Goal: Task Accomplishment & Management: Manage account settings

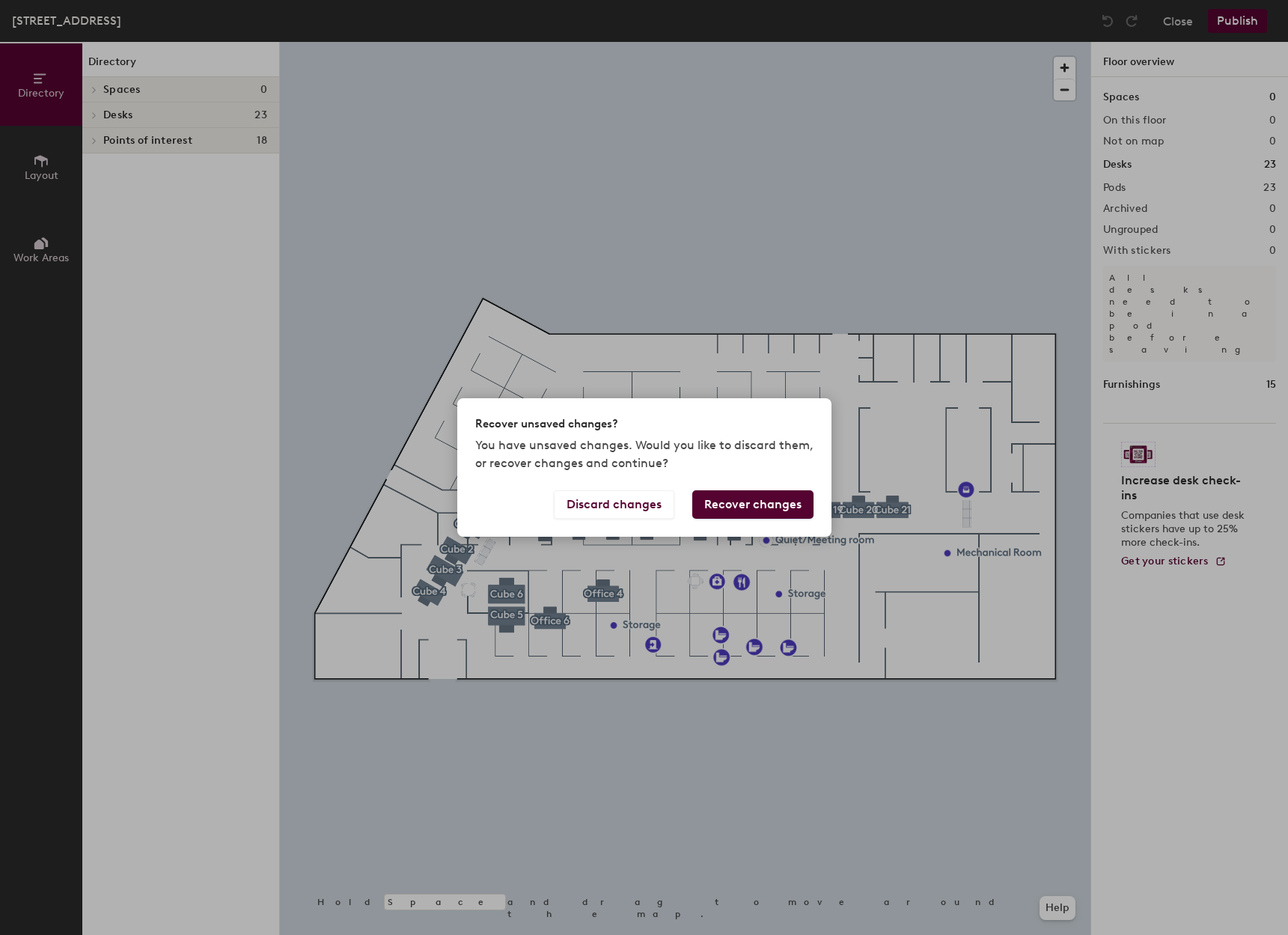
click at [754, 506] on button "Recover changes" at bounding box center [753, 504] width 121 height 28
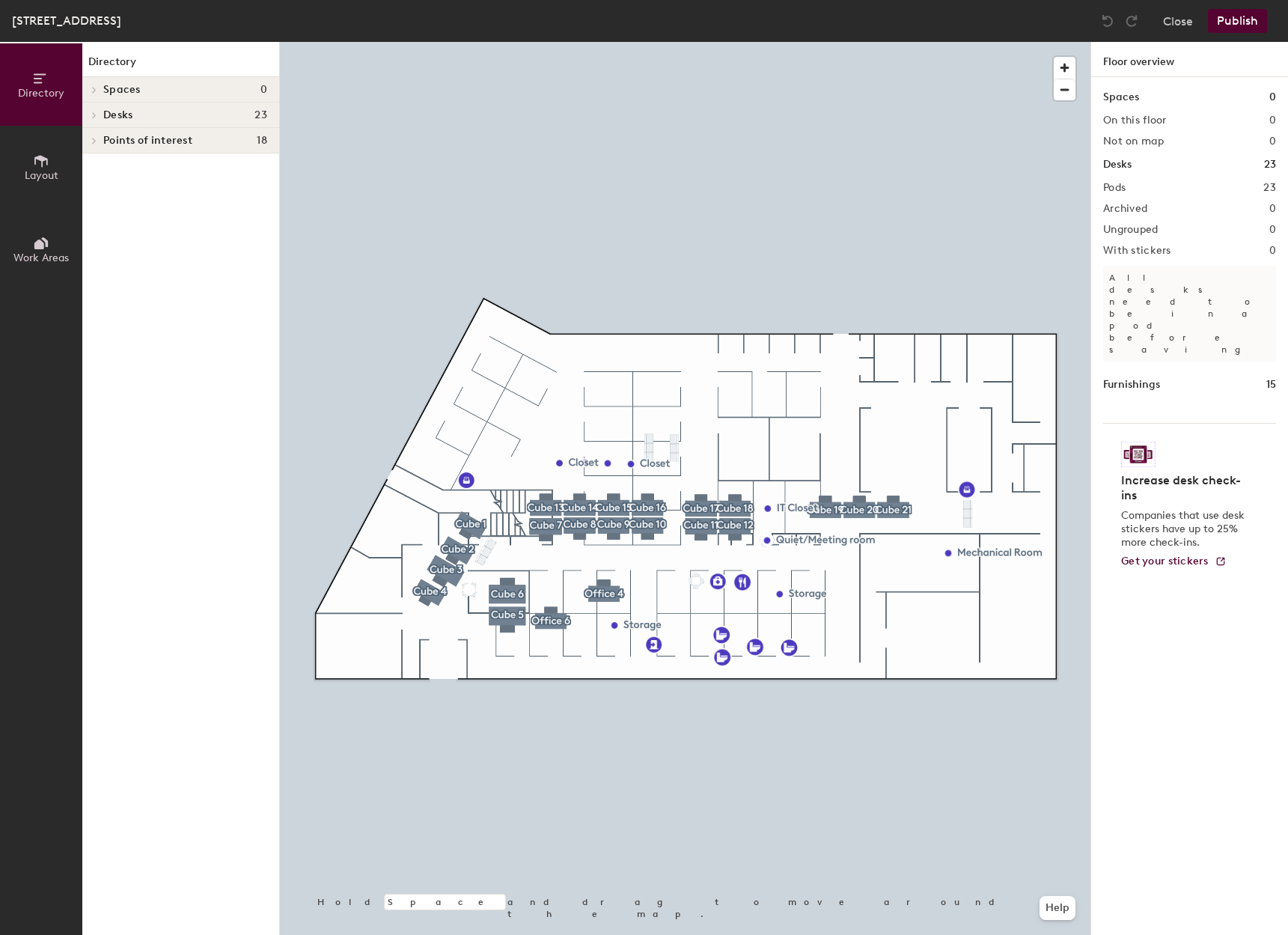
click at [40, 160] on icon at bounding box center [42, 161] width 14 height 12
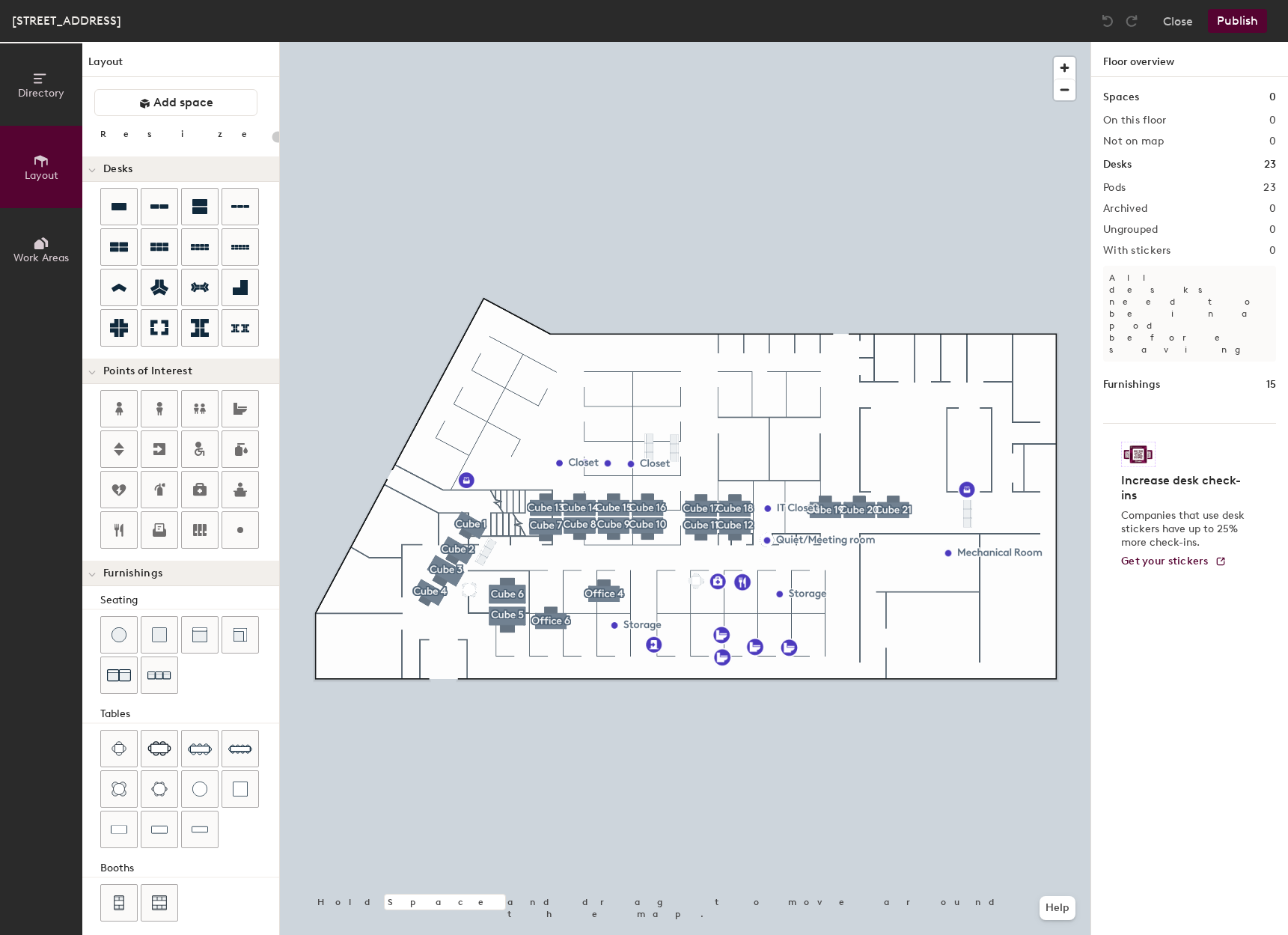
click at [449, 42] on div at bounding box center [685, 42] width 810 height 0
click at [399, 42] on div at bounding box center [685, 42] width 810 height 0
click at [1181, 22] on button "Close" at bounding box center [1178, 21] width 30 height 24
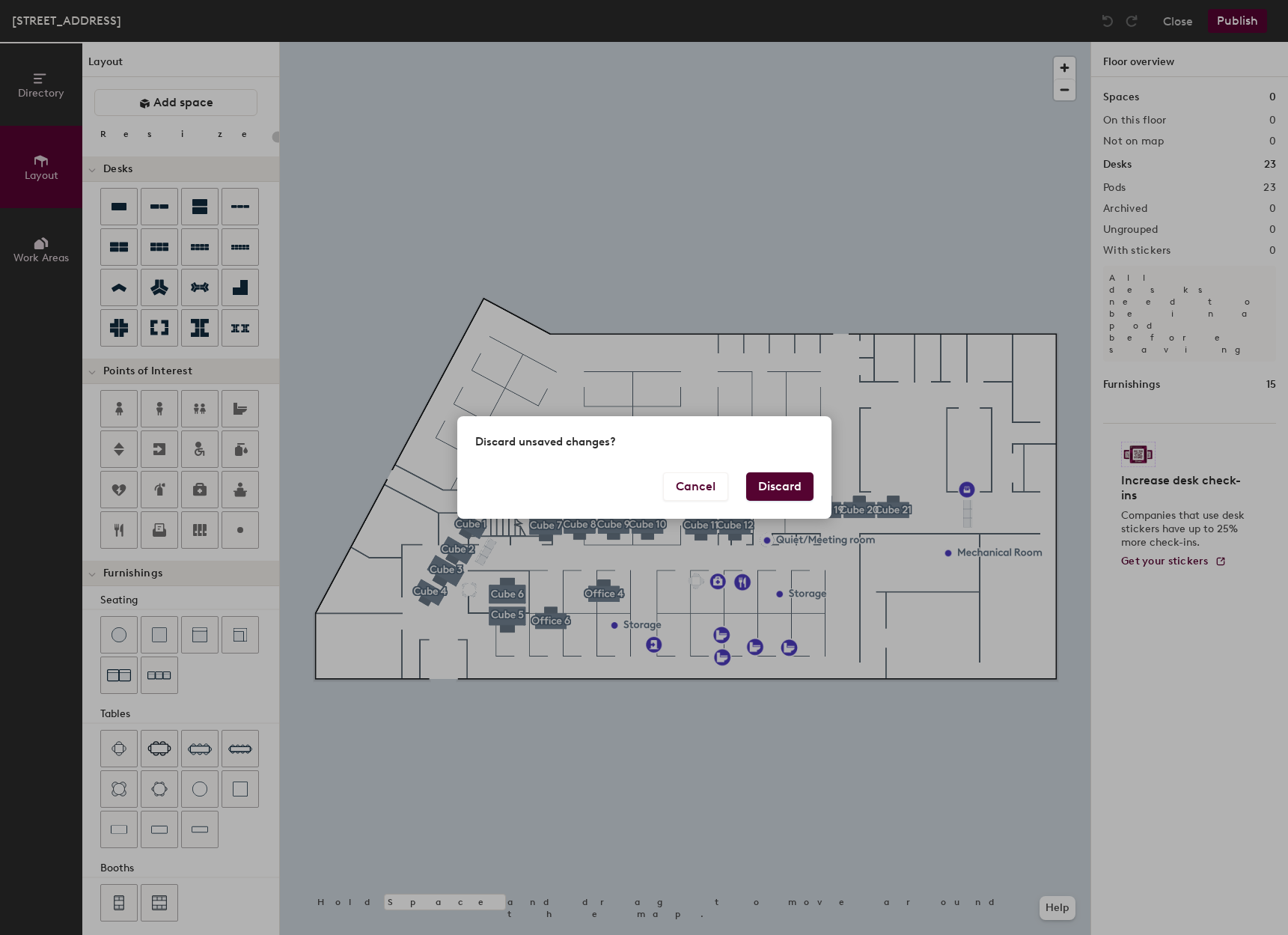
click at [827, 730] on div "Discard unsaved changes? Cancel Discard" at bounding box center [644, 468] width 1288 height 935
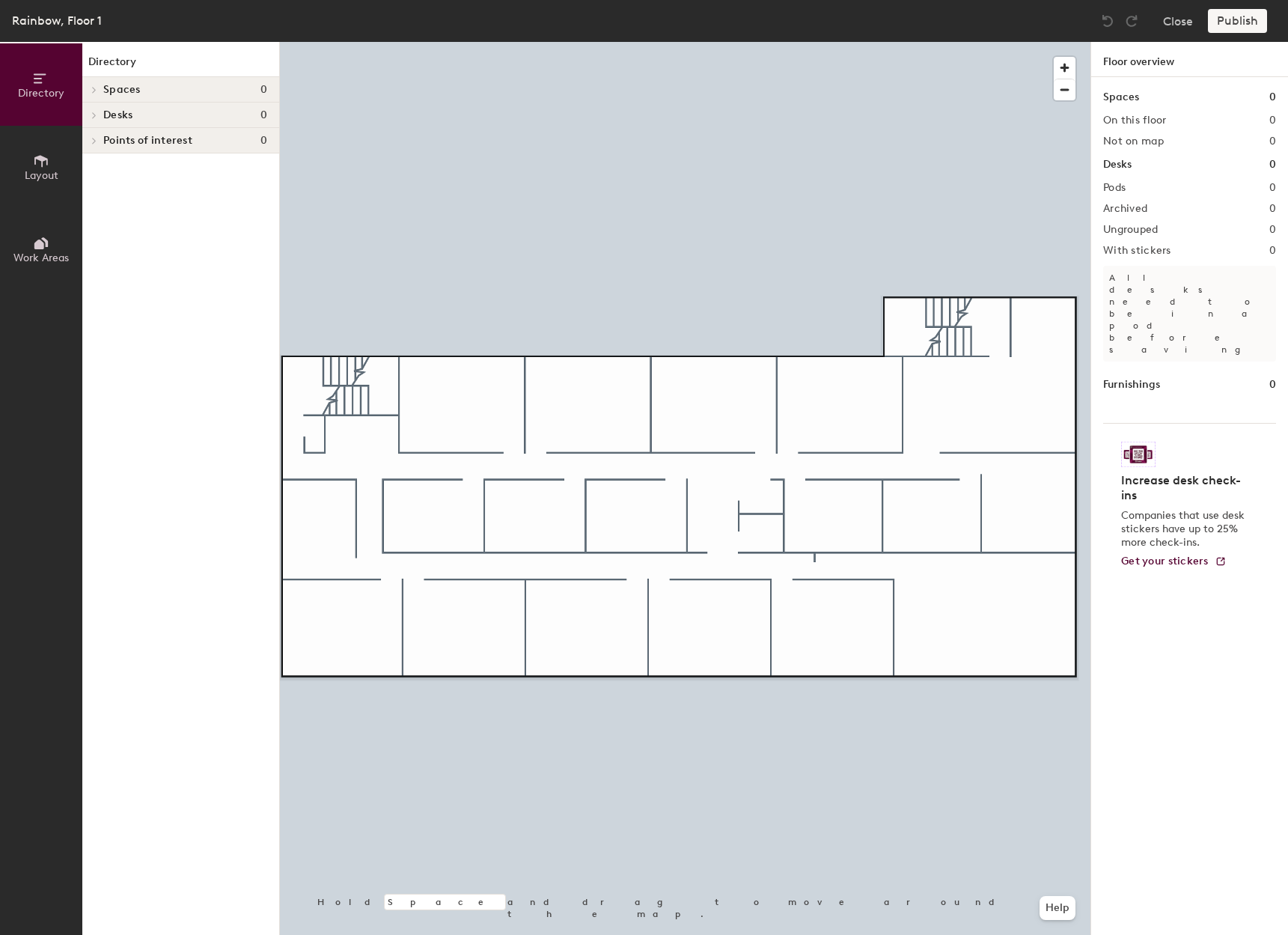
click at [192, 93] on h4 "Spaces 0" at bounding box center [185, 90] width 164 height 12
click at [114, 87] on span "Spaces" at bounding box center [121, 90] width 38 height 12
click at [34, 235] on icon at bounding box center [41, 243] width 16 height 16
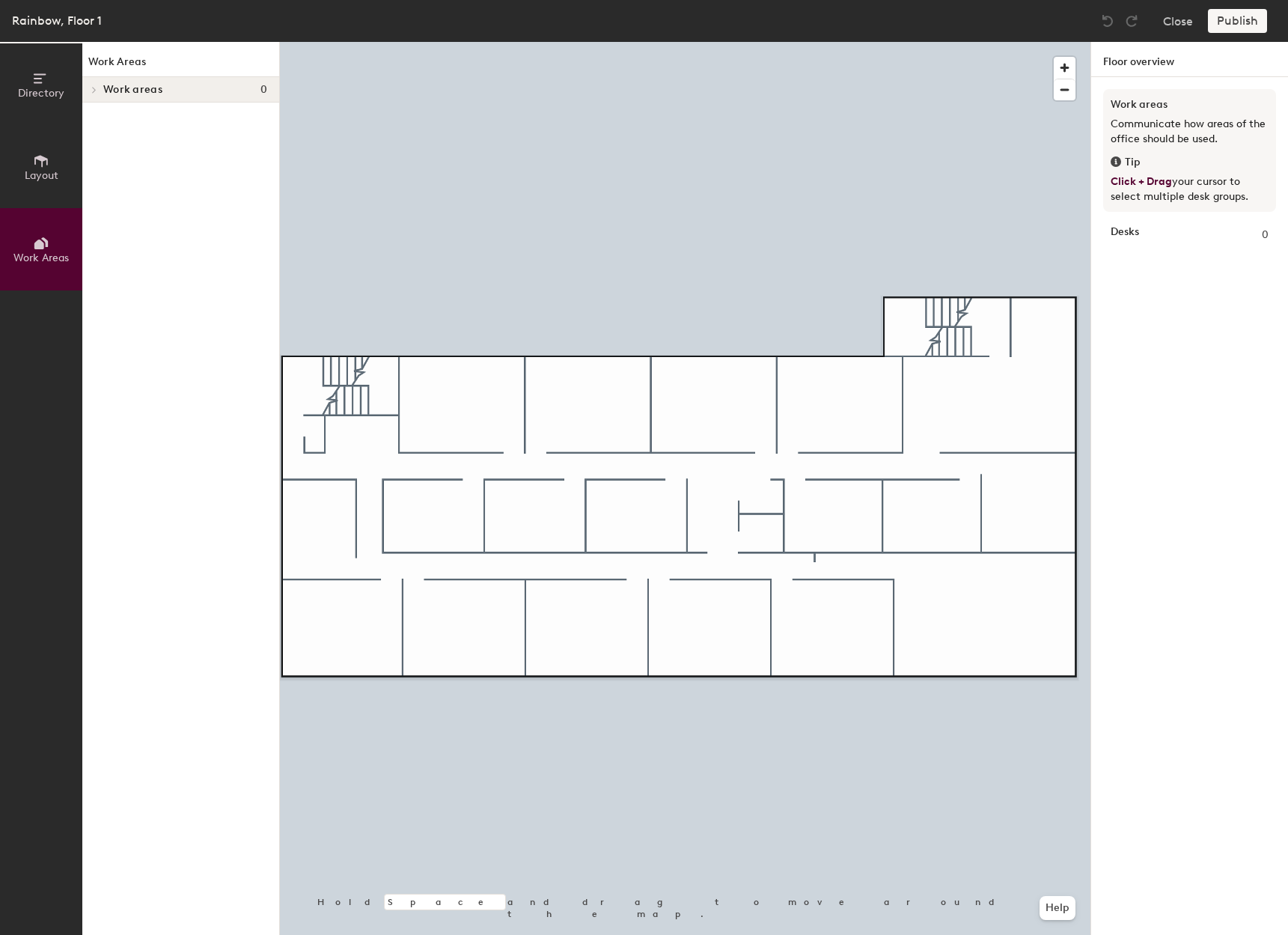
click at [135, 90] on span "Work areas" at bounding box center [132, 90] width 59 height 12
click at [42, 165] on icon at bounding box center [41, 161] width 16 height 16
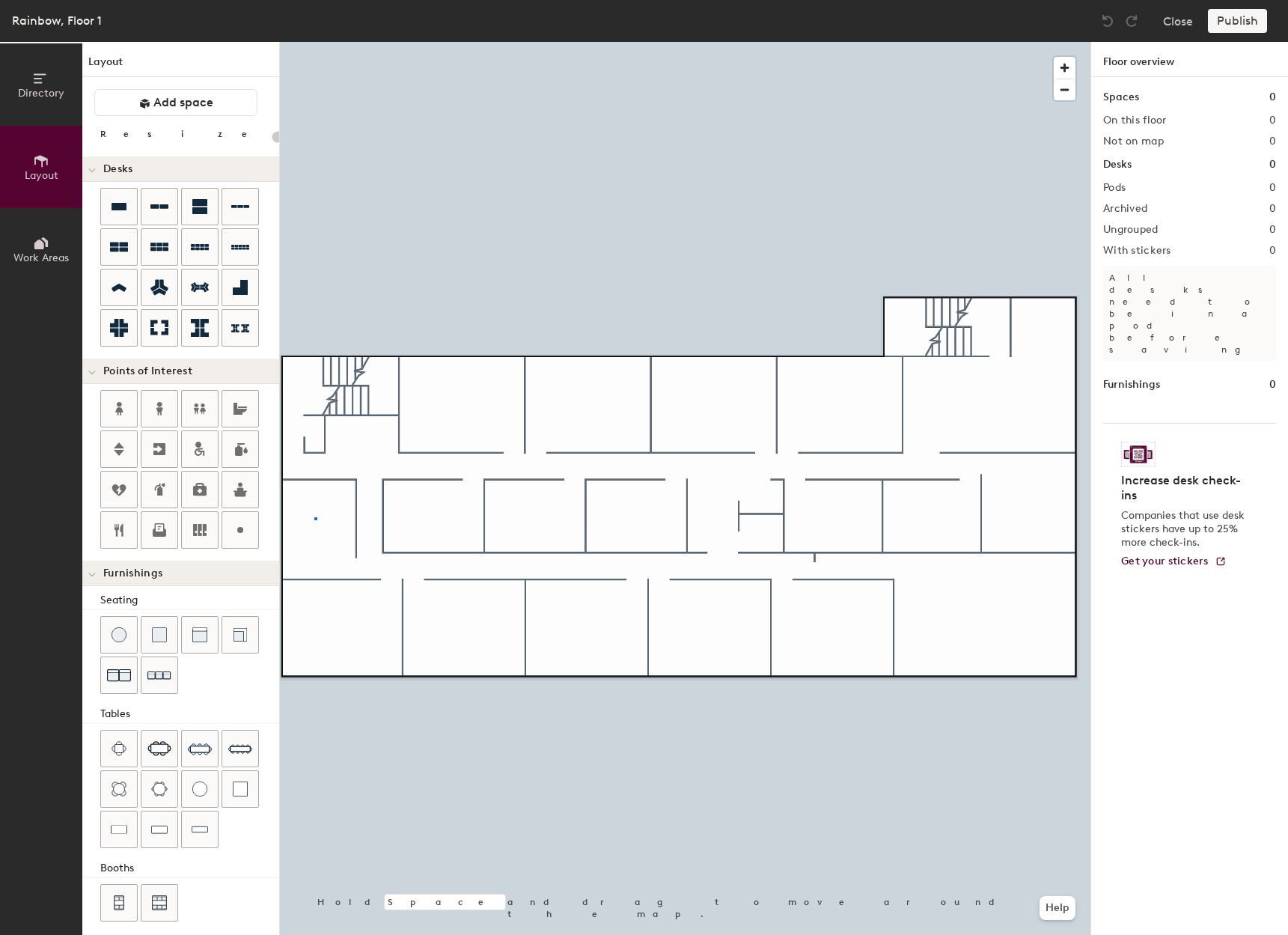
click at [315, 42] on div at bounding box center [685, 42] width 810 height 0
click at [116, 245] on icon at bounding box center [118, 247] width 18 height 10
type input "220"
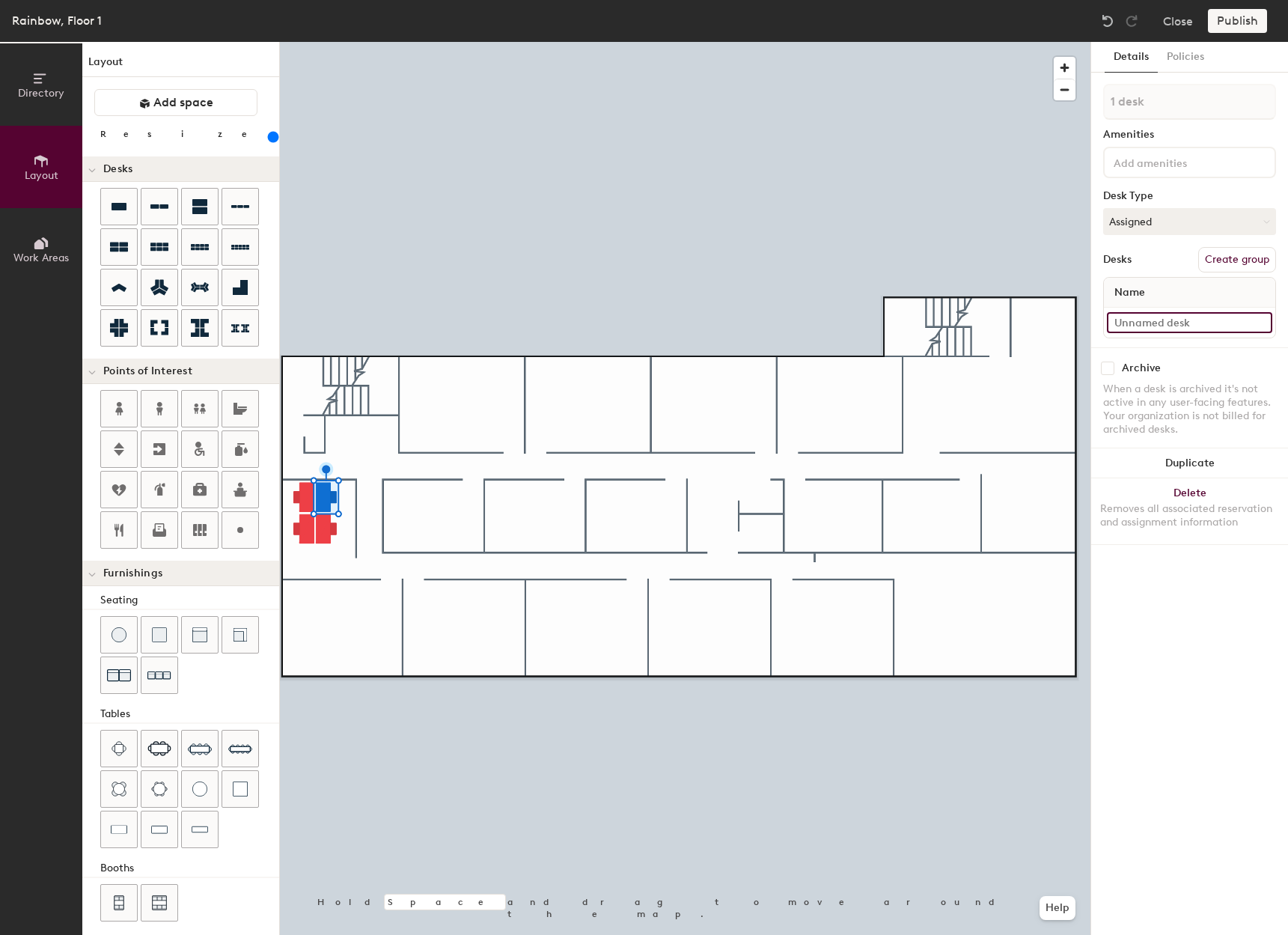
click at [1165, 328] on input at bounding box center [1190, 322] width 165 height 21
drag, startPoint x: 1190, startPoint y: 326, endPoint x: 1100, endPoint y: 329, distance: 90.0
click at [1100, 329] on div "Details Policies 1 desk Amenities Desk Type Assigned Desks Create group Name R …" at bounding box center [1190, 488] width 197 height 893
click at [1132, 324] on input "R - Shared 5A" at bounding box center [1190, 322] width 165 height 21
type input "R - Shared 5A"
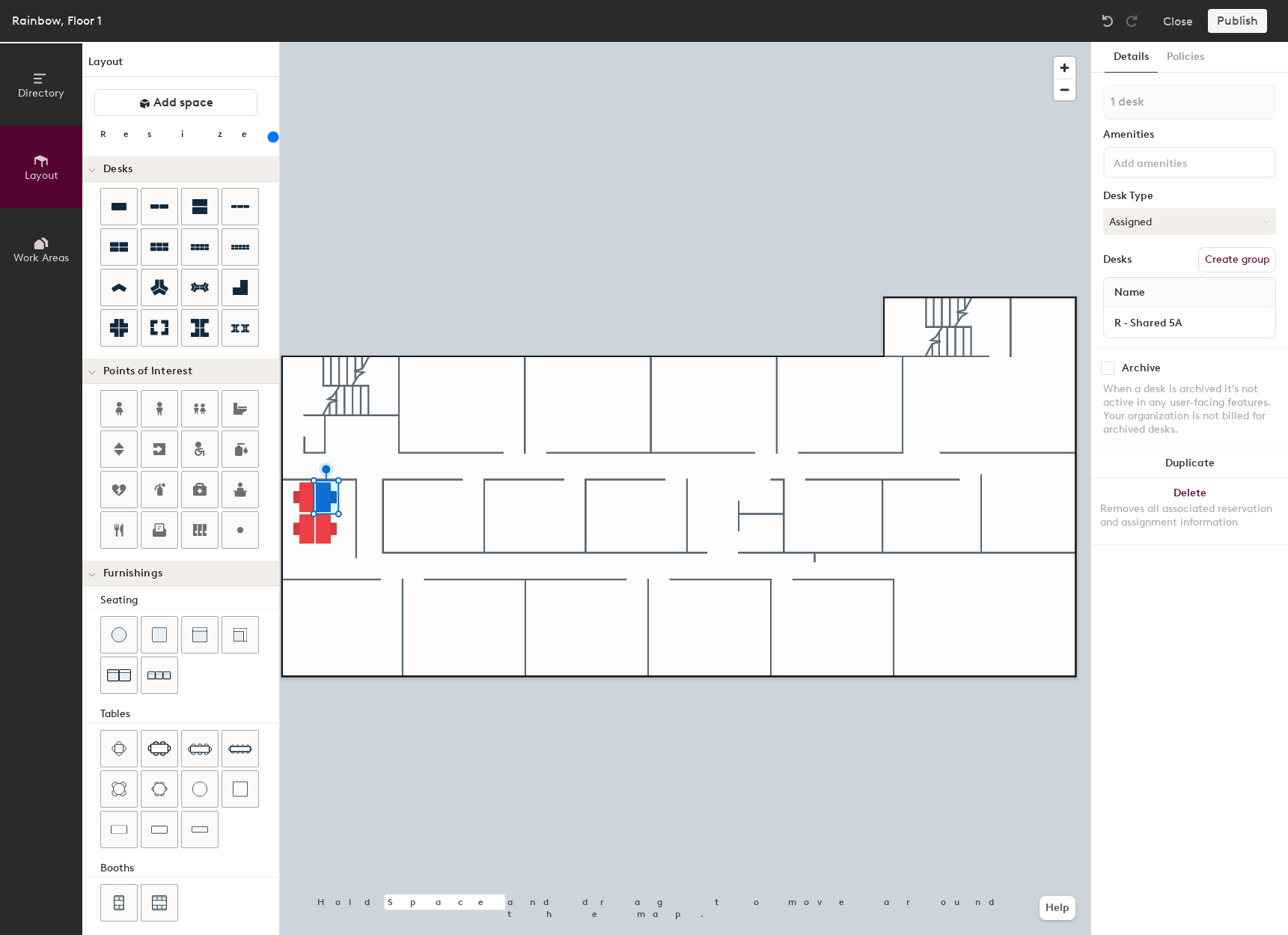
click at [1256, 256] on button "Create group" at bounding box center [1236, 259] width 78 height 25
click at [1071, 106] on div "Directory Layout Work Areas Layout Add space Resize Desks Points of Interest Fu…" at bounding box center [644, 488] width 1288 height 893
type input "5A"
click at [1140, 322] on input at bounding box center [1190, 322] width 165 height 21
type input "R - Shared 5B"
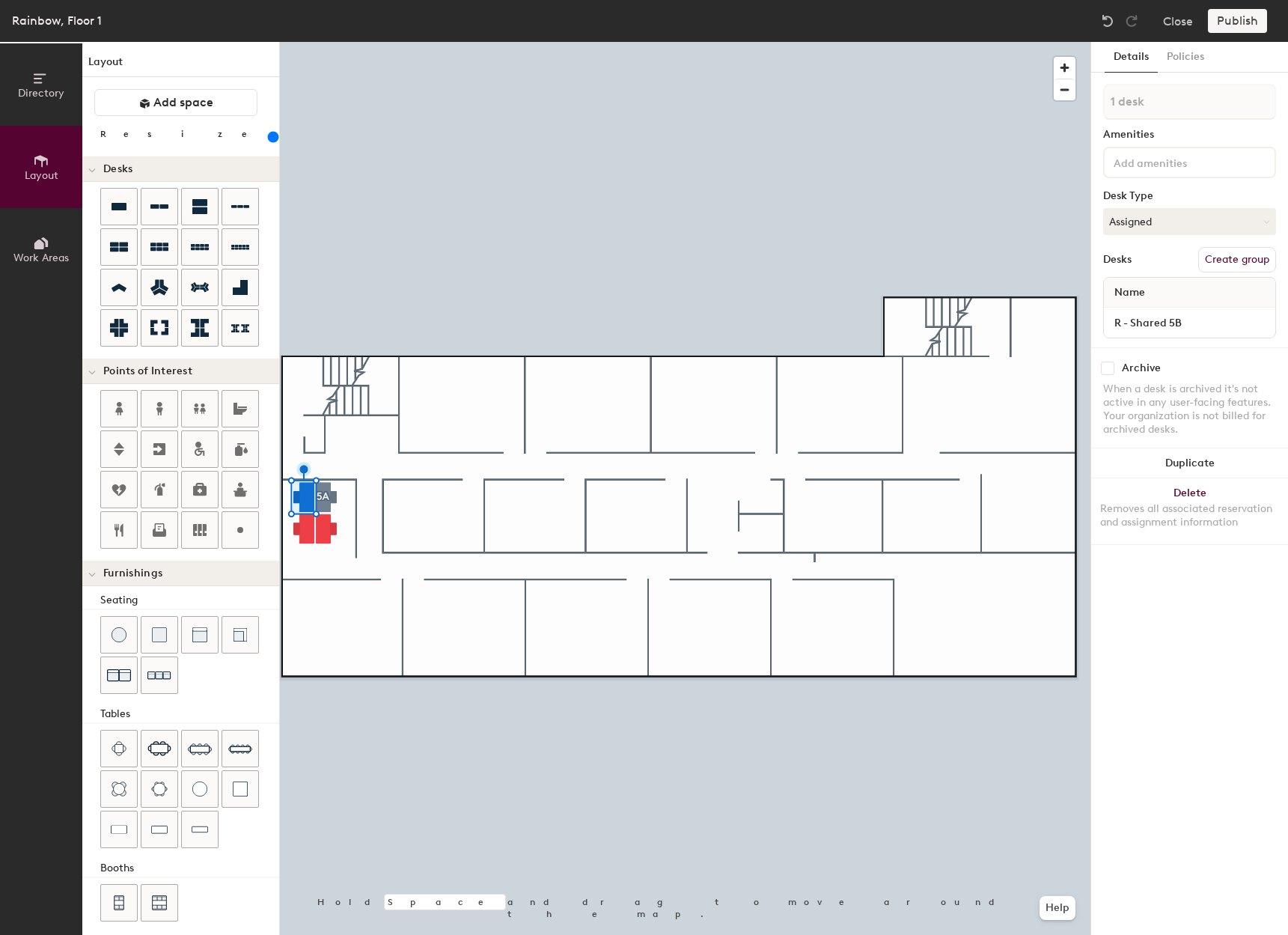
click at [1236, 262] on button "Create group" at bounding box center [1236, 259] width 78 height 25
click at [1062, 103] on div "Directory Layout Work Areas Layout Add space Resize Desks Points of Interest Fu…" at bounding box center [644, 488] width 1288 height 893
type input "5B"
click at [1153, 323] on input at bounding box center [1190, 322] width 165 height 21
type input "R - Shared 5C"
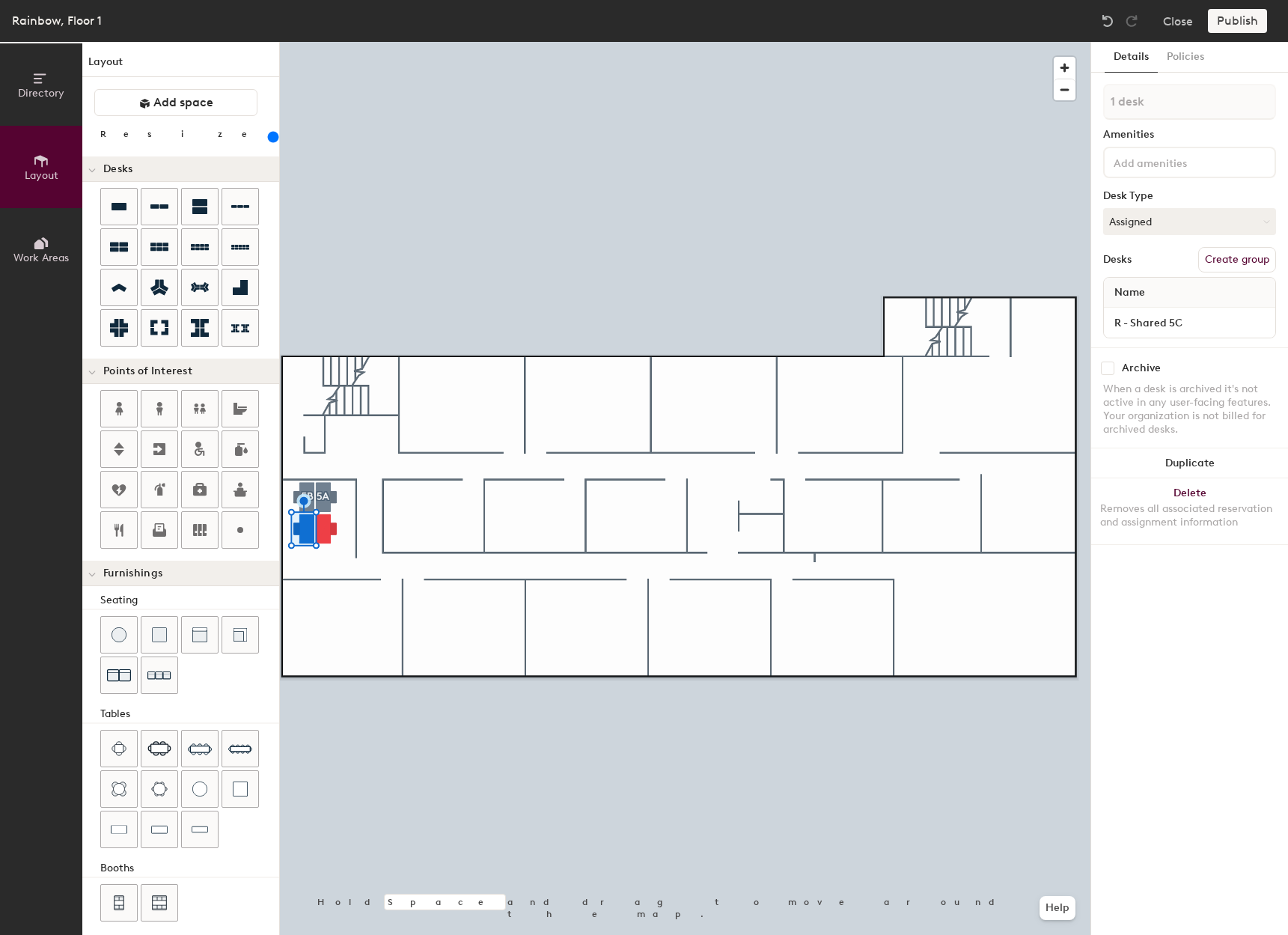
click at [1230, 258] on button "Create group" at bounding box center [1236, 259] width 78 height 25
click at [1079, 104] on div "Directory Layout Work Areas Layout Add space Resize Desks Points of Interest Fu…" at bounding box center [644, 488] width 1288 height 893
type input "5C"
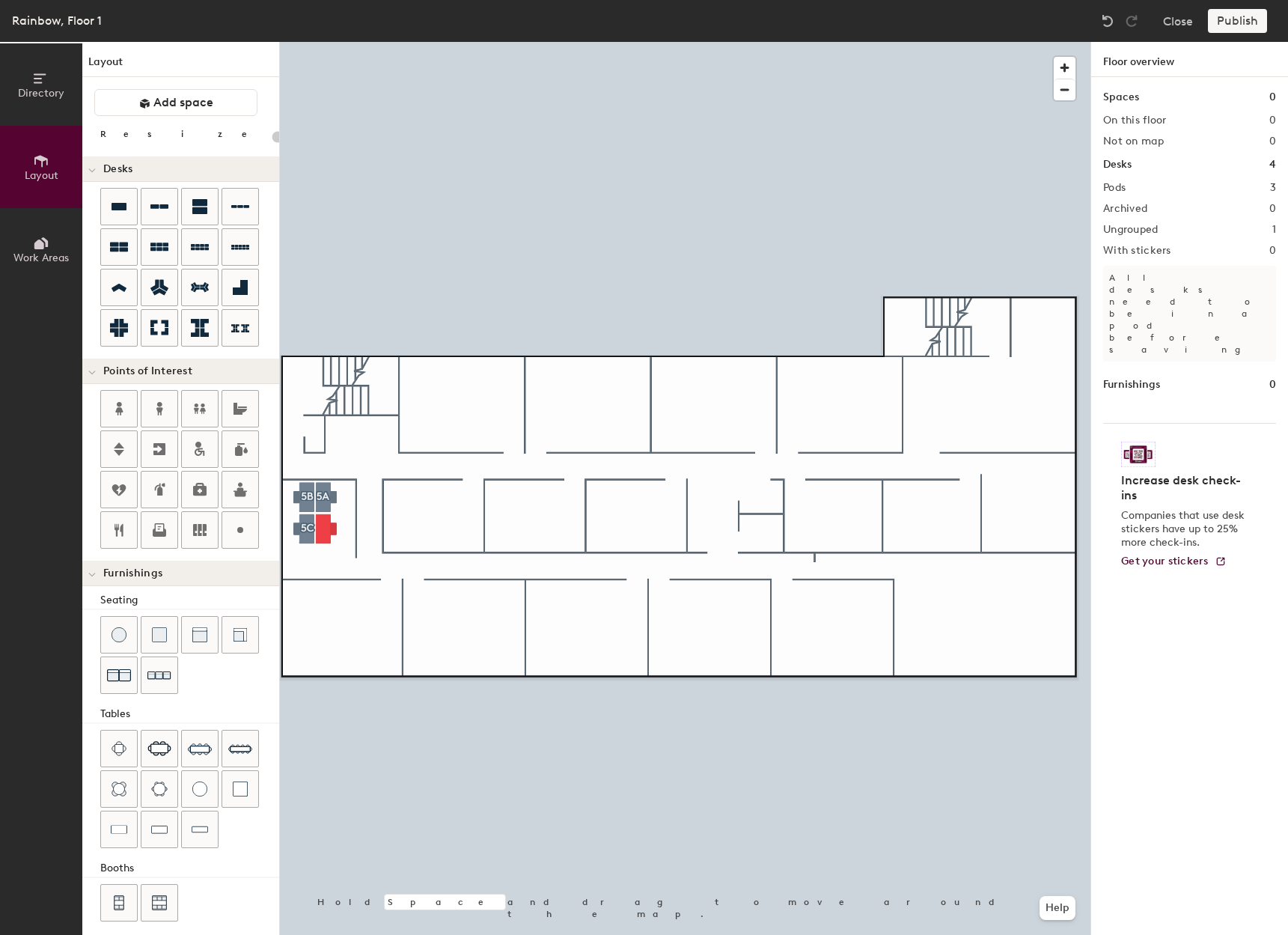
type input "220"
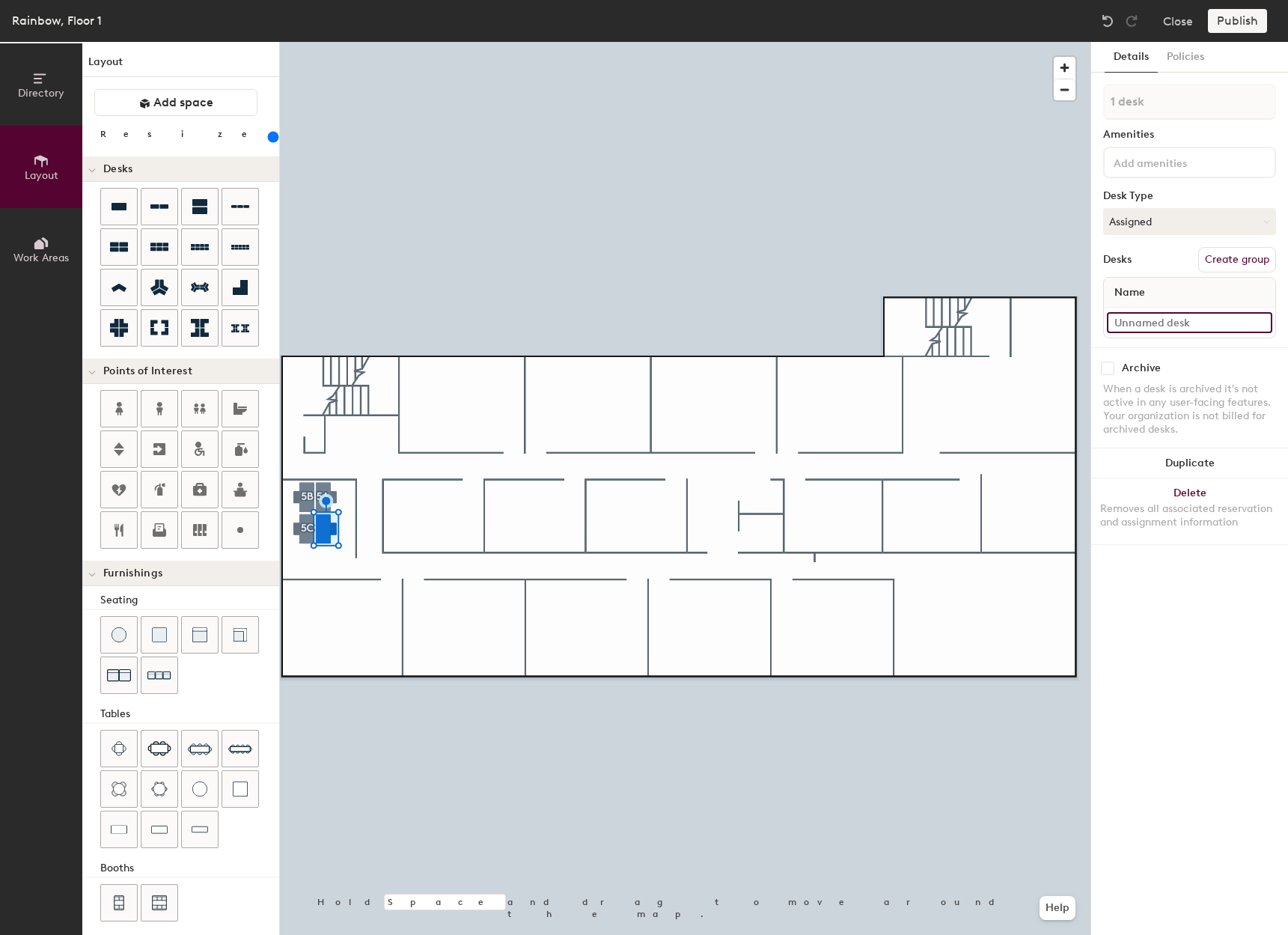
click at [1177, 324] on input at bounding box center [1190, 322] width 165 height 21
type input "R - Shared 5D"
click at [1250, 255] on button "Create group" at bounding box center [1236, 259] width 78 height 25
click at [1085, 103] on div "Directory Layout Work Areas Layout Add space Resize Desks Points of Interest Fu…" at bounding box center [644, 488] width 1288 height 893
type input "5D"
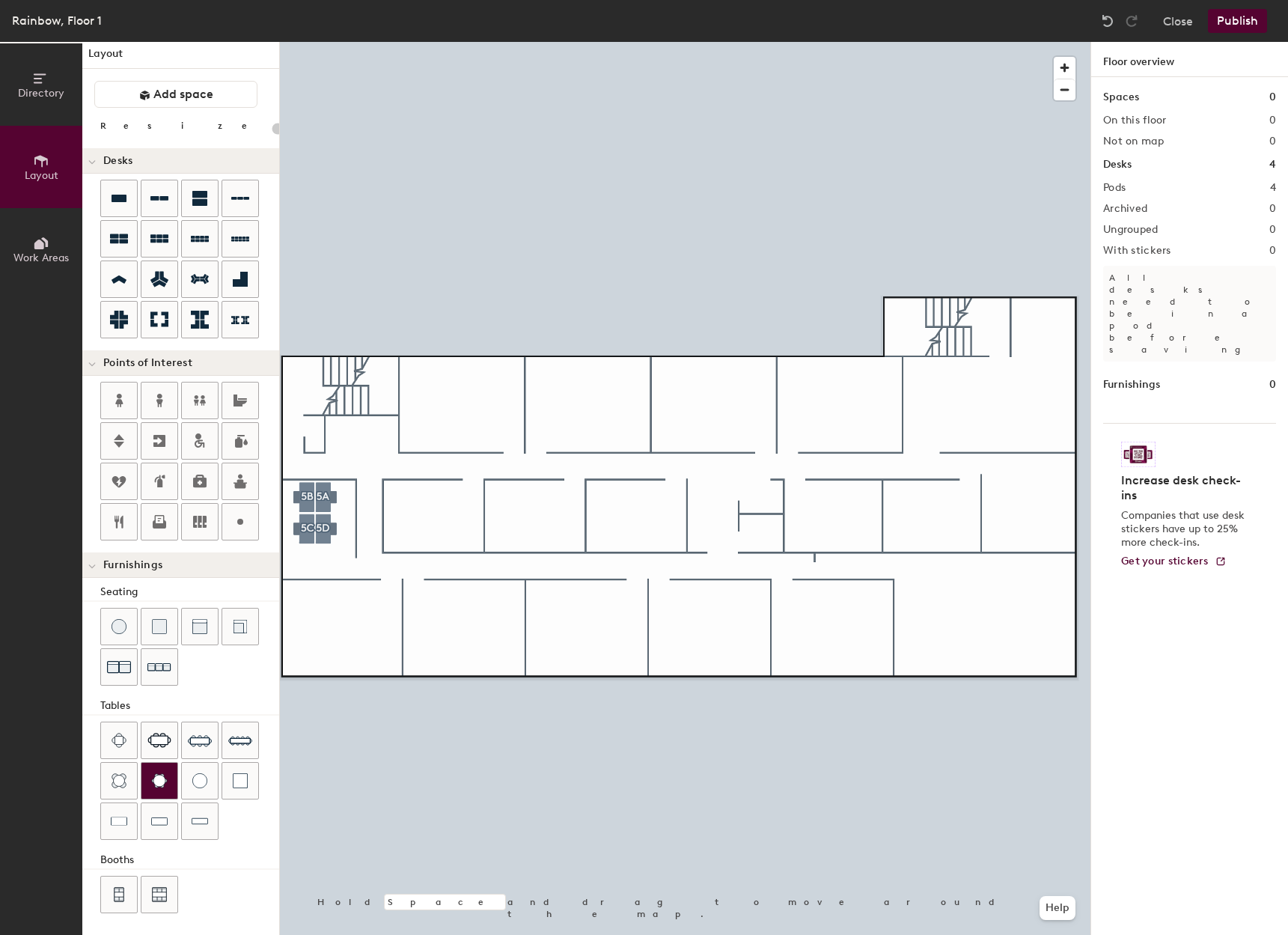
scroll to position [11, 0]
click at [336, 624] on div "Directory Layout Work Areas Layout Add space Resize Desks Points of Interest Fu…" at bounding box center [644, 488] width 1288 height 893
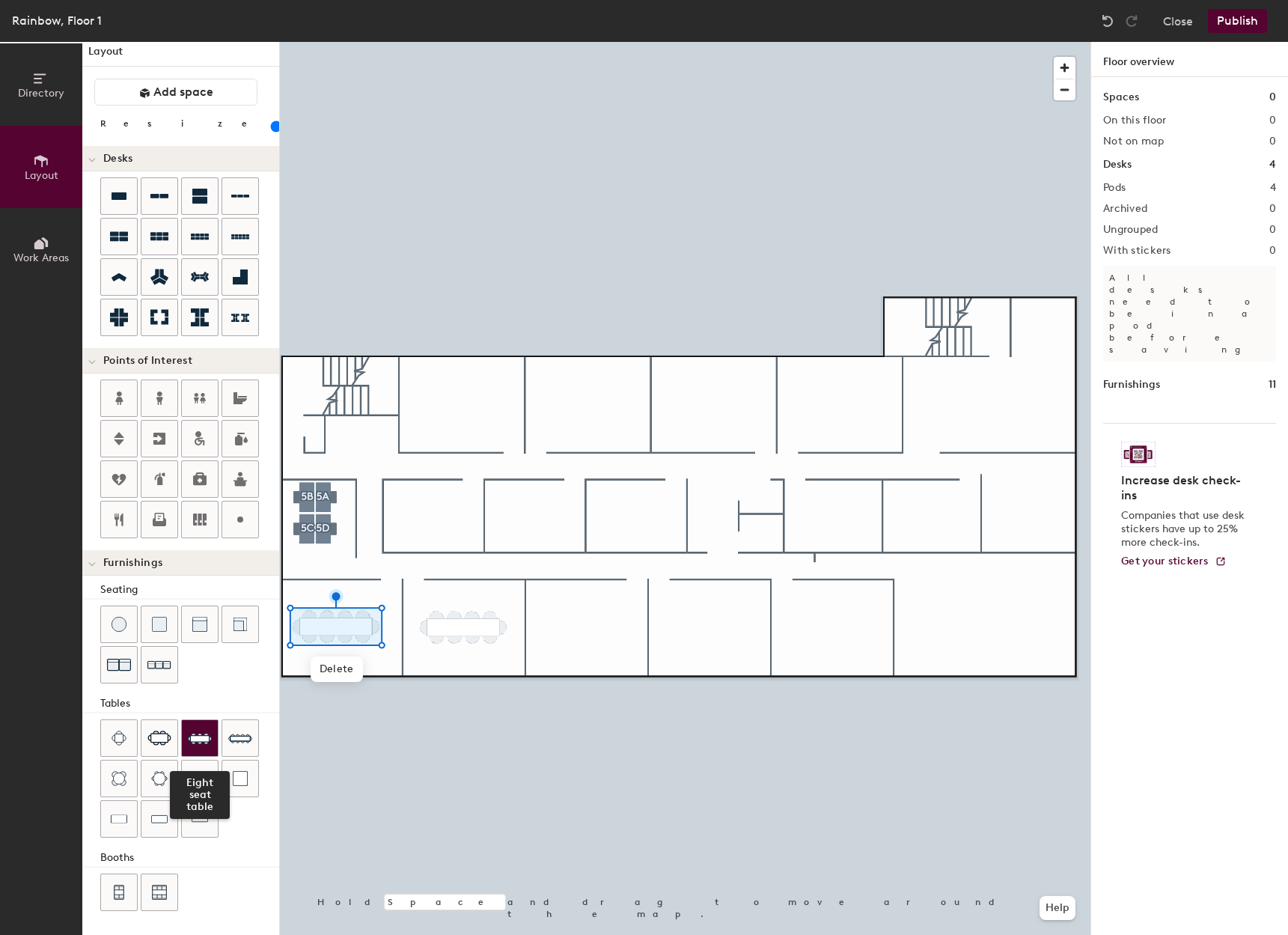
drag, startPoint x: 235, startPoint y: 737, endPoint x: 201, endPoint y: 741, distance: 34.2
click at [201, 741] on div "Eight seat table" at bounding box center [189, 780] width 179 height 121
click at [374, 42] on div at bounding box center [685, 42] width 810 height 0
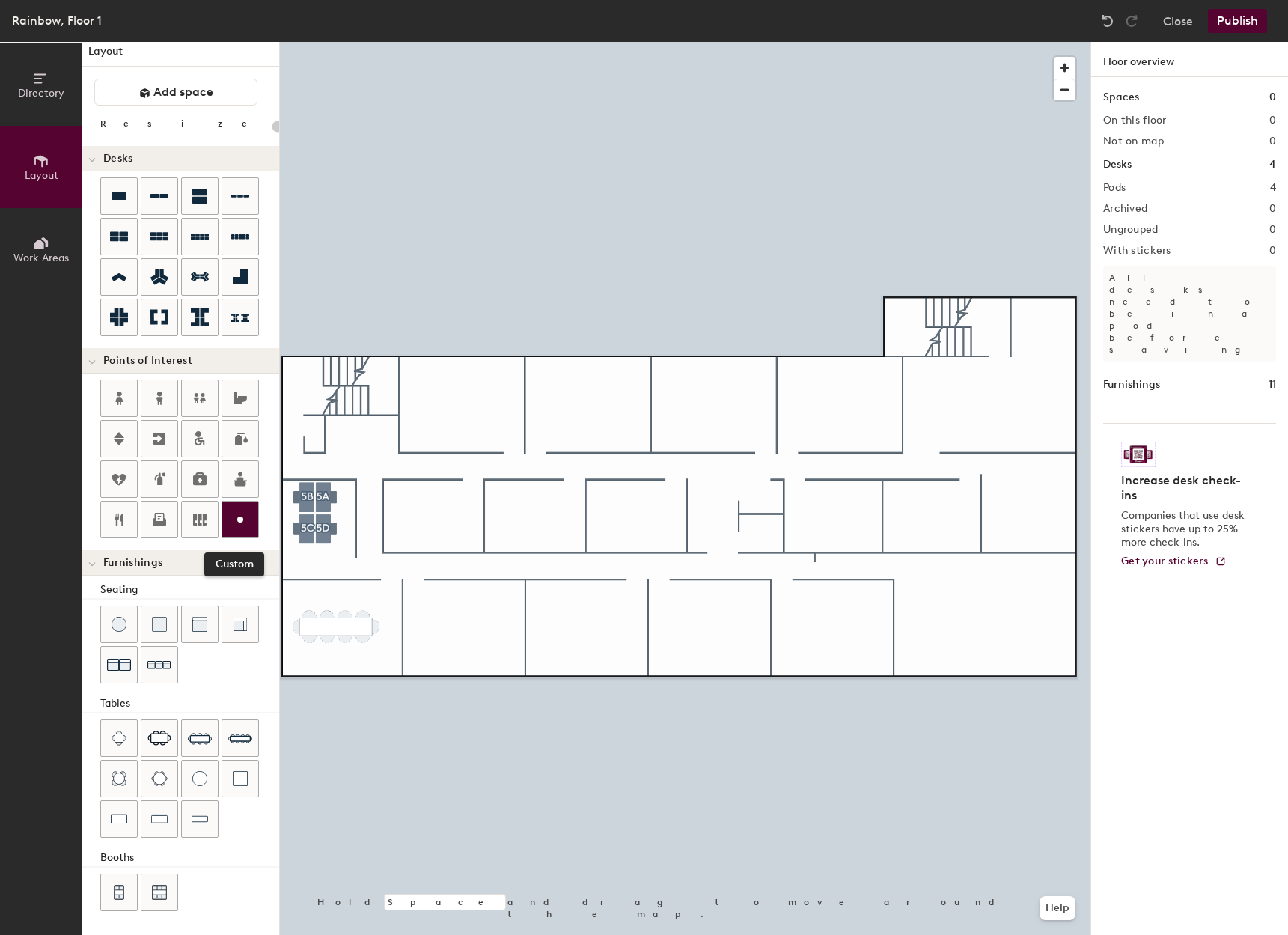
click at [235, 515] on icon at bounding box center [240, 519] width 18 height 18
type input "20"
type input "Conference Room 17"
click at [459, 384] on div "Directory Layout Work Areas Layout Add space Resize Desks Points of Interest Fu…" at bounding box center [644, 488] width 1288 height 893
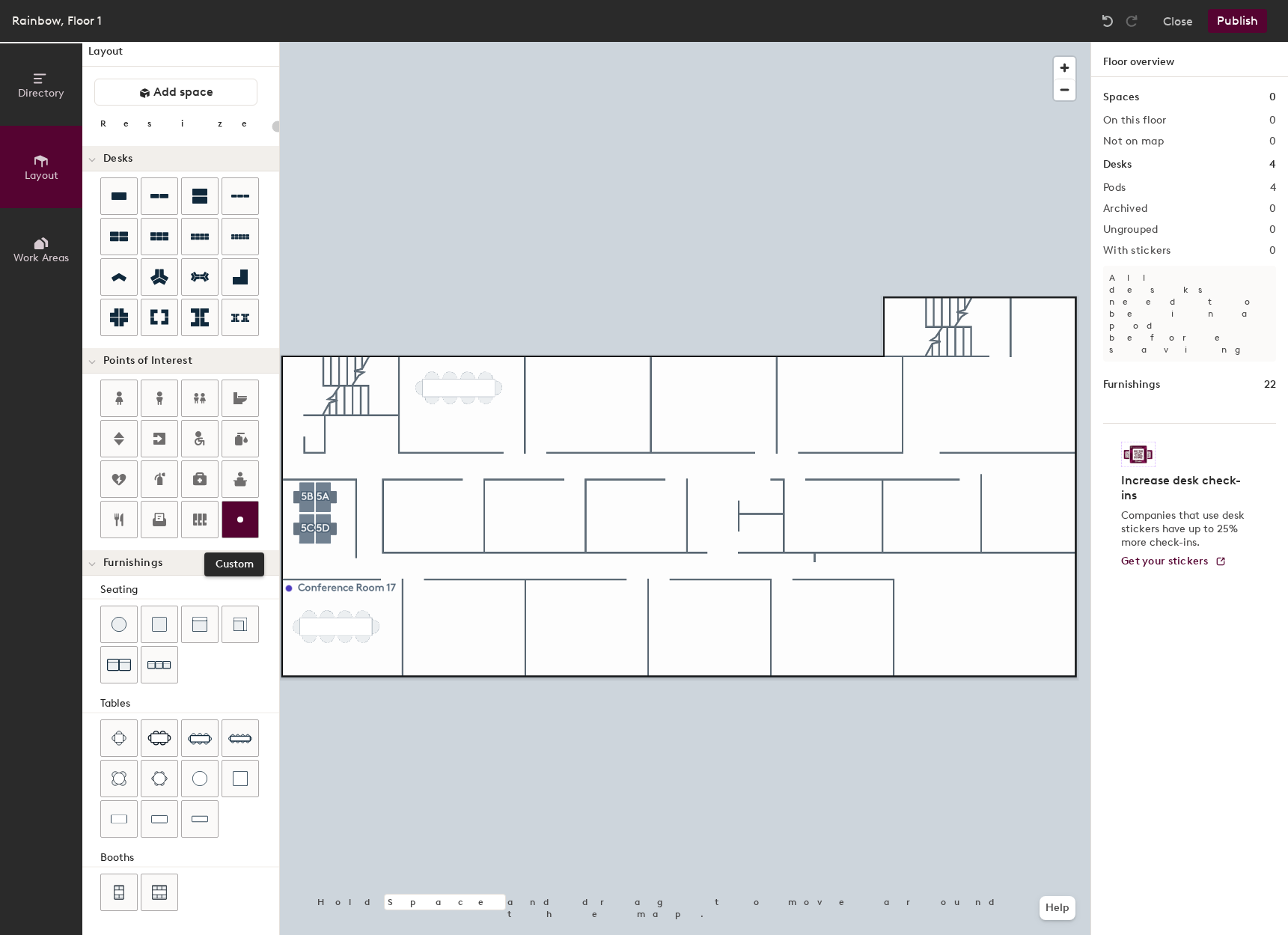
click at [231, 521] on div at bounding box center [240, 519] width 36 height 36
type input "20"
type input "Conference Room 4"
type input "20"
click at [47, 241] on icon at bounding box center [45, 242] width 7 height 10
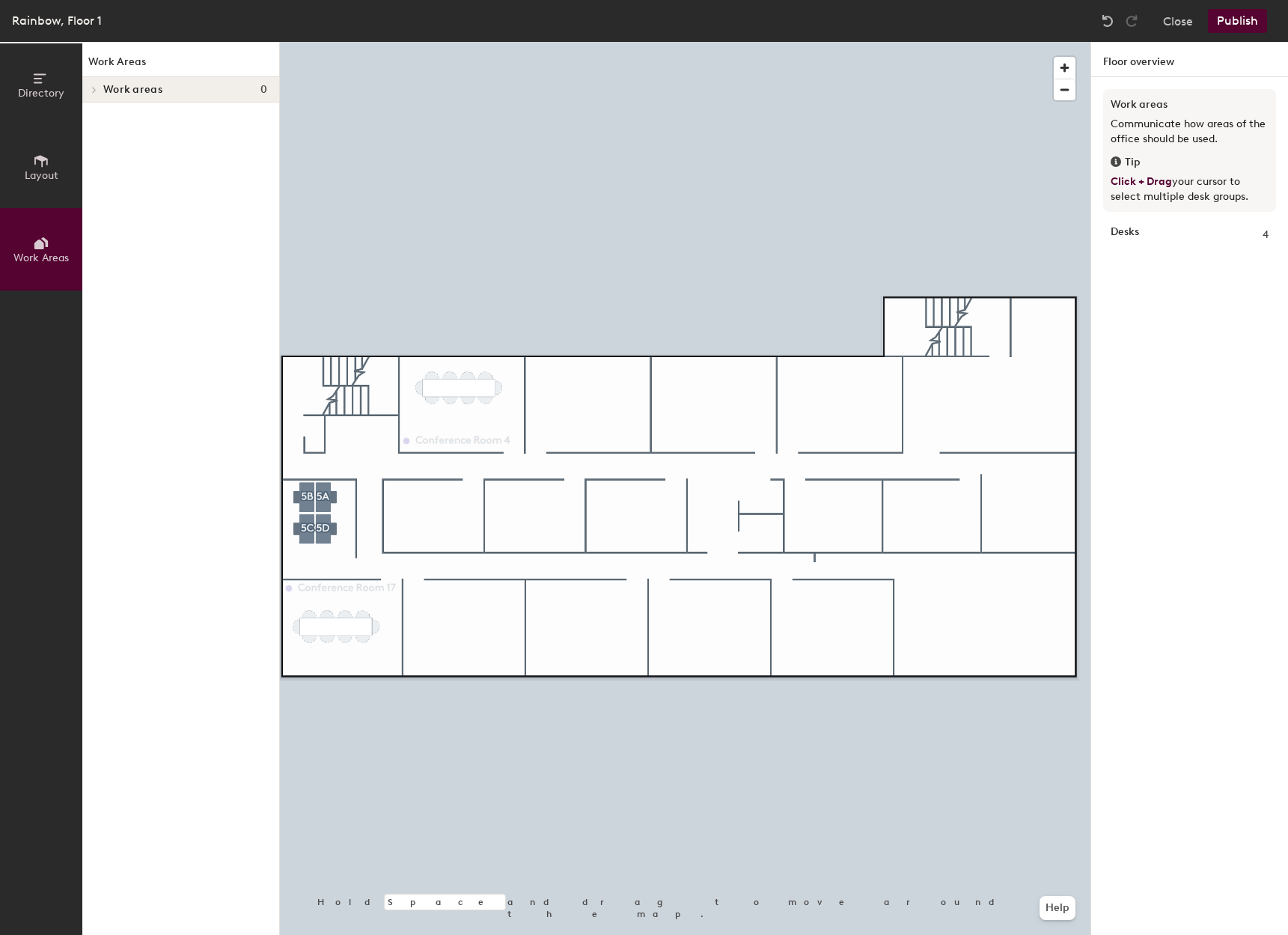
click at [45, 171] on span "Layout" at bounding box center [42, 175] width 34 height 13
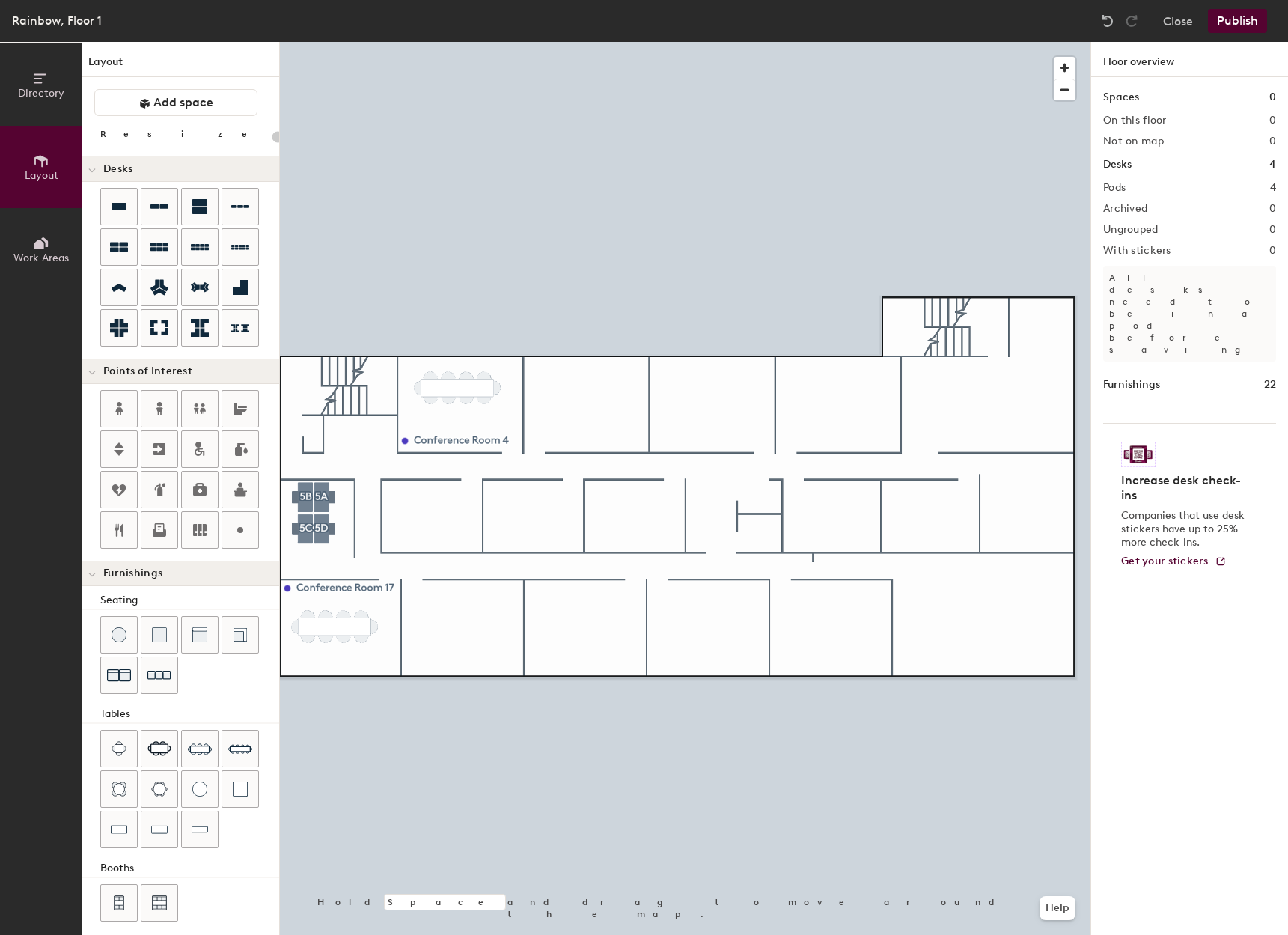
click at [33, 84] on icon at bounding box center [41, 78] width 16 height 16
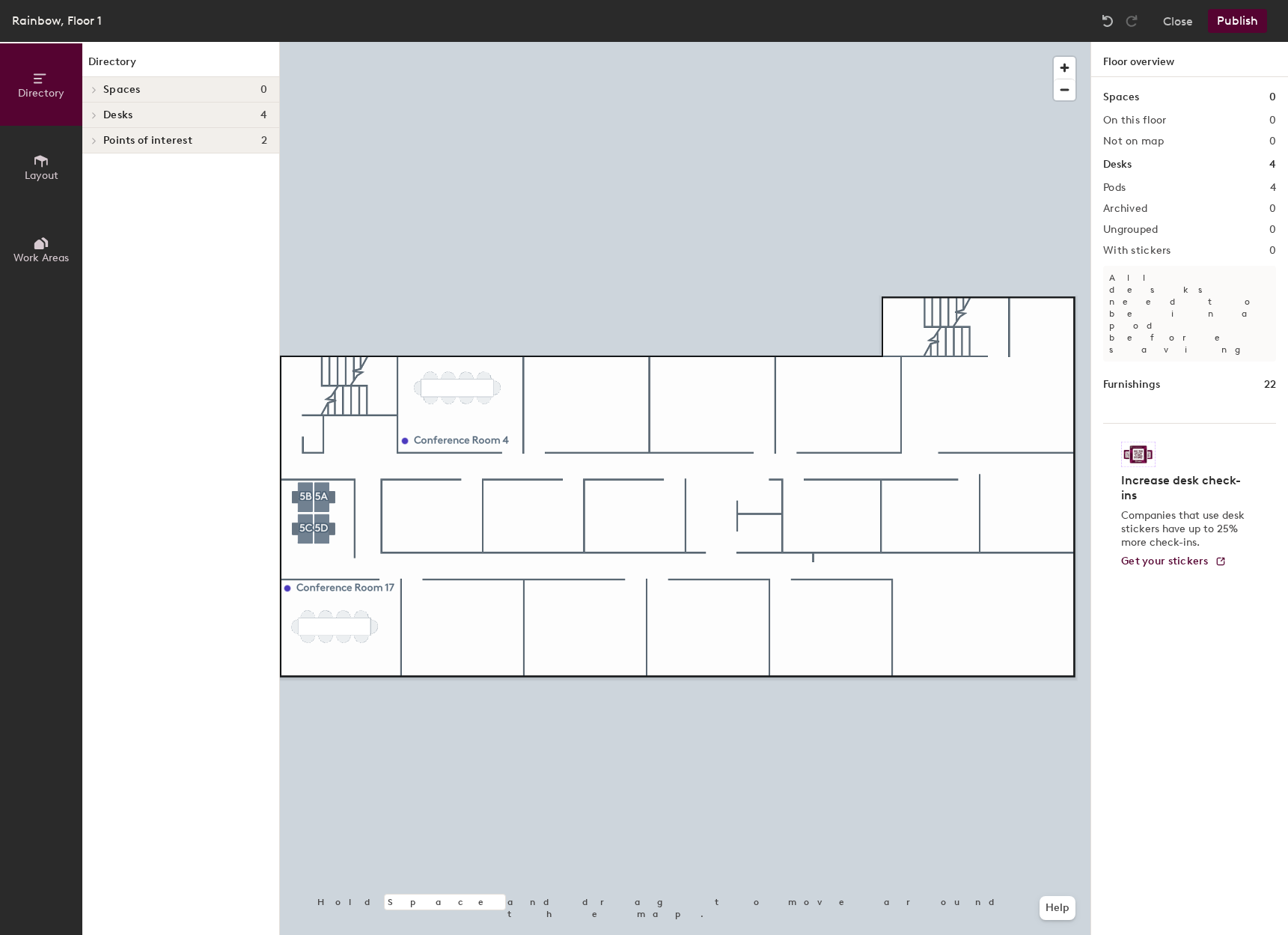
click at [159, 82] on div "Spaces 0" at bounding box center [181, 89] width 197 height 25
click at [105, 86] on span "Spaces" at bounding box center [121, 90] width 38 height 12
click at [1117, 85] on div "Spaces 0 On this floor 0 Not on map 0 Desks 4 Pods 4 Archived 0 Ungrouped 0 Wit…" at bounding box center [1190, 523] width 197 height 893
click at [1118, 92] on h1 "Spaces" at bounding box center [1121, 97] width 36 height 16
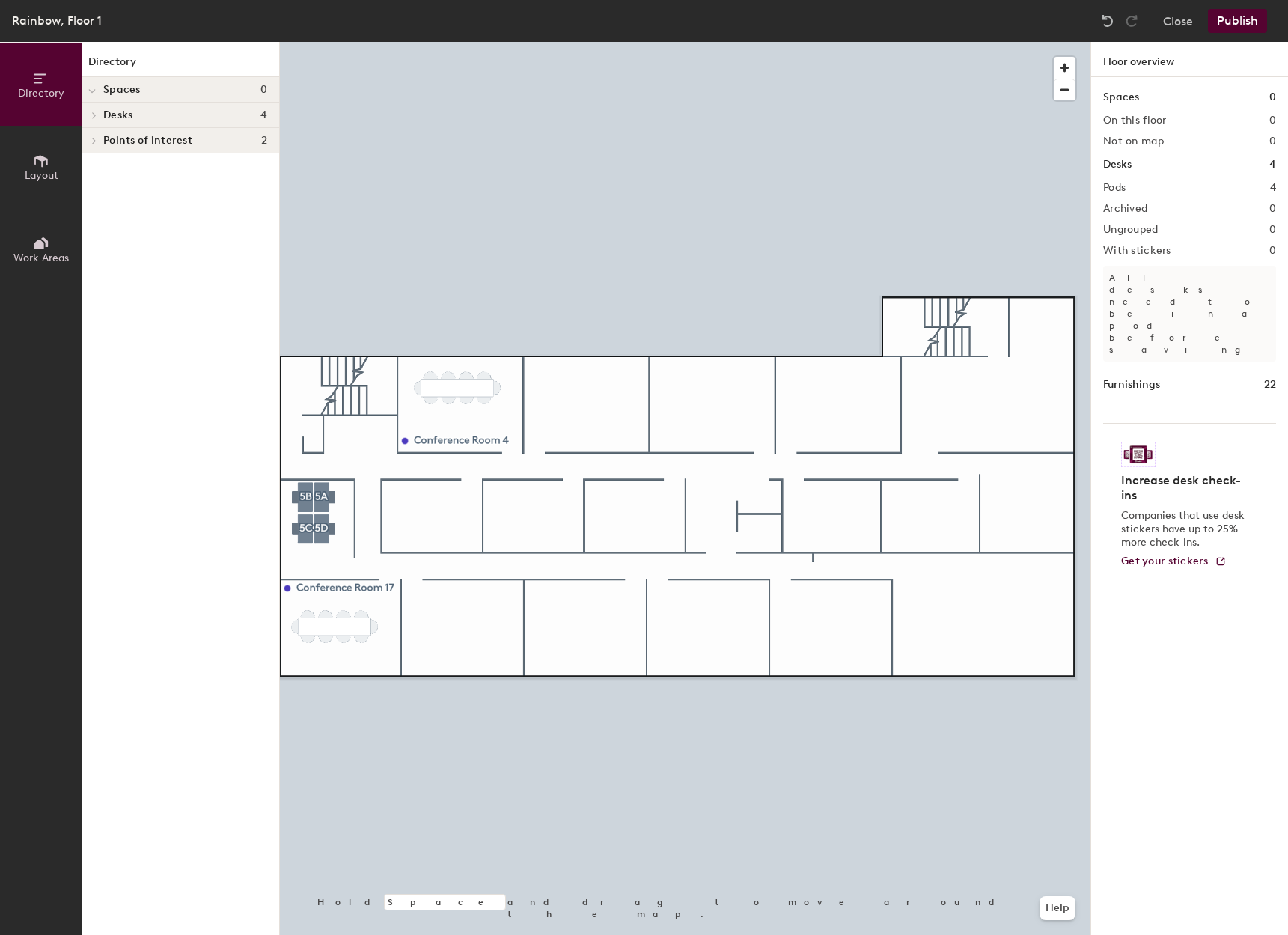
click at [1132, 115] on h2 "On this floor" at bounding box center [1135, 121] width 64 height 12
click at [1235, 12] on button "Publish" at bounding box center [1237, 21] width 59 height 24
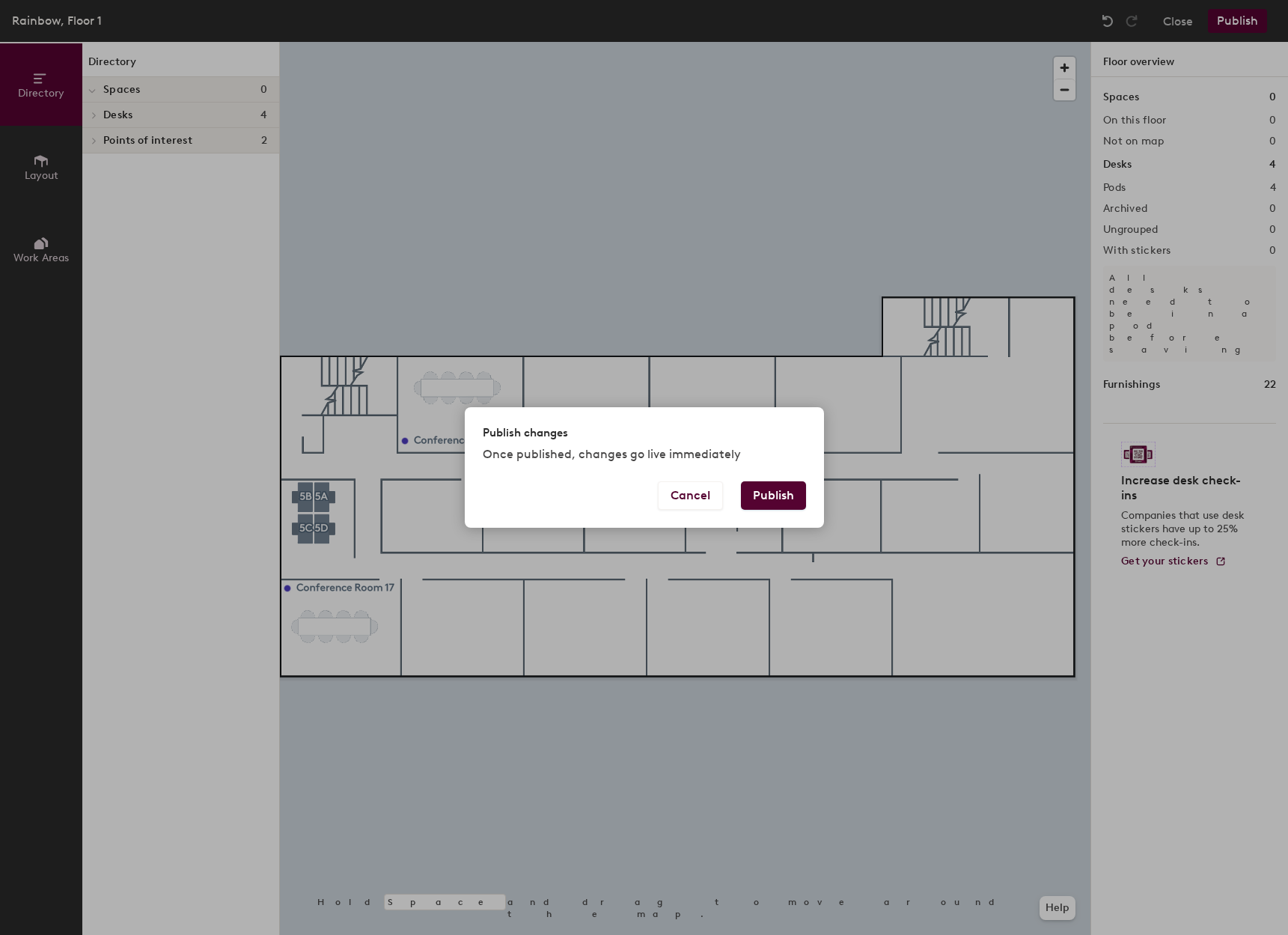
click at [777, 498] on button "Publish" at bounding box center [774, 495] width 65 height 28
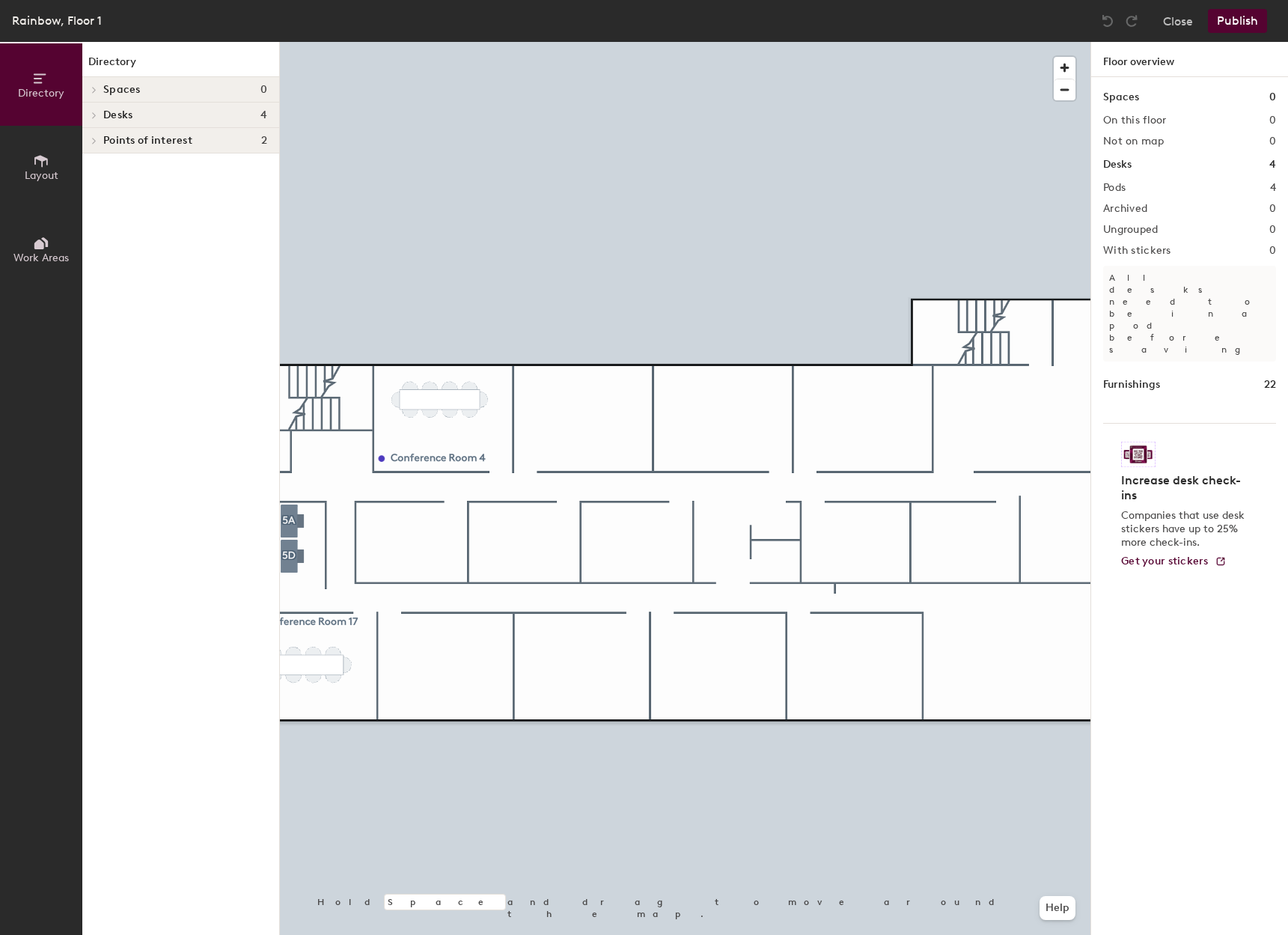
click at [1150, 123] on h2 "On this floor" at bounding box center [1135, 121] width 64 height 12
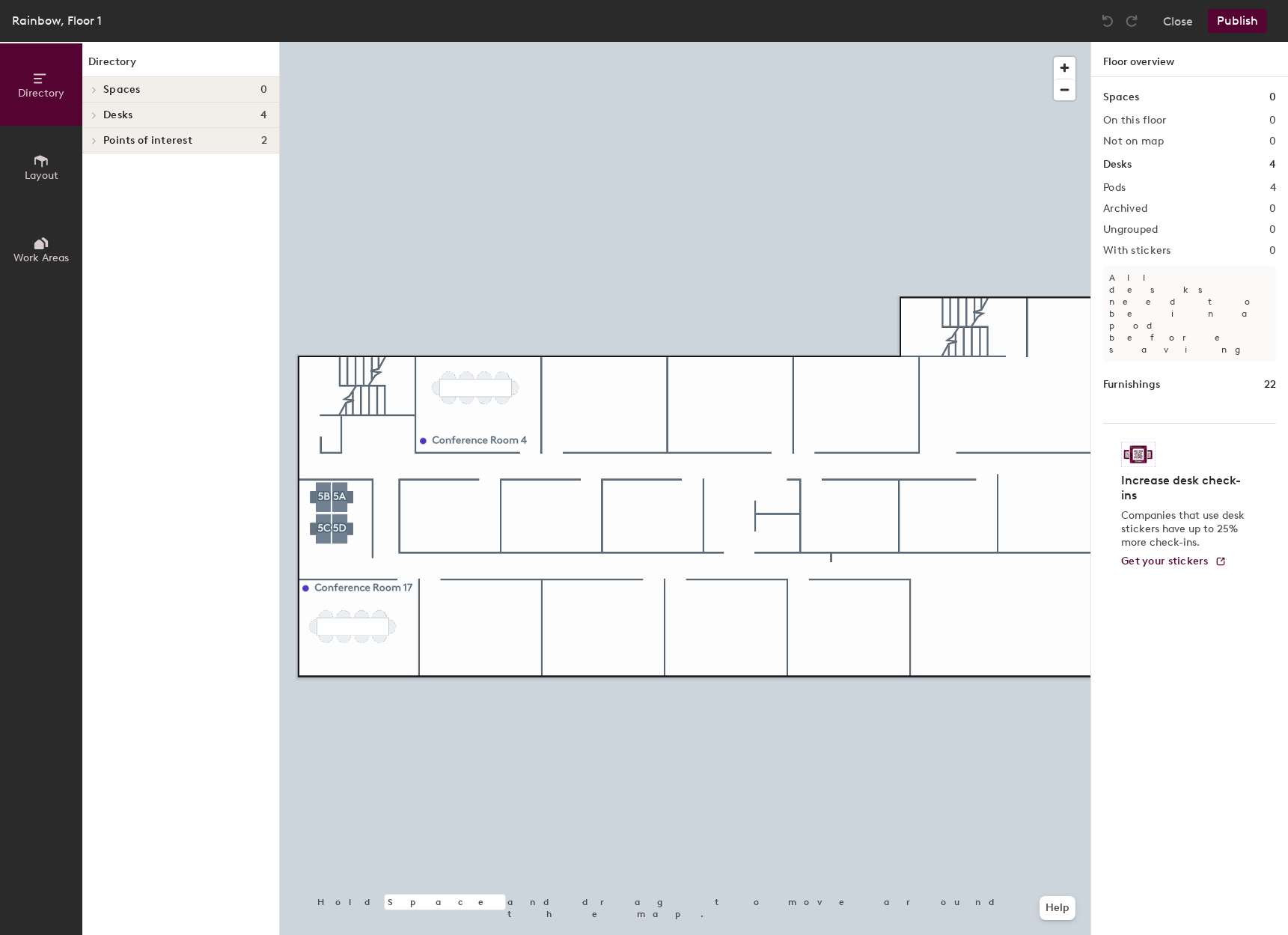
click at [232, 399] on div "Directory Spaces 0 Desks 4 5D R - Shared 5D 5C R - Shared 5C 5B R - Shared 5B 5…" at bounding box center [181, 488] width 197 height 893
click at [45, 247] on icon at bounding box center [41, 243] width 16 height 16
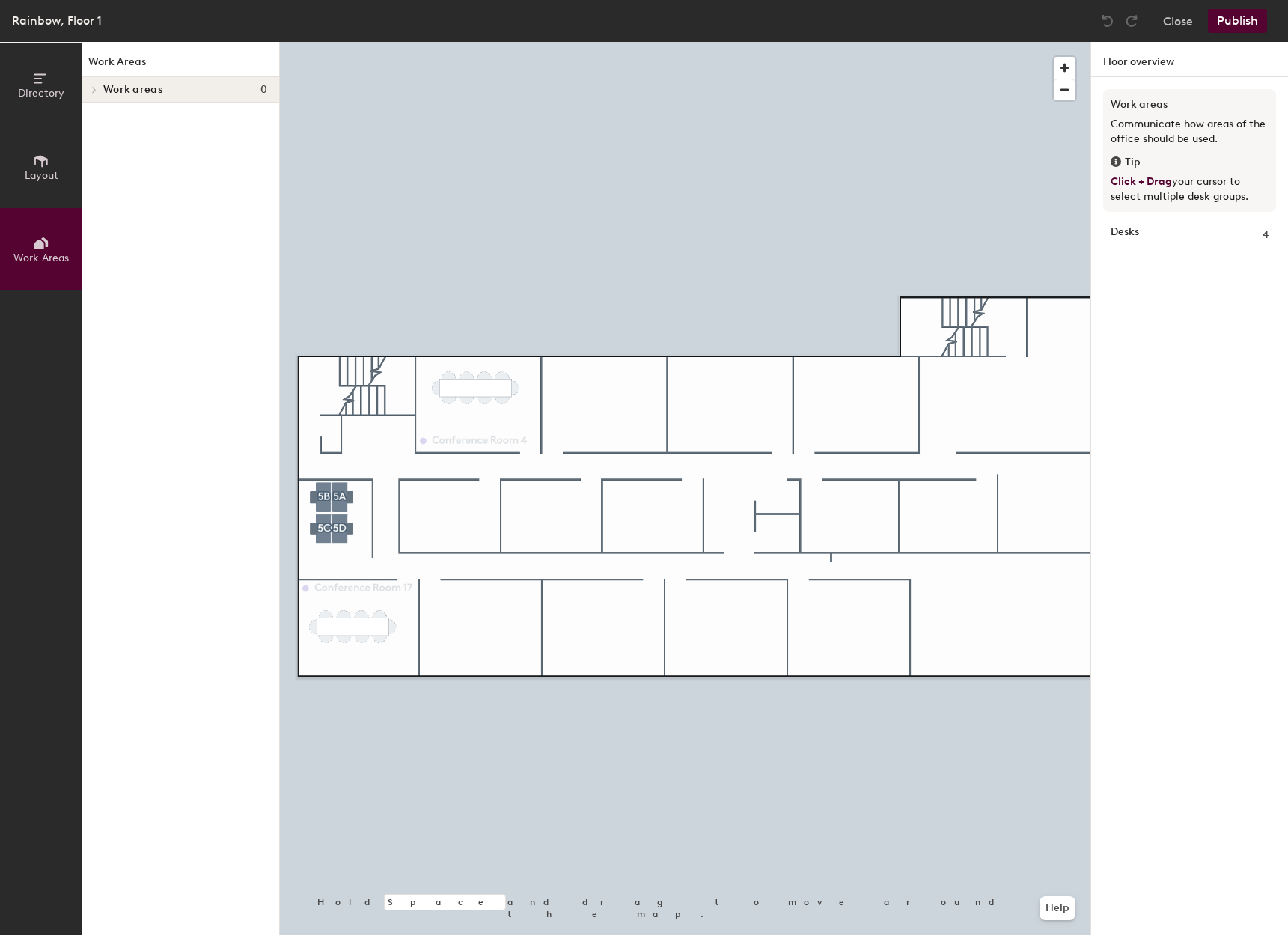
click at [152, 91] on span "Work areas" at bounding box center [132, 90] width 59 height 12
click at [33, 171] on span "Layout" at bounding box center [42, 175] width 34 height 13
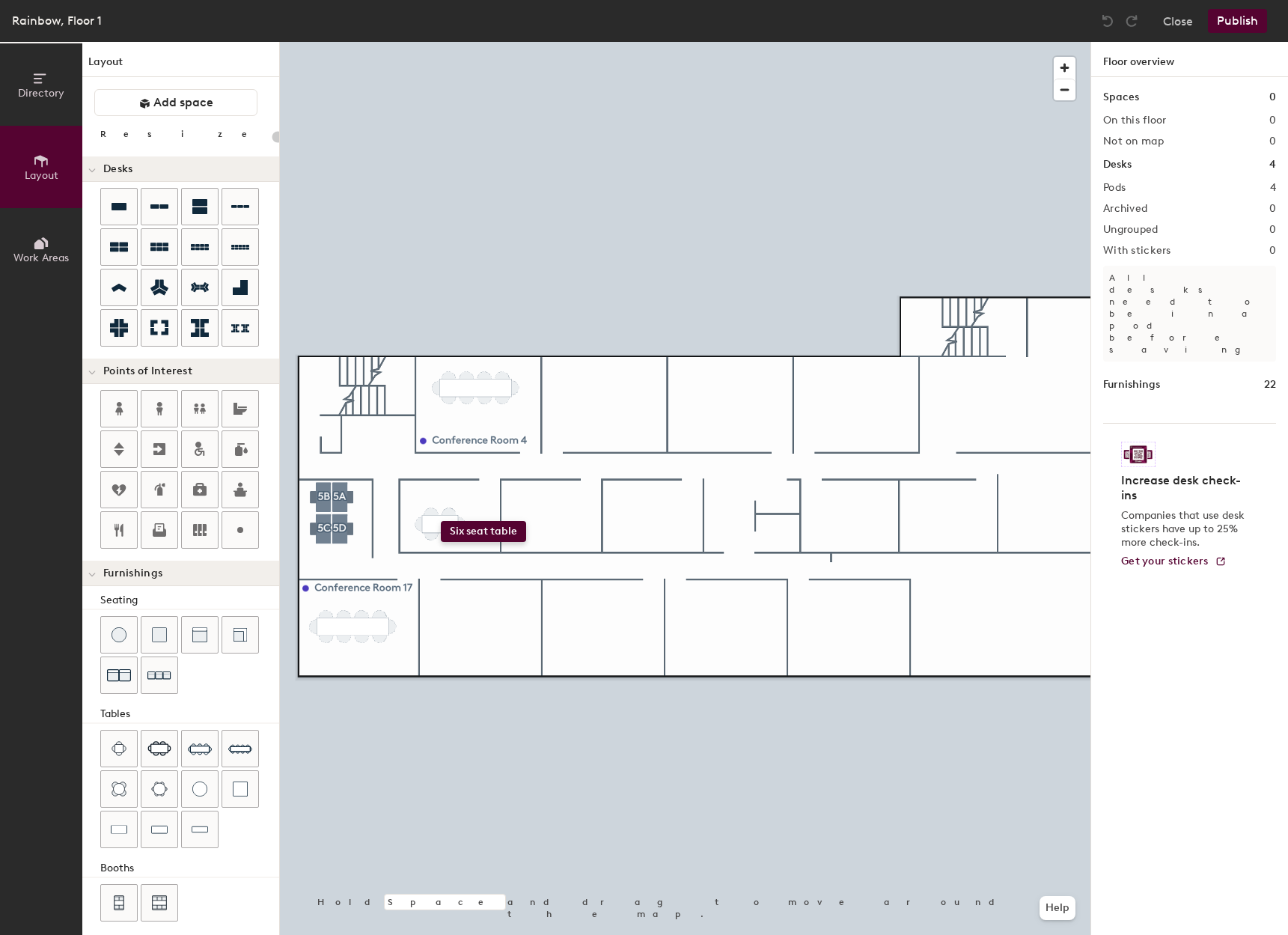
click at [441, 521] on div "Directory Layout Work Areas Layout Add space Resize Desks Points of Interest Fu…" at bounding box center [644, 488] width 1288 height 893
click at [541, 521] on div "Directory Layout Work Areas Layout Add space Resize Desks Points of Interest Fu…" at bounding box center [644, 488] width 1288 height 893
click at [648, 517] on div "Directory Layout Work Areas Layout Add space Resize Desks Points of Interest Fu…" at bounding box center [644, 488] width 1288 height 893
type input "20"
type input "Lunchroom"
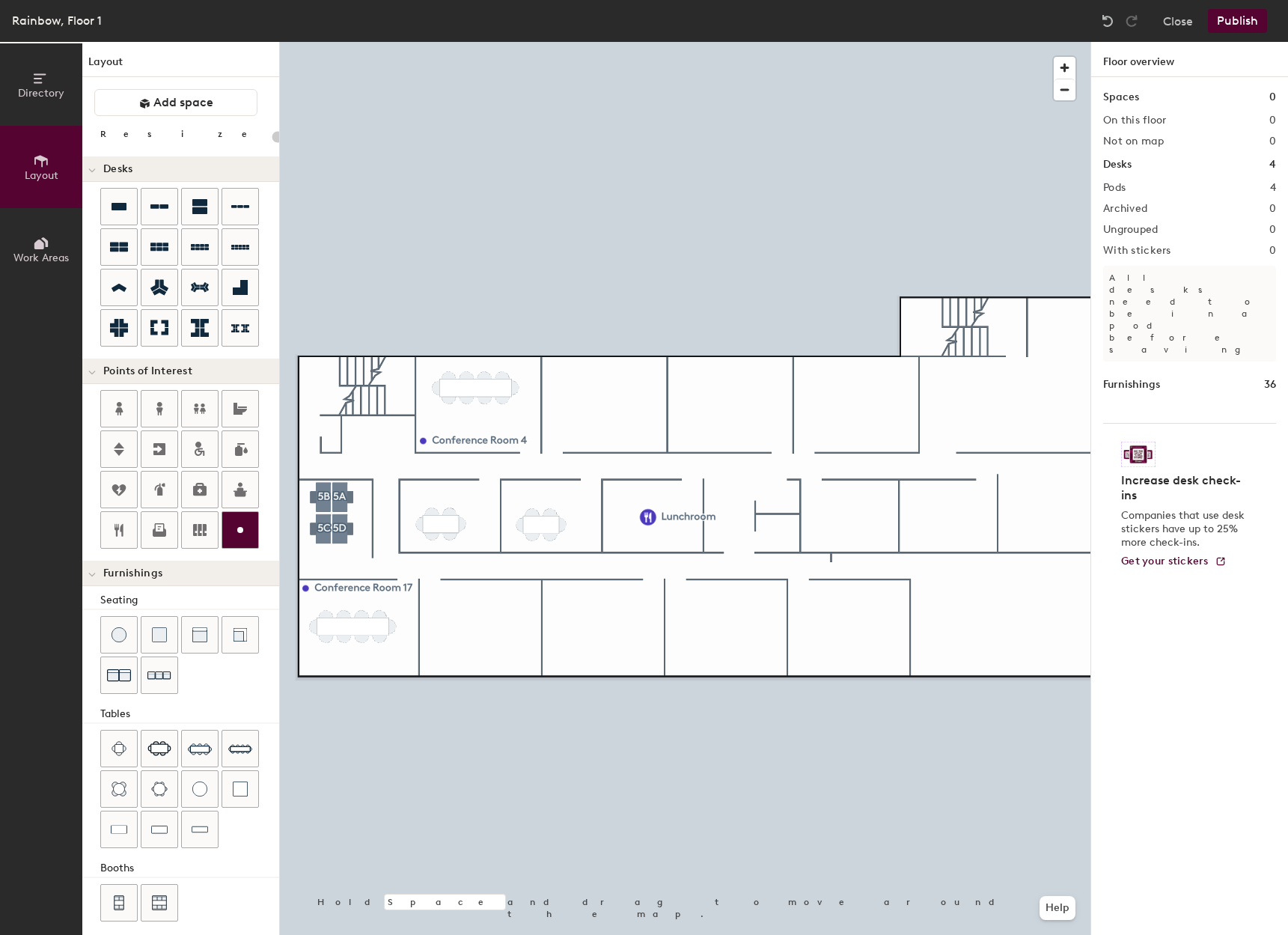
click at [681, 42] on div at bounding box center [685, 42] width 810 height 0
click at [649, 517] on div "Directory Layout Work Areas Layout Add space Resize Desks Points of Interest Fu…" at bounding box center [644, 488] width 1288 height 893
type input "20"
type input "B"
type input "Lunchroom"
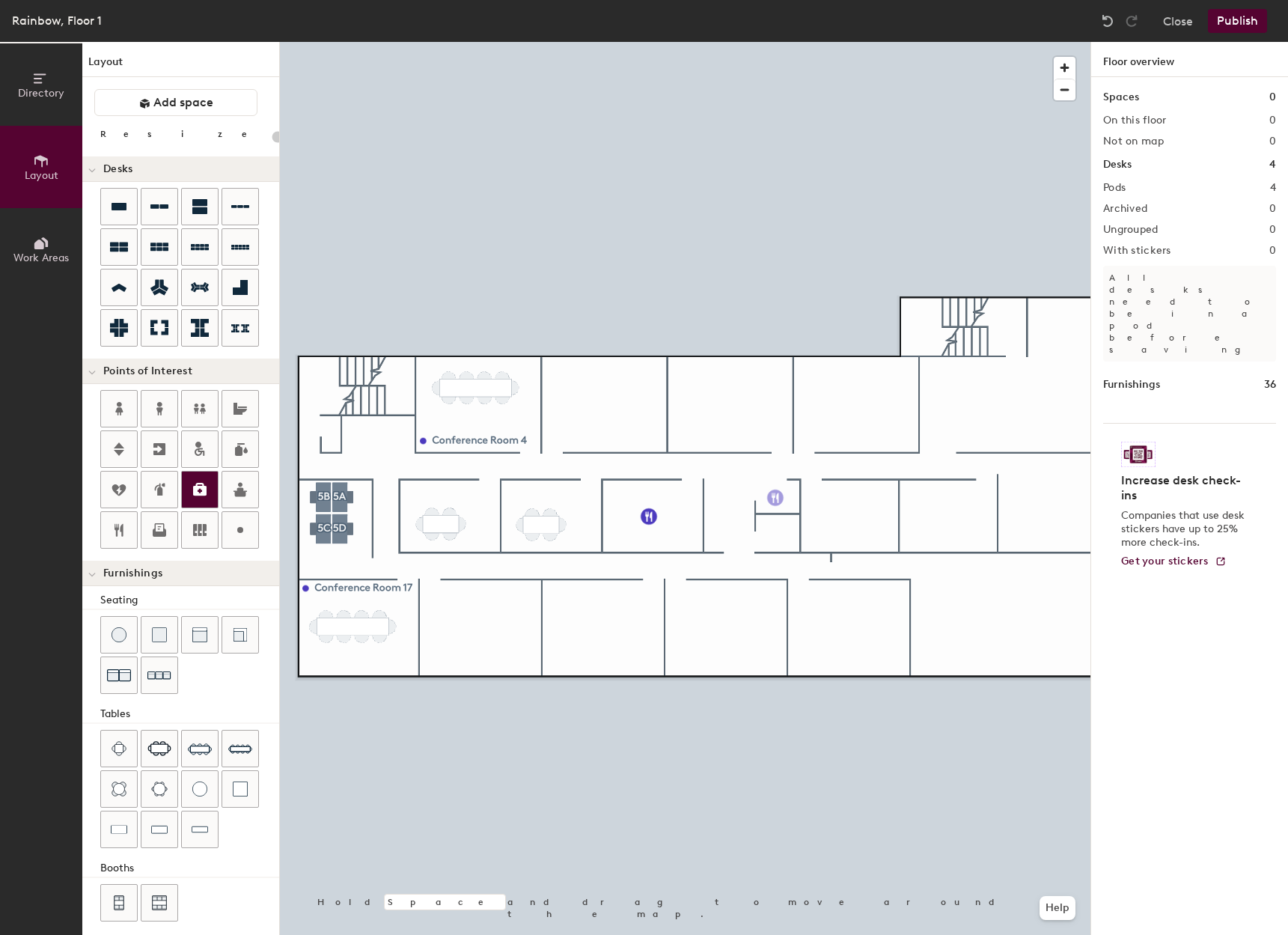
click at [775, 497] on div "Directory Layout Work Areas Layout Add space Resize Desks Points of Interest Fu…" at bounding box center [644, 488] width 1288 height 893
click at [776, 531] on div "Directory Layout Work Areas Layout Add space Resize Desks Points of Interest Fu…" at bounding box center [644, 488] width 1288 height 893
type input "20"
type input "C"
type input "Electrical Closet"
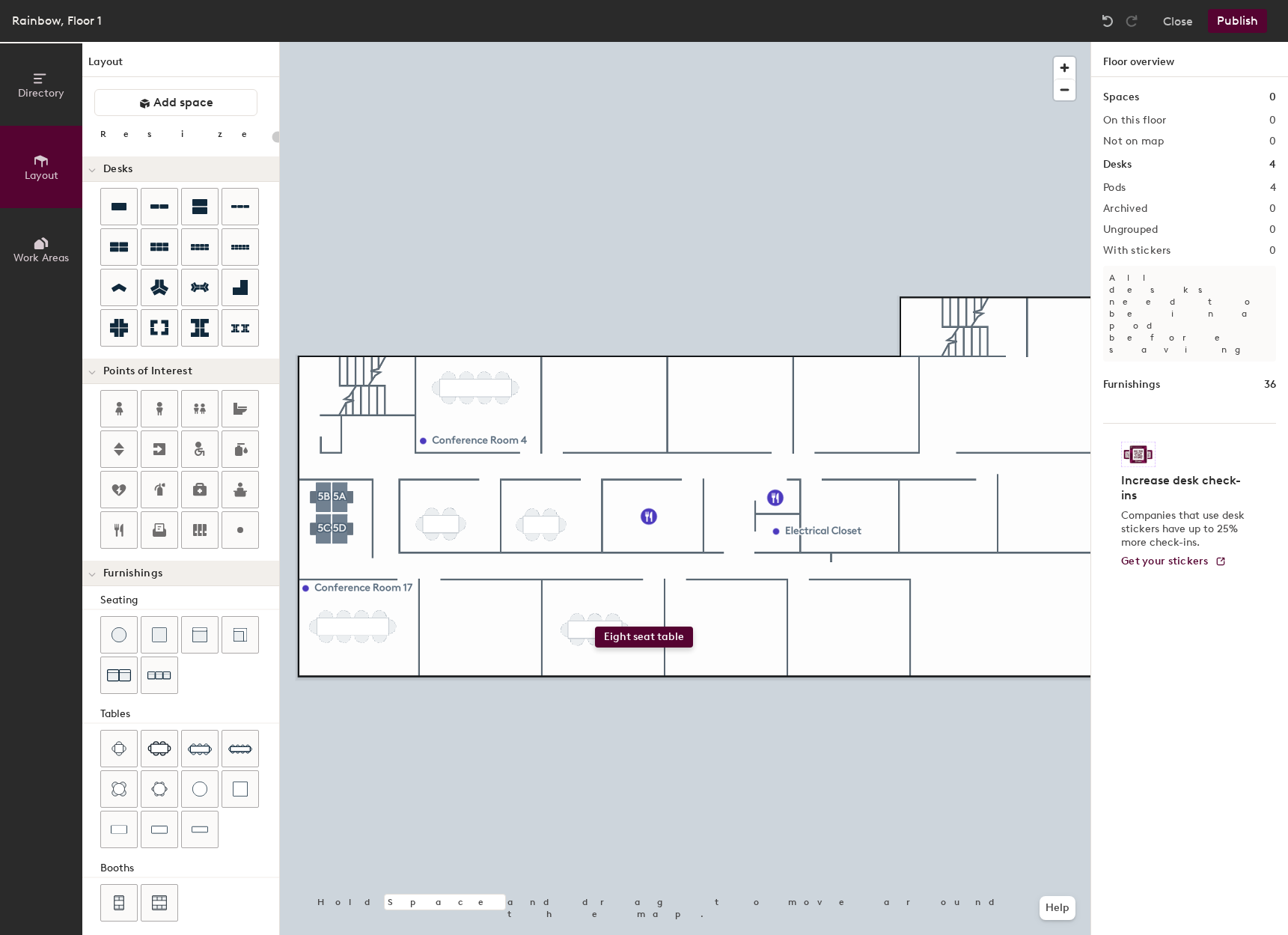
click at [595, 627] on div "Directory Layout Work Areas Layout Add space Resize Desks Points of Interest Fu…" at bounding box center [644, 488] width 1288 height 893
drag, startPoint x: 201, startPoint y: 755, endPoint x: 265, endPoint y: 736, distance: 66.8
click at [582, 42] on div at bounding box center [685, 42] width 810 height 0
click at [590, 667] on span "Delete" at bounding box center [596, 664] width 52 height 25
click at [596, 653] on span "Delete" at bounding box center [596, 654] width 52 height 25
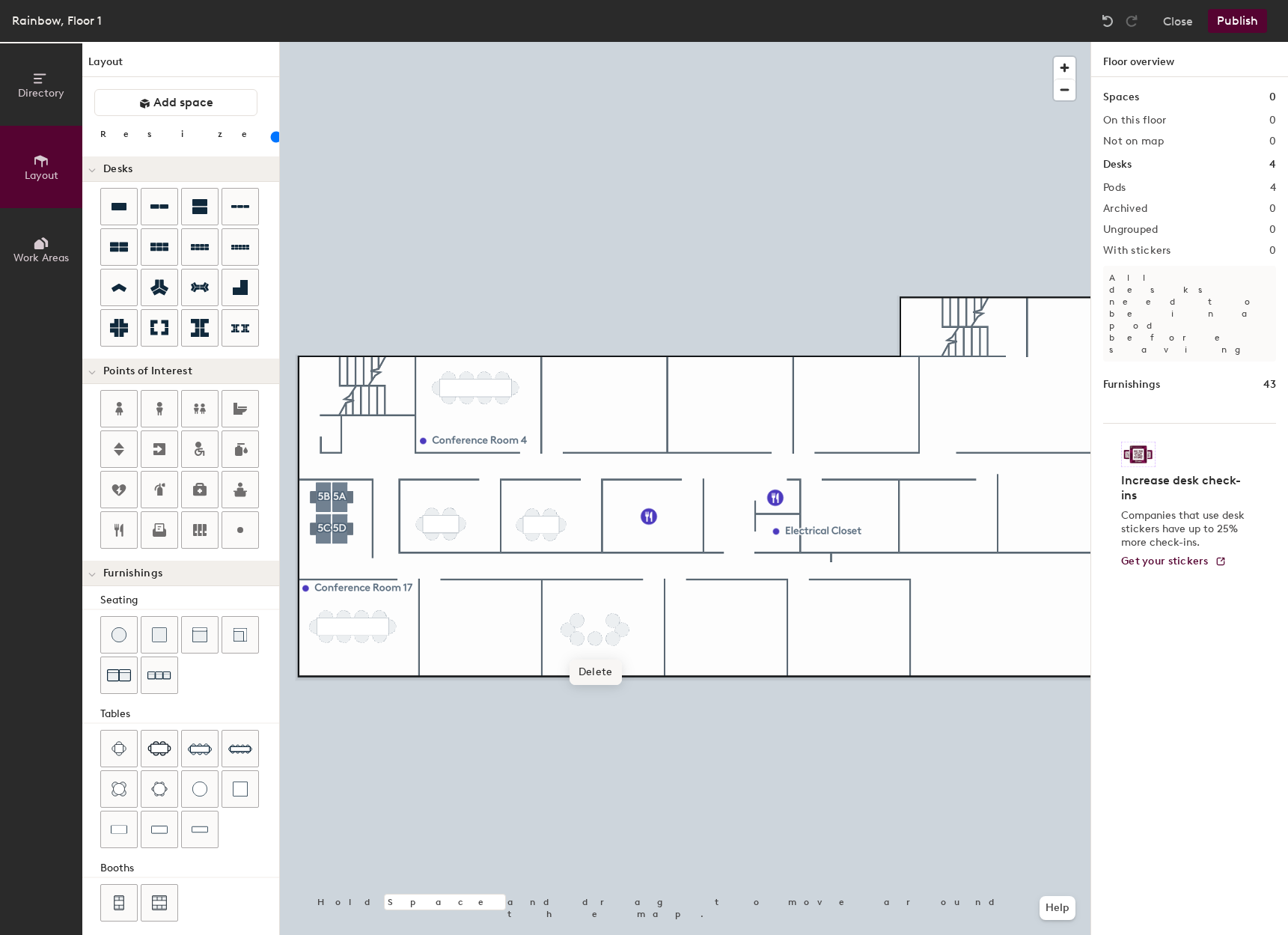
click at [591, 674] on span "Delete" at bounding box center [596, 672] width 52 height 25
click at [585, 672] on span "Delete" at bounding box center [577, 672] width 52 height 25
click at [568, 664] on span "Delete" at bounding box center [569, 663] width 52 height 25
click at [584, 657] on span "Delete" at bounding box center [577, 654] width 52 height 25
click at [611, 42] on div at bounding box center [685, 42] width 810 height 0
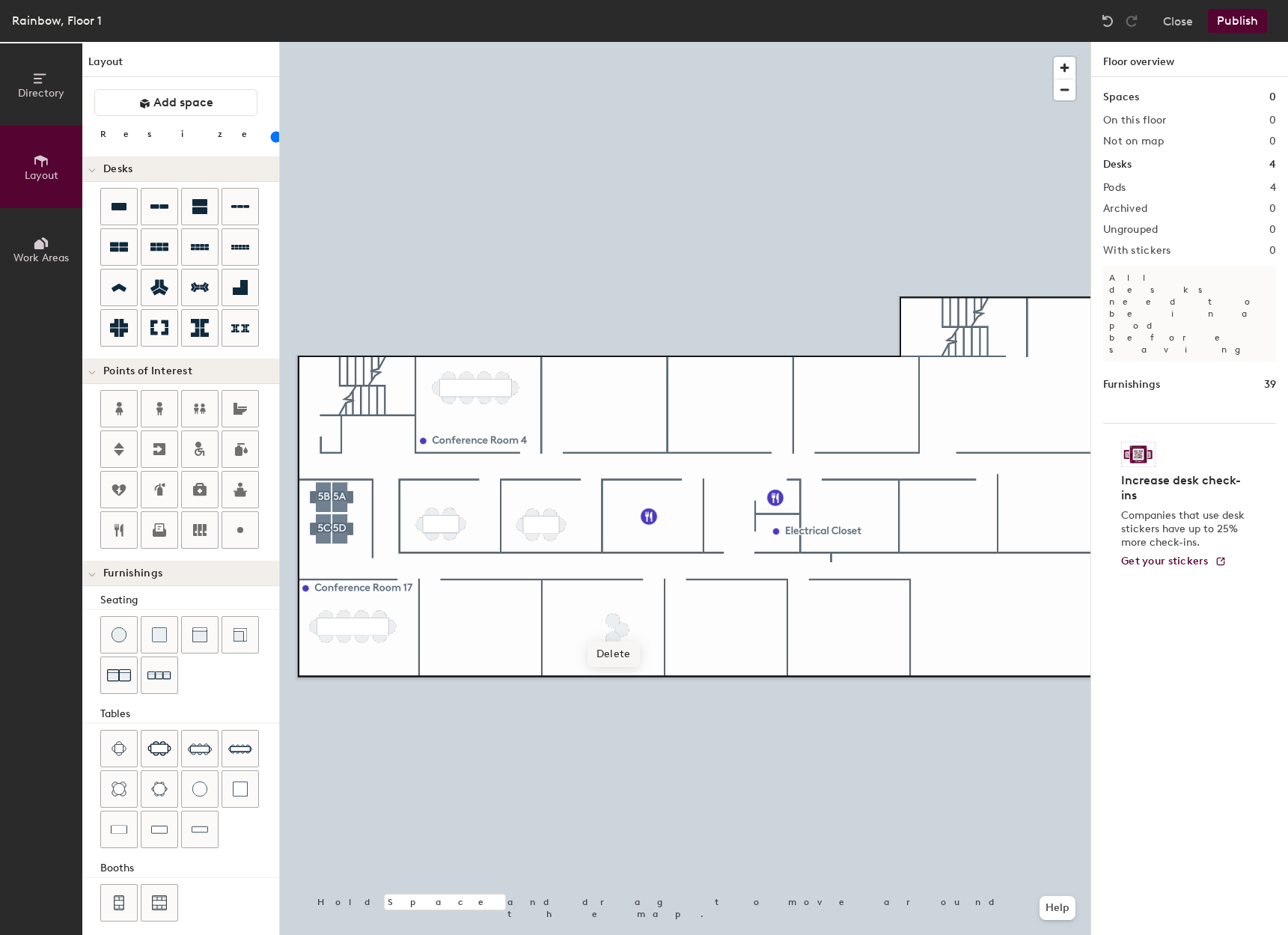
click at [613, 651] on span "Delete" at bounding box center [614, 654] width 52 height 25
click at [606, 674] on span "Delete" at bounding box center [614, 672] width 52 height 25
click at [617, 660] on span "Delete" at bounding box center [623, 663] width 52 height 25
click at [601, 627] on div "Directory Layout Work Areas Layout Add space Resize Desks Points of Interest Fu…" at bounding box center [644, 488] width 1288 height 893
click at [575, 42] on div at bounding box center [685, 42] width 810 height 0
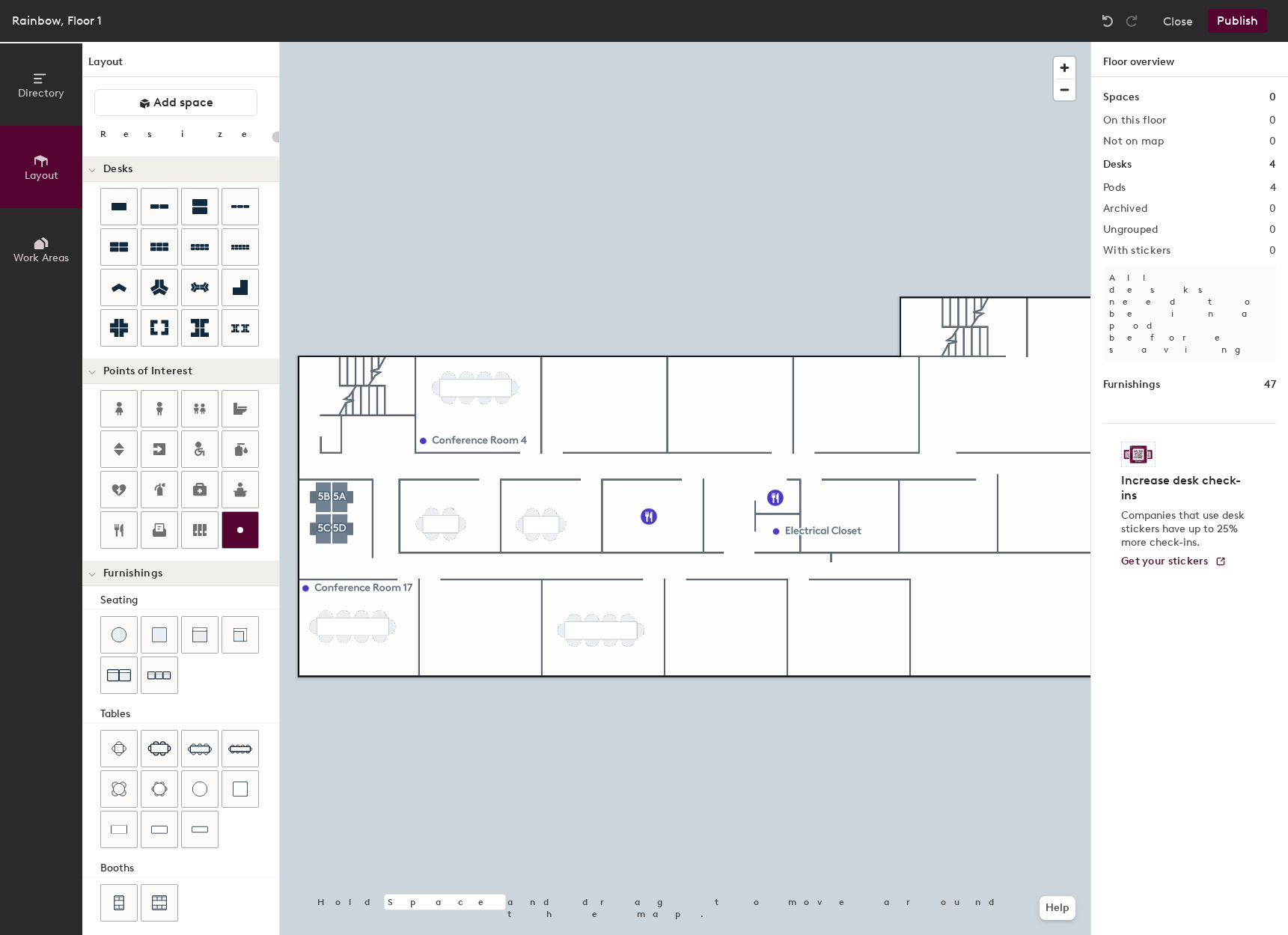
click at [236, 533] on icon at bounding box center [240, 529] width 18 height 18
type input "20"
type input "Conference Room 15"
click at [724, 627] on div "Directory Layout Work Areas Layout Add space Resize Desks Points of Interest Fu…" at bounding box center [644, 488] width 1288 height 893
click at [254, 534] on div at bounding box center [240, 530] width 36 height 36
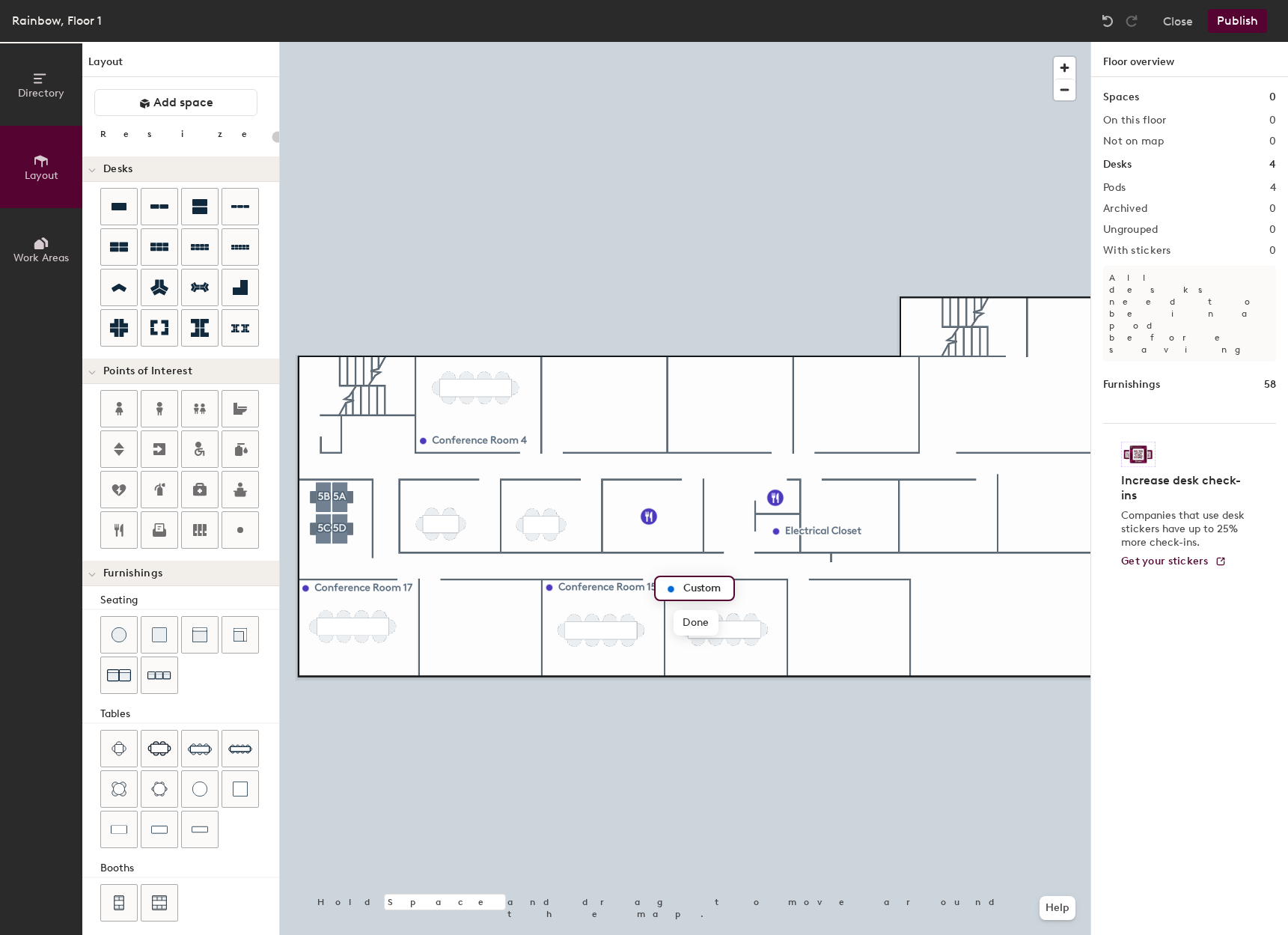
type input "20"
type input "Conference Room 14"
click at [849, 628] on div "Directory Layout Work Areas Layout Add space Resize Desks Points of Interest Fu…" at bounding box center [644, 488] width 1288 height 893
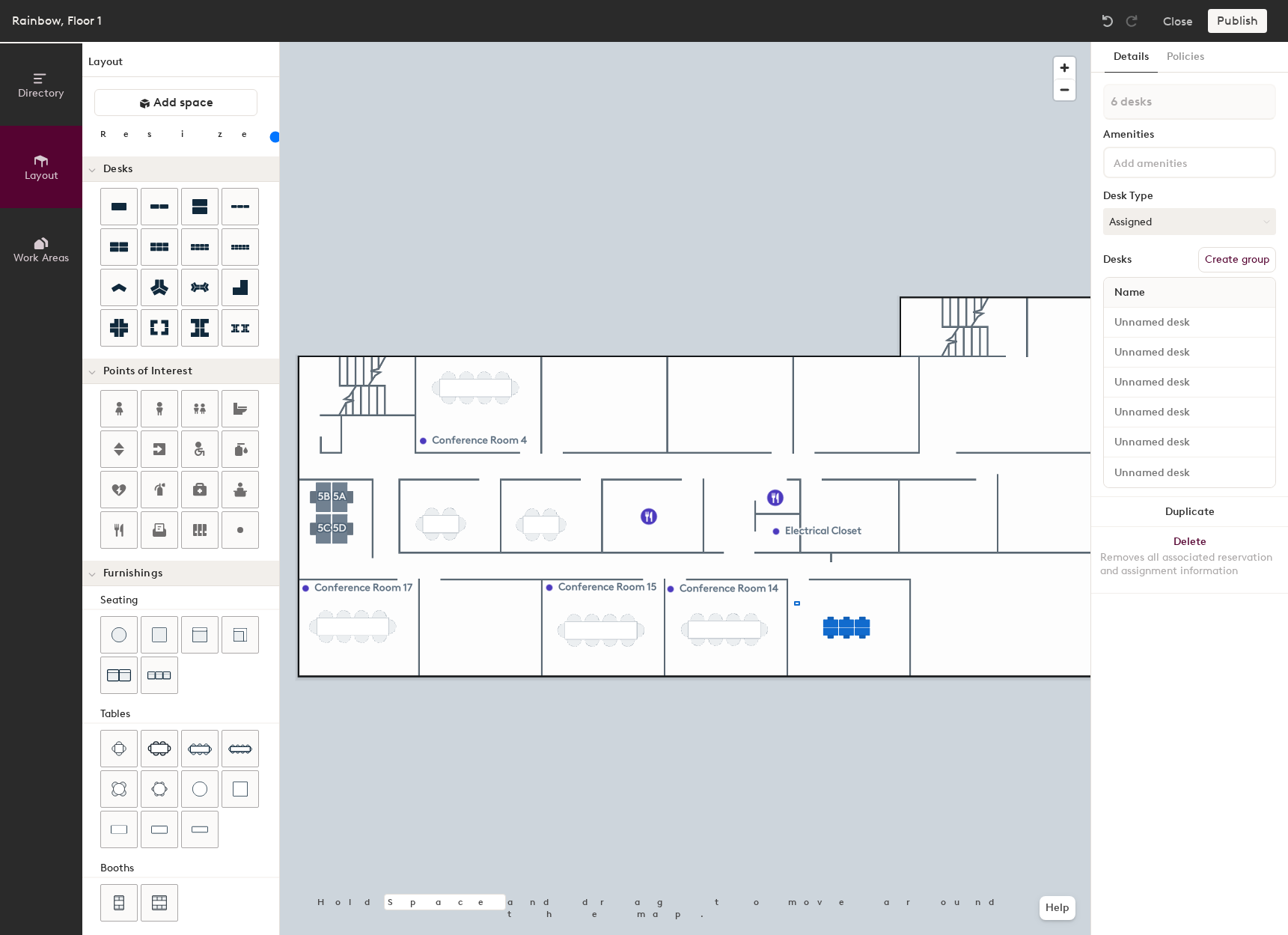
drag, startPoint x: 155, startPoint y: 253, endPoint x: 795, endPoint y: 602, distance: 729.0
click at [795, 42] on div at bounding box center [685, 42] width 810 height 0
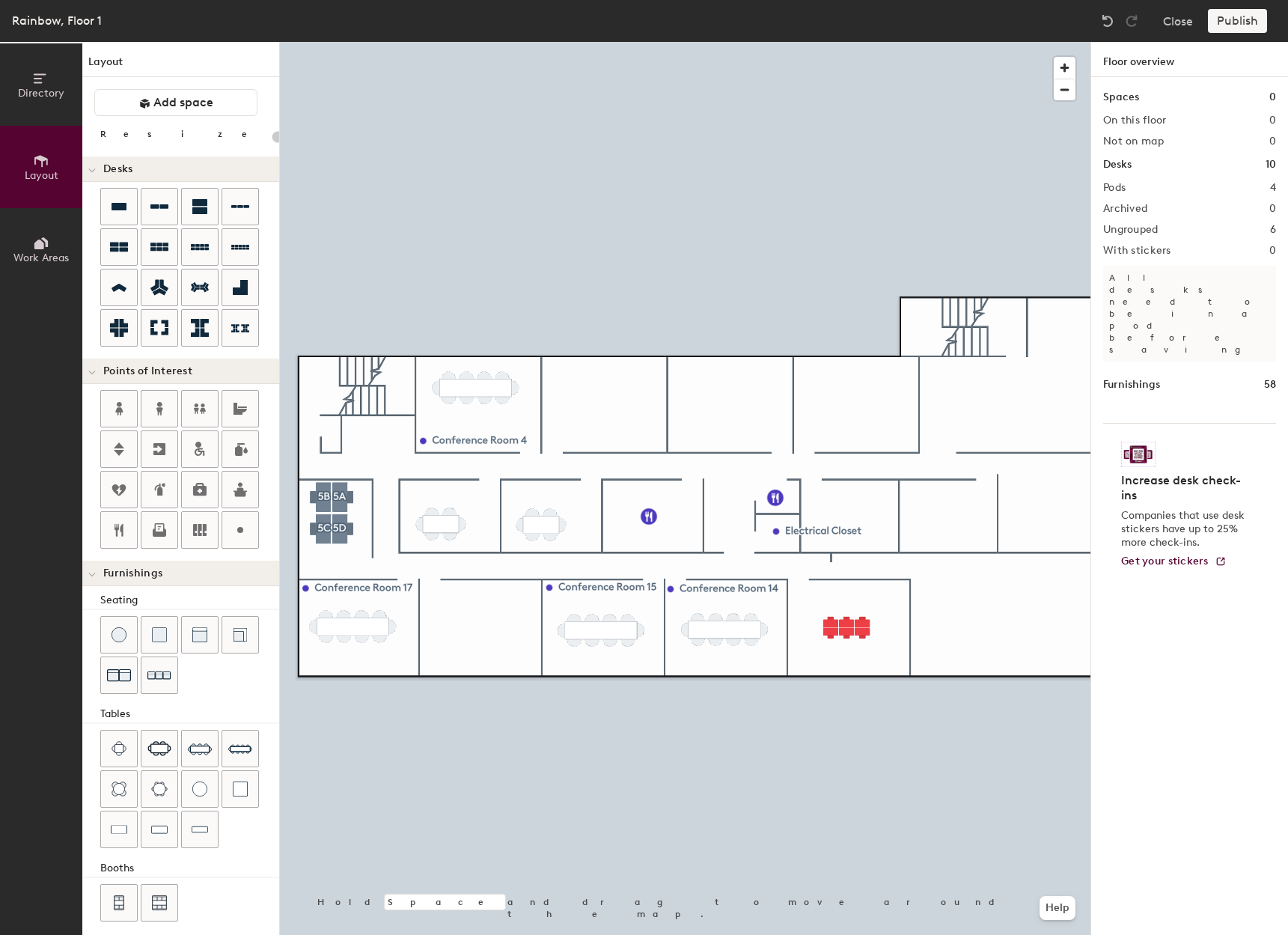
click at [823, 42] on div at bounding box center [685, 42] width 810 height 0
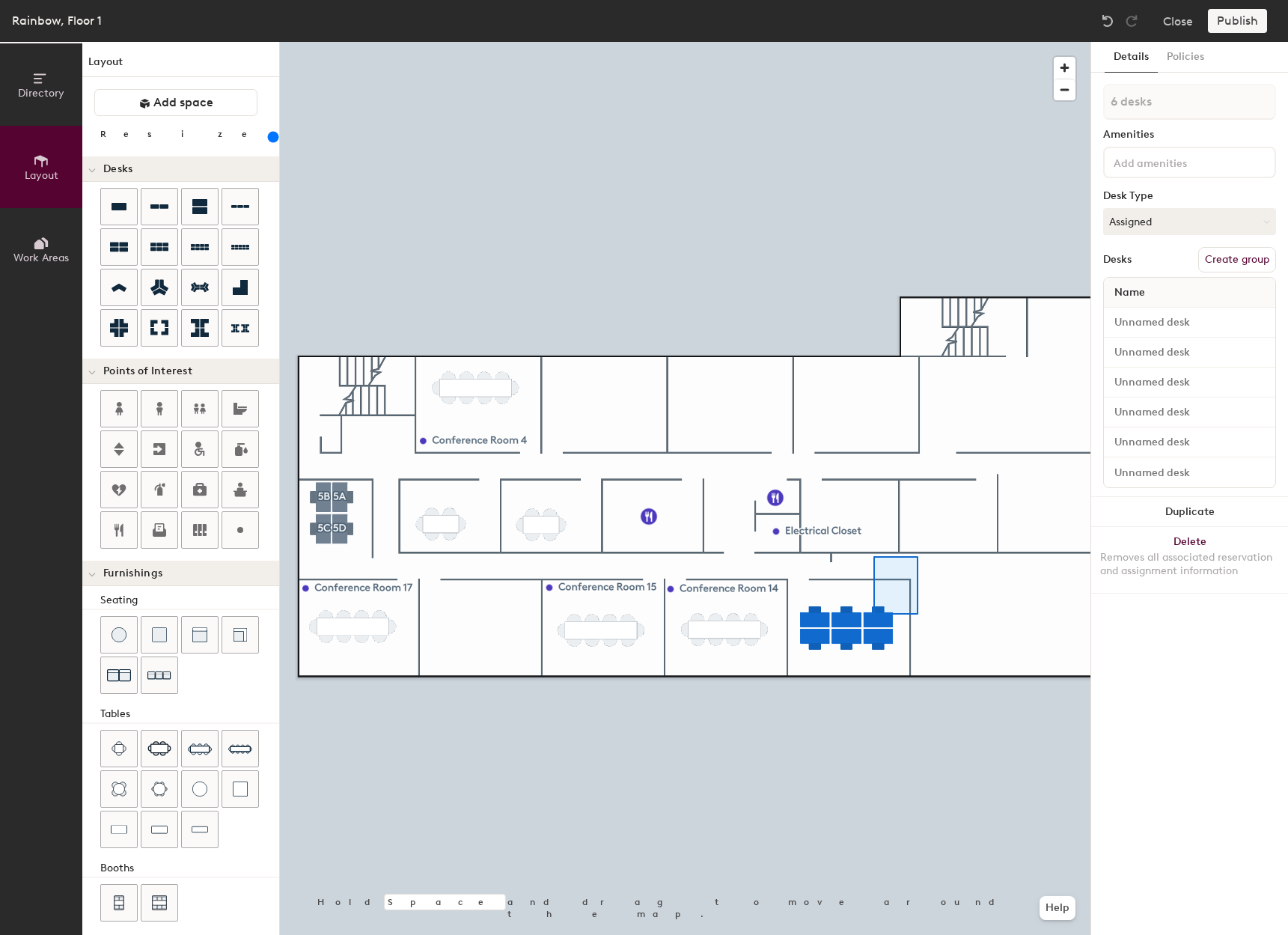
type input "240"
type input "1 desk"
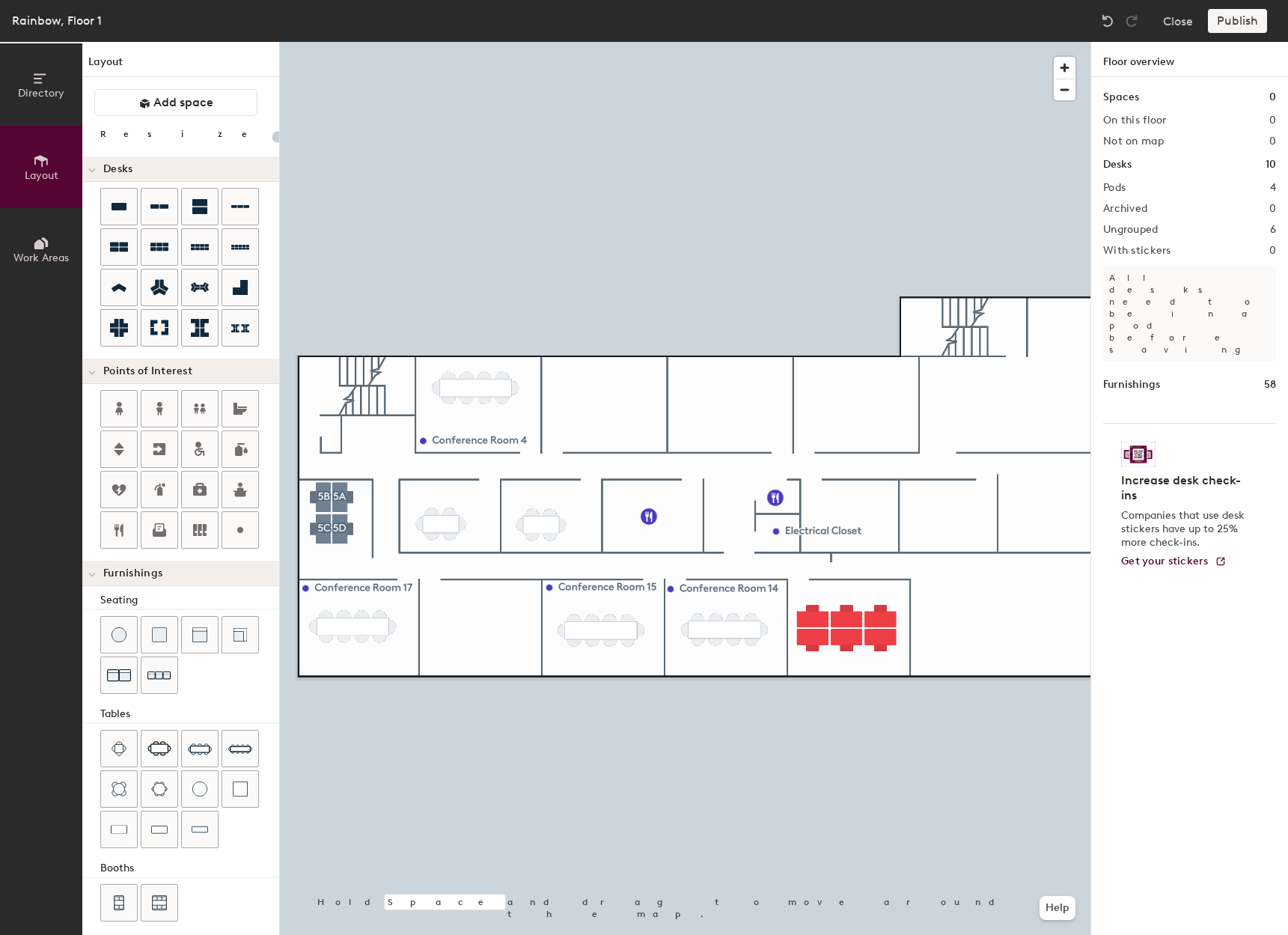
click at [814, 42] on div at bounding box center [685, 42] width 810 height 0
type input "240"
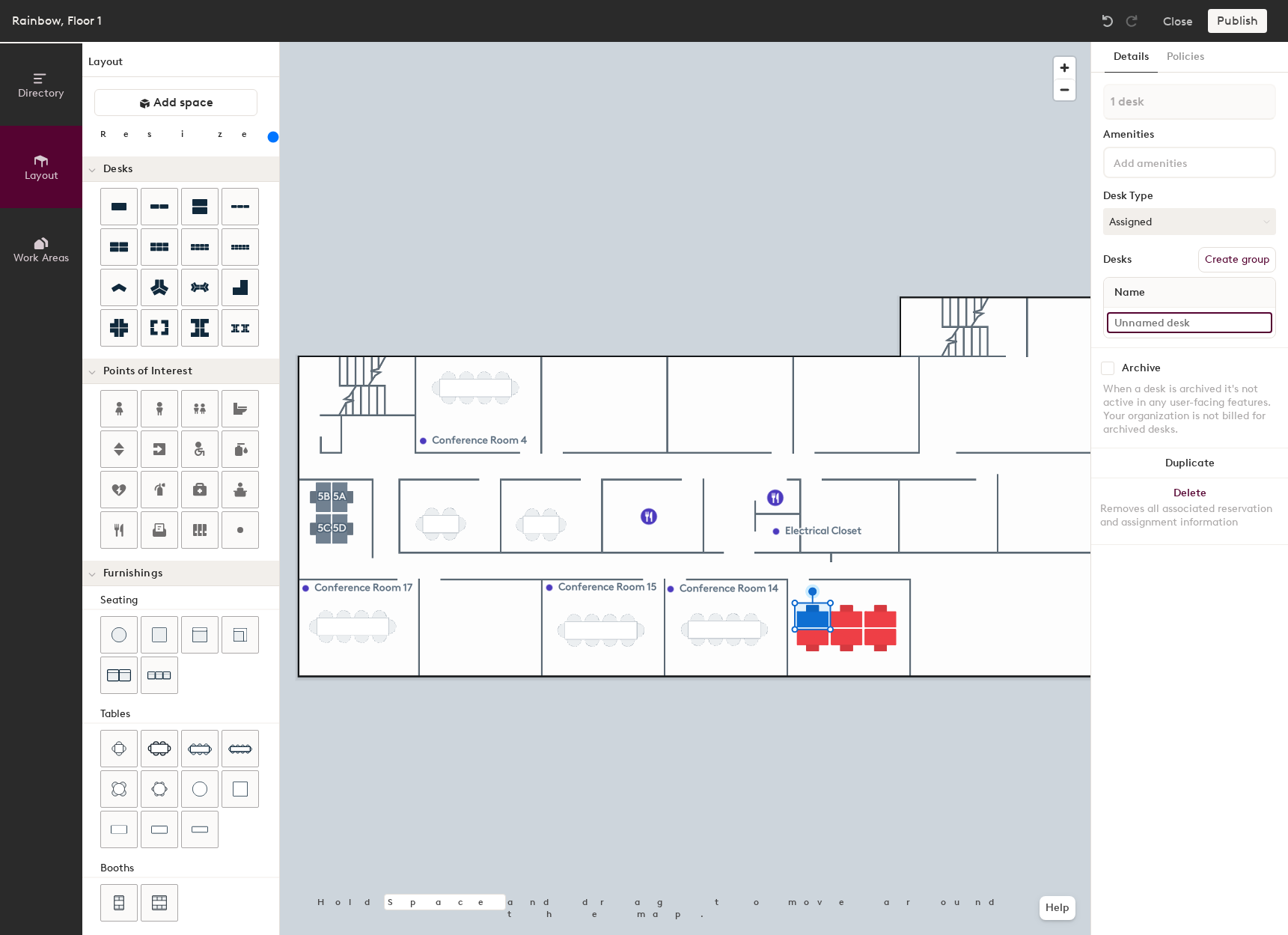
click at [1194, 314] on input at bounding box center [1190, 322] width 165 height 21
type input "R- Shared 13A"
click at [1220, 259] on button "Create group" at bounding box center [1236, 259] width 78 height 25
click at [1082, 109] on div "Directory Layout Work Areas Layout Add space Resize Desks Points of Interest Fu…" at bounding box center [644, 488] width 1288 height 893
type input "13A"
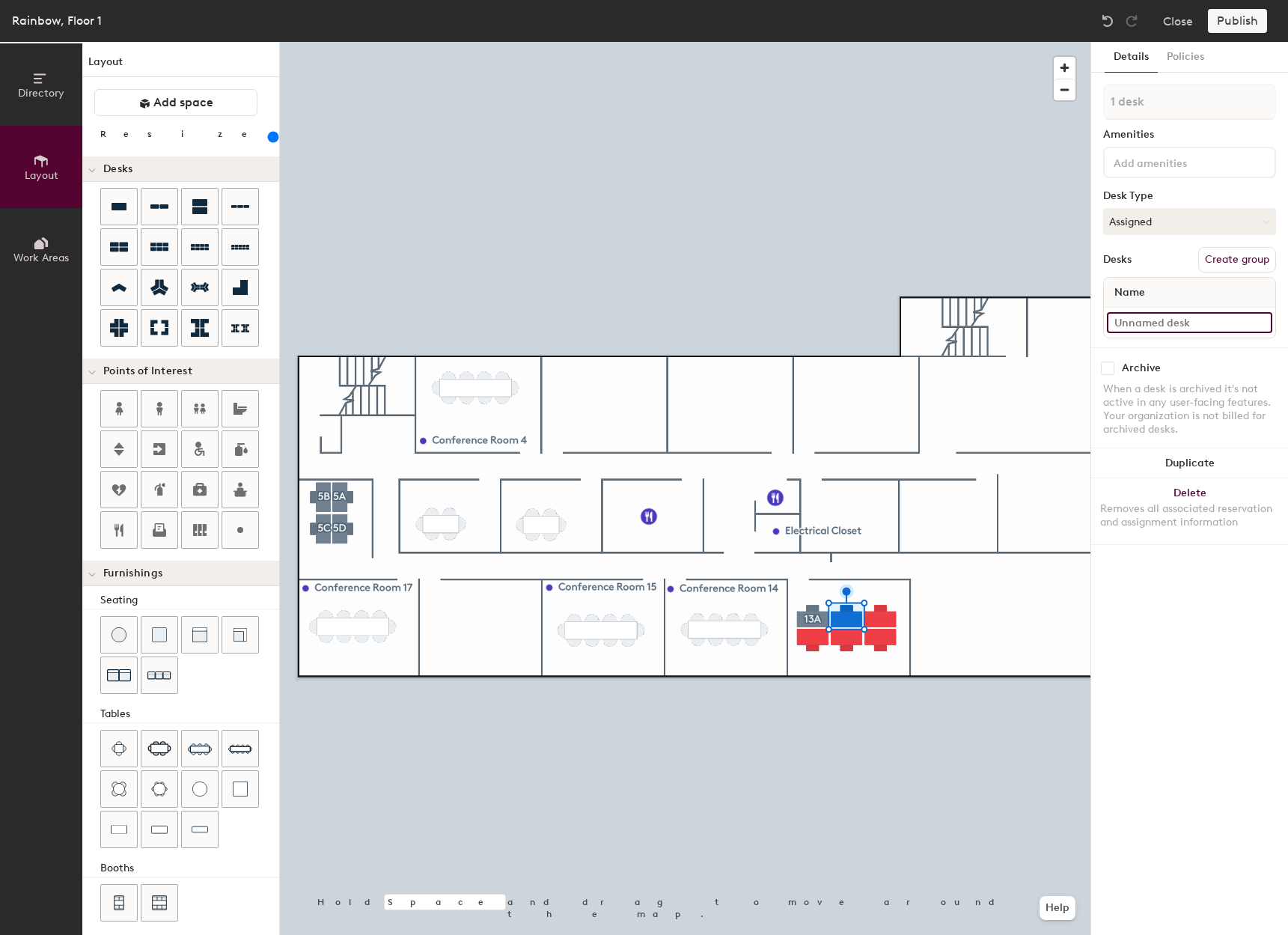
click at [1122, 319] on input at bounding box center [1190, 322] width 165 height 21
type input "R- Shared 13B"
click at [1244, 261] on button "Create group" at bounding box center [1236, 259] width 78 height 25
click at [1054, 115] on div "Directory Layout Work Areas Layout Add space Resize Desks Points of Interest Fu…" at bounding box center [644, 488] width 1288 height 893
type input "13B"
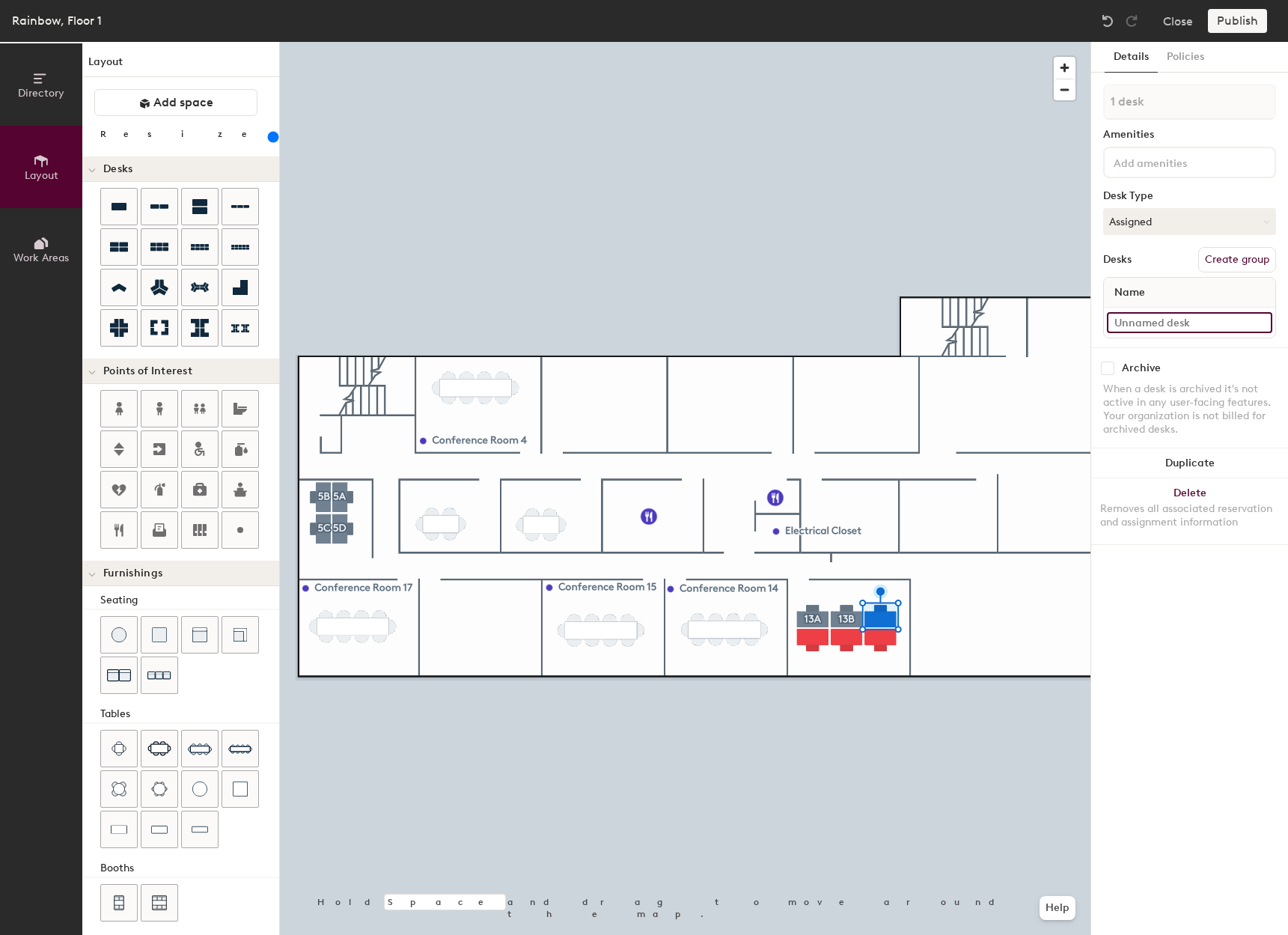
click at [1154, 321] on input at bounding box center [1190, 322] width 165 height 21
type input "R- Shared 13C"
click at [1249, 265] on button "Create group" at bounding box center [1236, 259] width 78 height 25
click at [1082, 106] on div "Directory Layout Work Areas Layout Add space Resize Desks Points of Interest Fu…" at bounding box center [644, 488] width 1288 height 893
type input "13C"
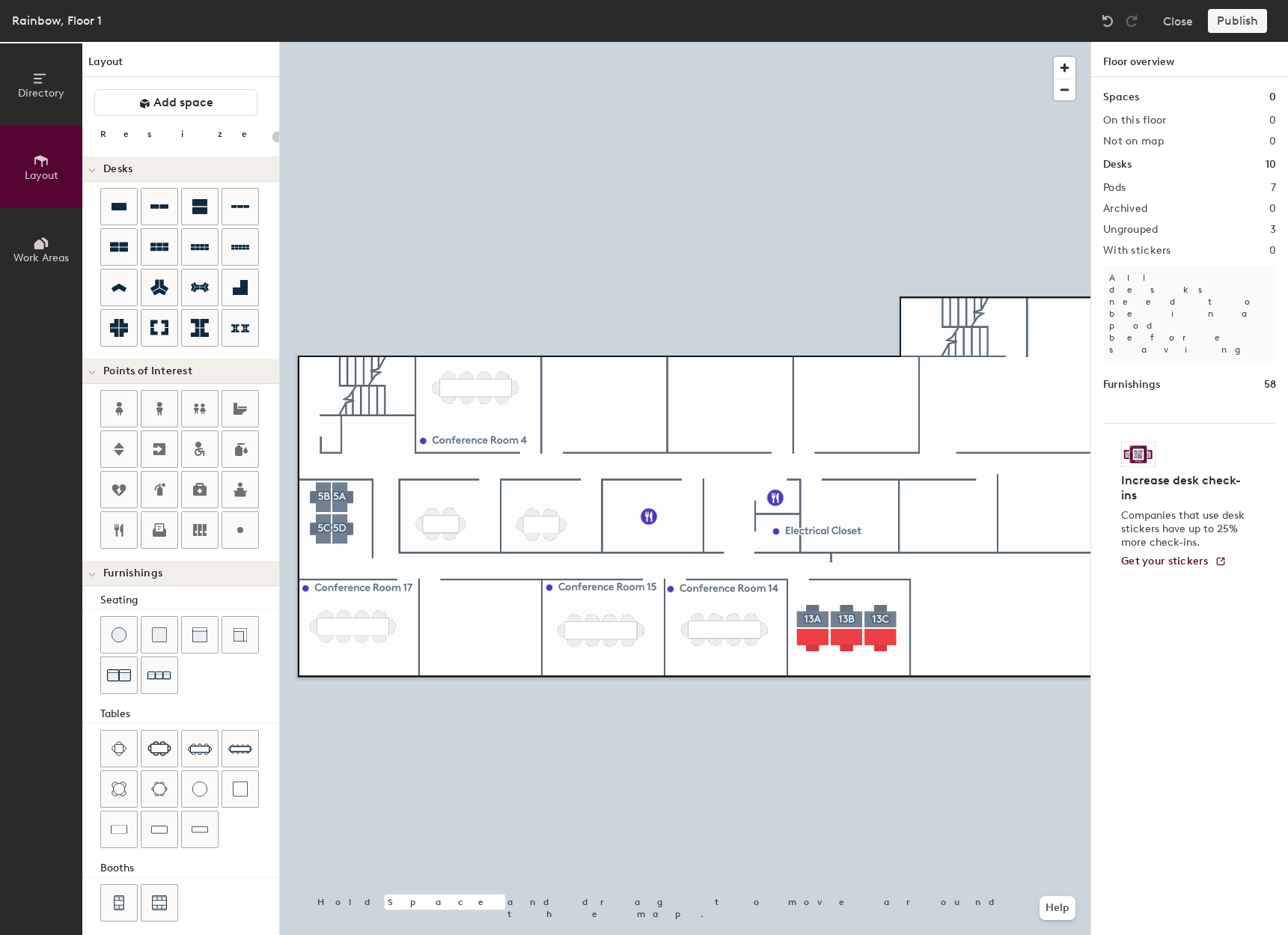
type input "240"
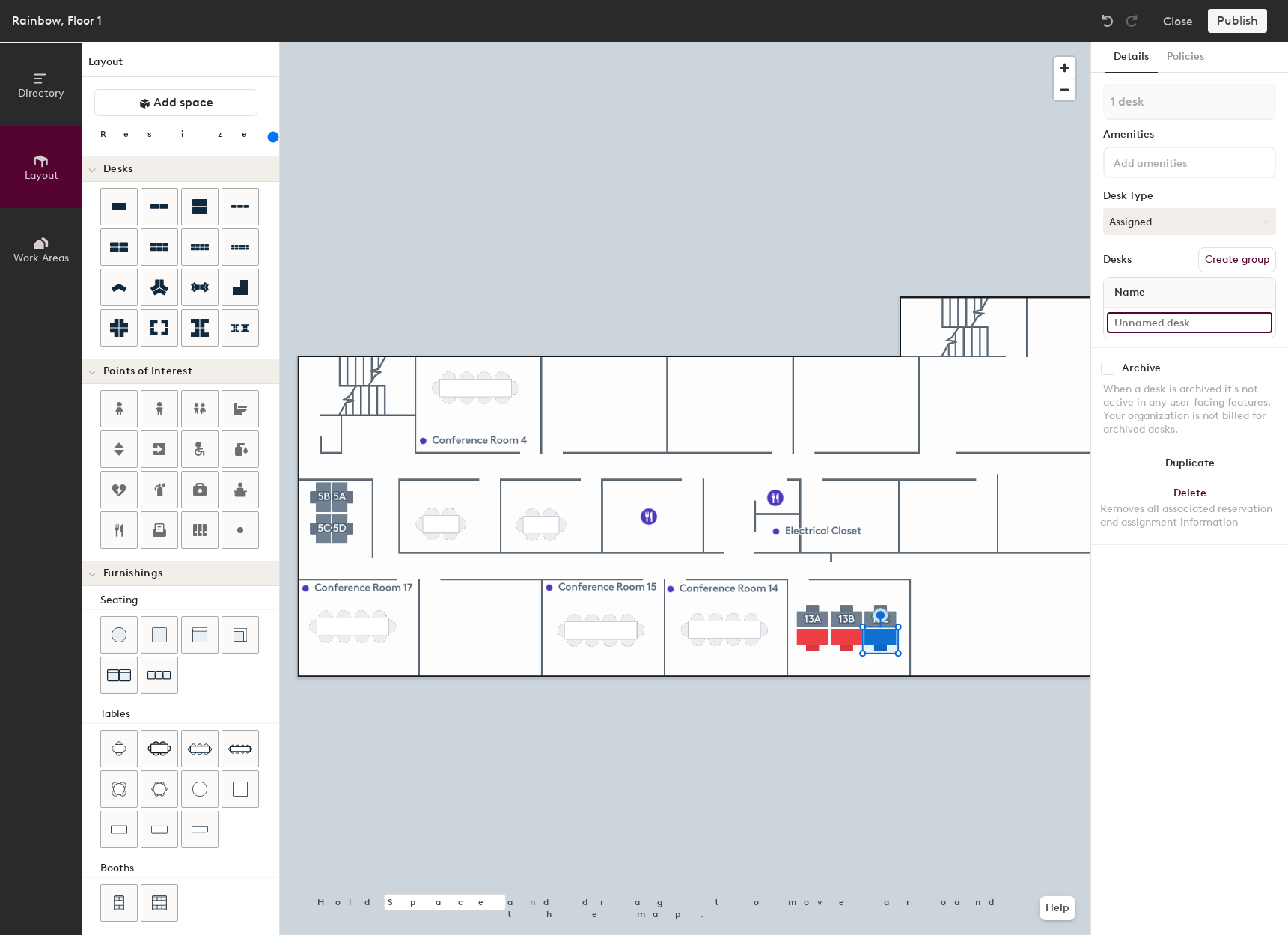
click at [1159, 321] on input at bounding box center [1190, 322] width 165 height 21
type input "R - Shared 13D"
click at [1242, 255] on button "Create group" at bounding box center [1236, 259] width 78 height 25
click at [1087, 112] on div "Directory Layout Work Areas Layout Add space Resize Desks Points of Interest Fu…" at bounding box center [644, 488] width 1288 height 893
type input "13D"
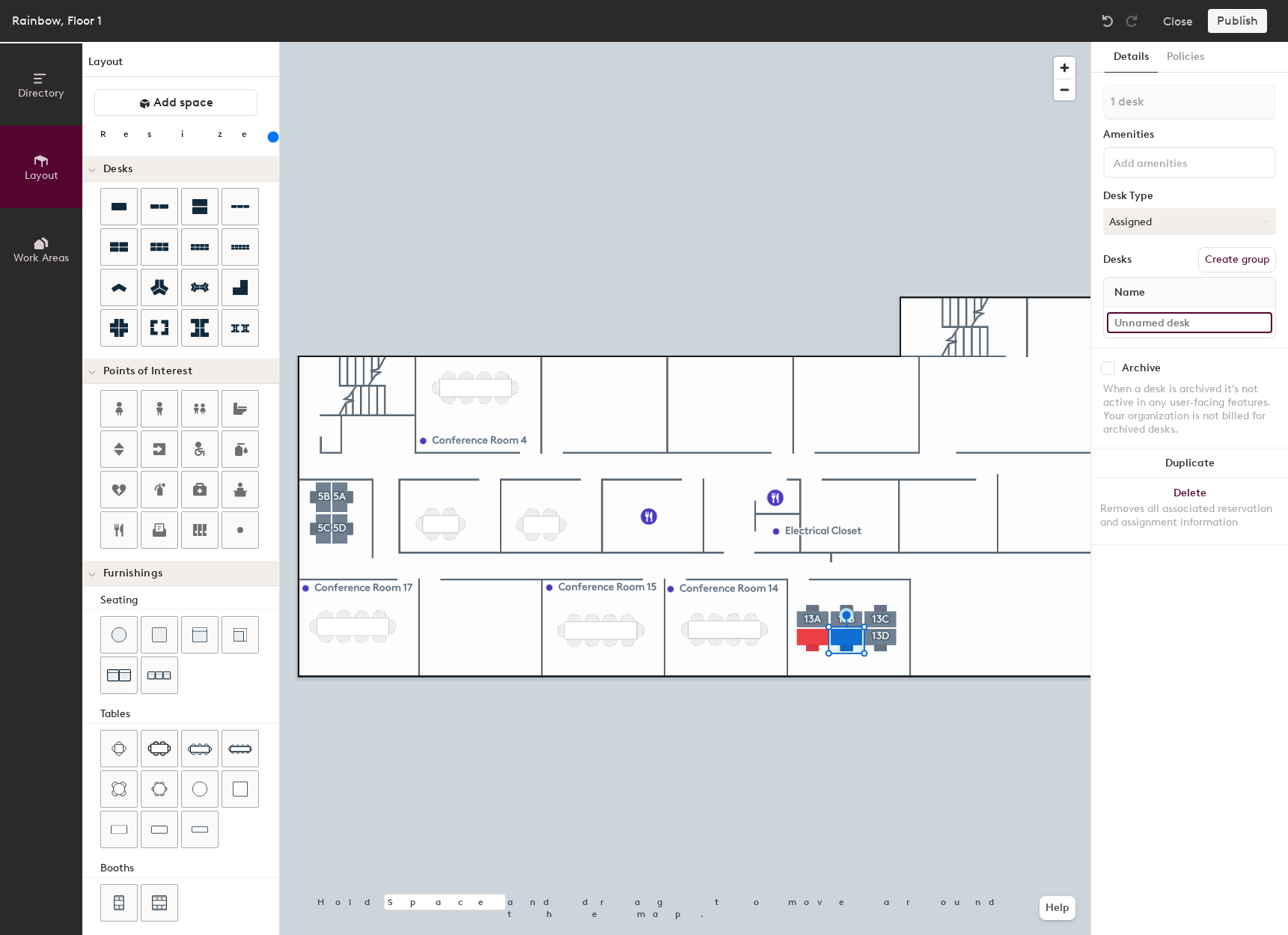
click at [1160, 324] on input at bounding box center [1190, 322] width 165 height 21
type input "R - Shared 13E"
drag, startPoint x: 1243, startPoint y: 255, endPoint x: 1248, endPoint y: 246, distance: 10.3
click at [1246, 256] on button "Create group" at bounding box center [1236, 259] width 78 height 25
click at [1077, 109] on div "Directory Layout Work Areas Layout Add space Resize Desks Points of Interest Fu…" at bounding box center [644, 488] width 1288 height 893
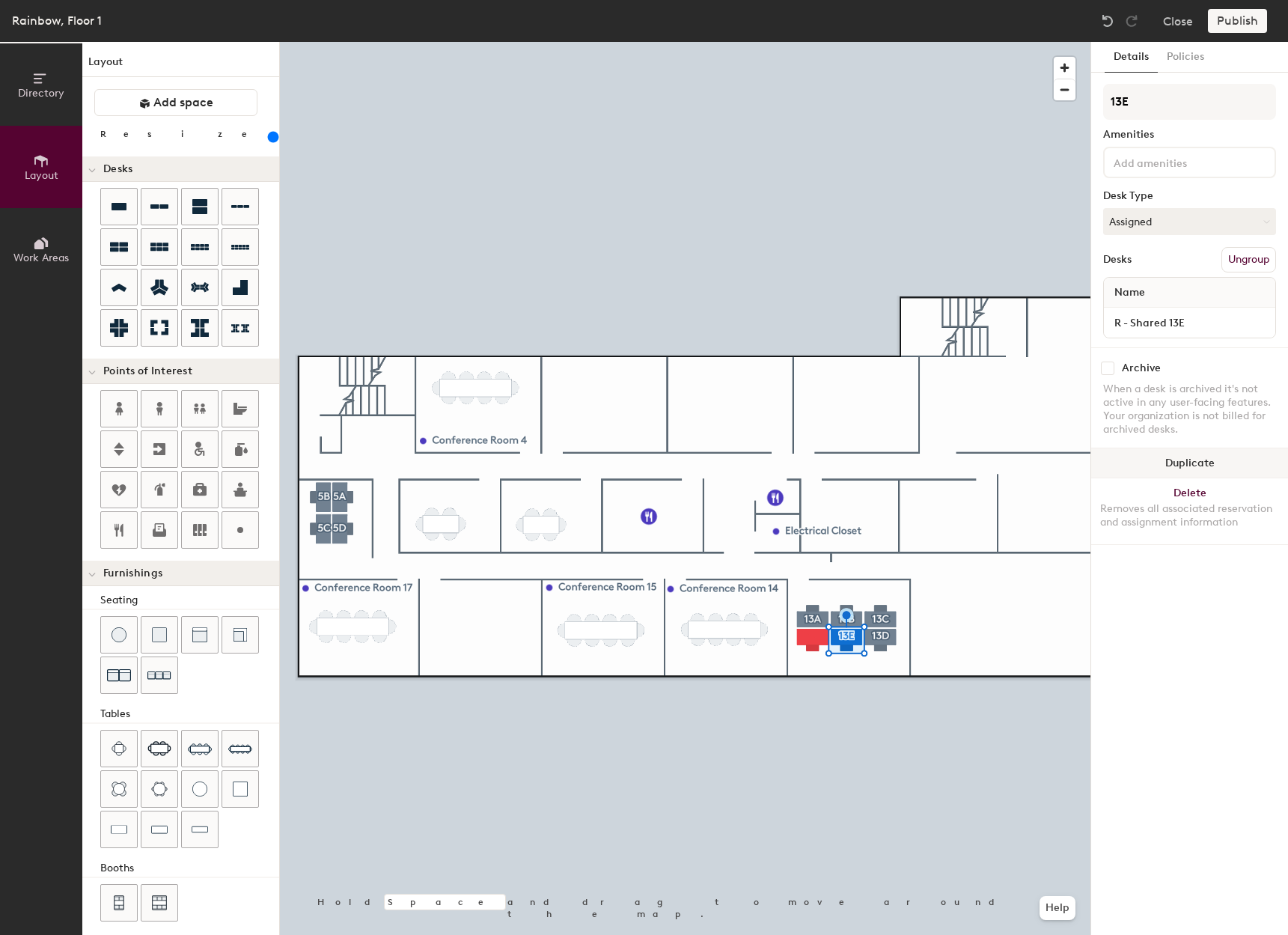
type input "13E"
click at [1164, 324] on input at bounding box center [1190, 322] width 165 height 21
type input "R - shared 13F"
click at [1137, 324] on input "R - shared 13F" at bounding box center [1190, 322] width 165 height 21
type input "R- Shared 13F"
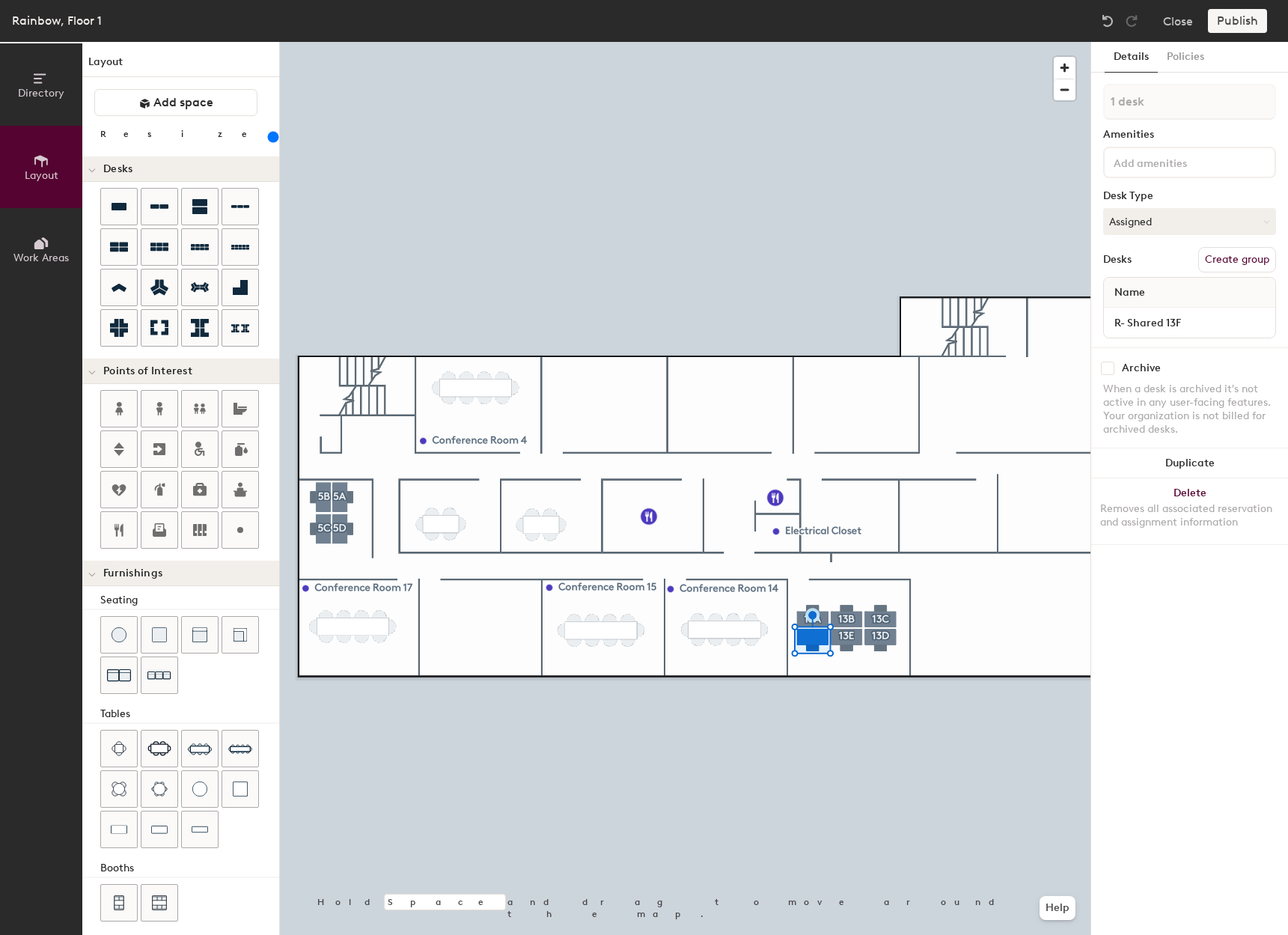
click at [1258, 262] on button "Create group" at bounding box center [1236, 259] width 78 height 25
click at [1077, 107] on div "Directory Layout Work Areas Layout Add space Resize Desks Points of Interest Fu…" at bounding box center [644, 488] width 1288 height 893
type input "13F"
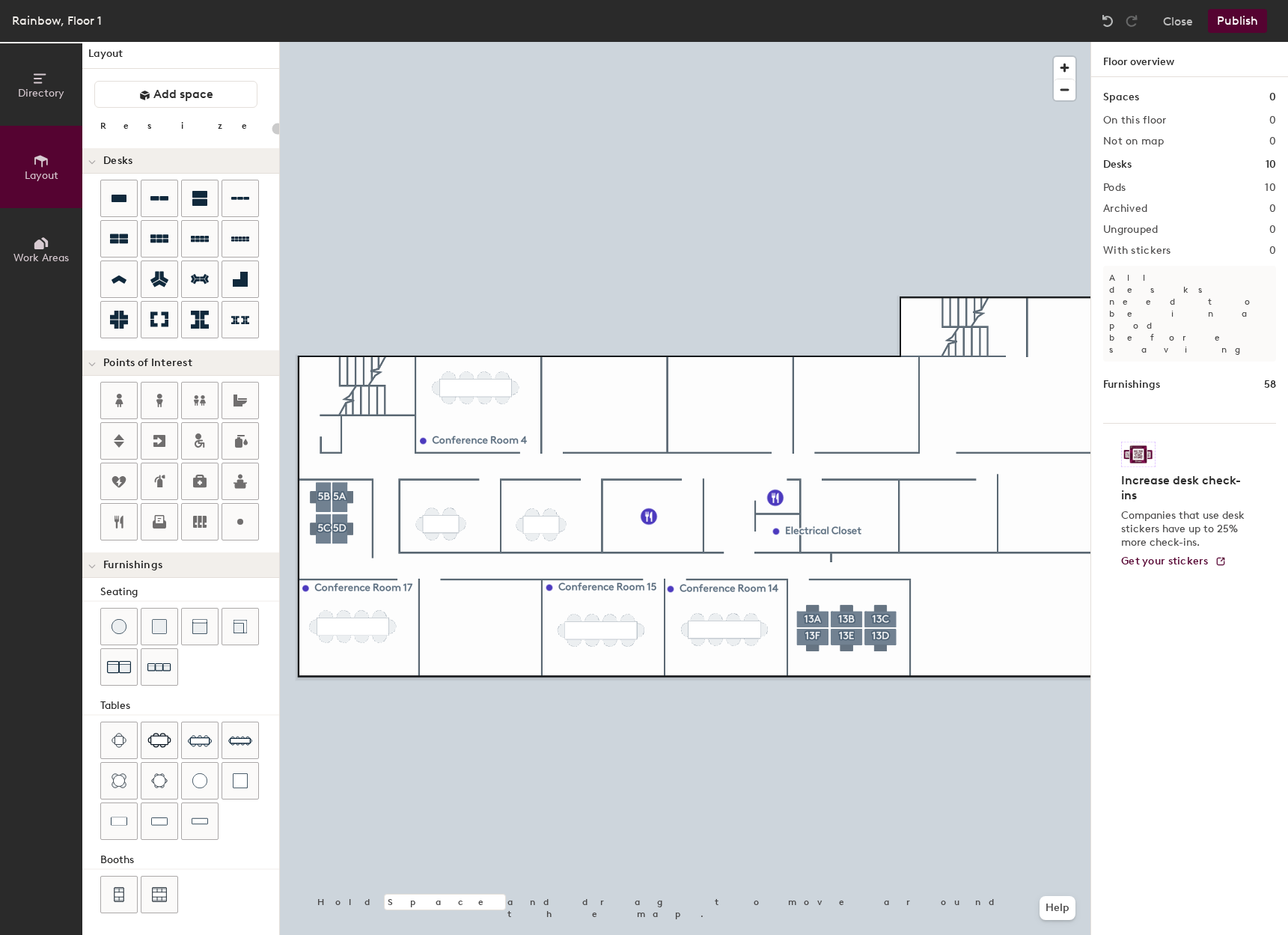
scroll to position [11, 0]
click at [246, 521] on icon at bounding box center [240, 519] width 18 height 18
type input "20"
type input "Office 5 A-D"
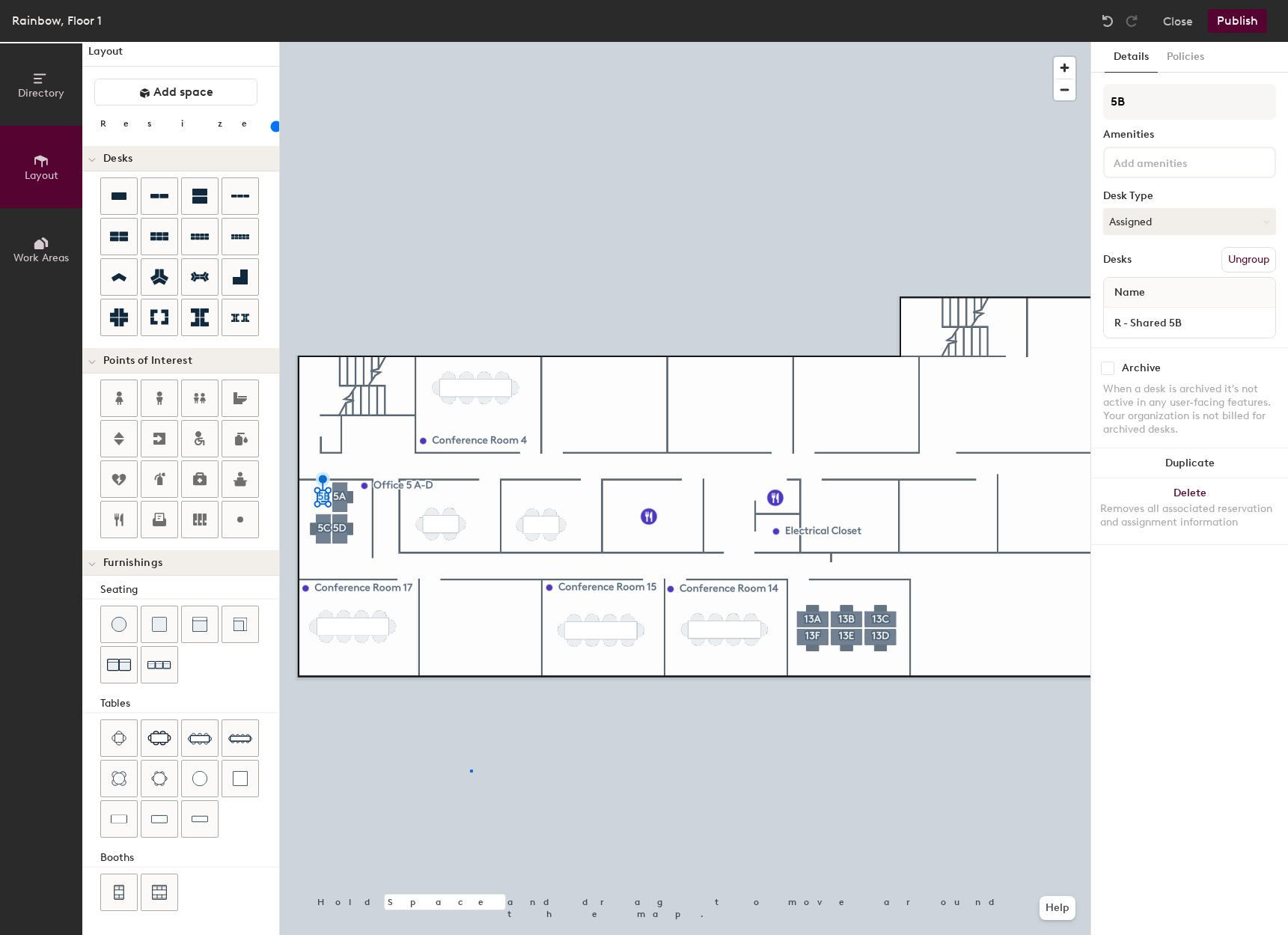
click at [471, 42] on div at bounding box center [685, 42] width 810 height 0
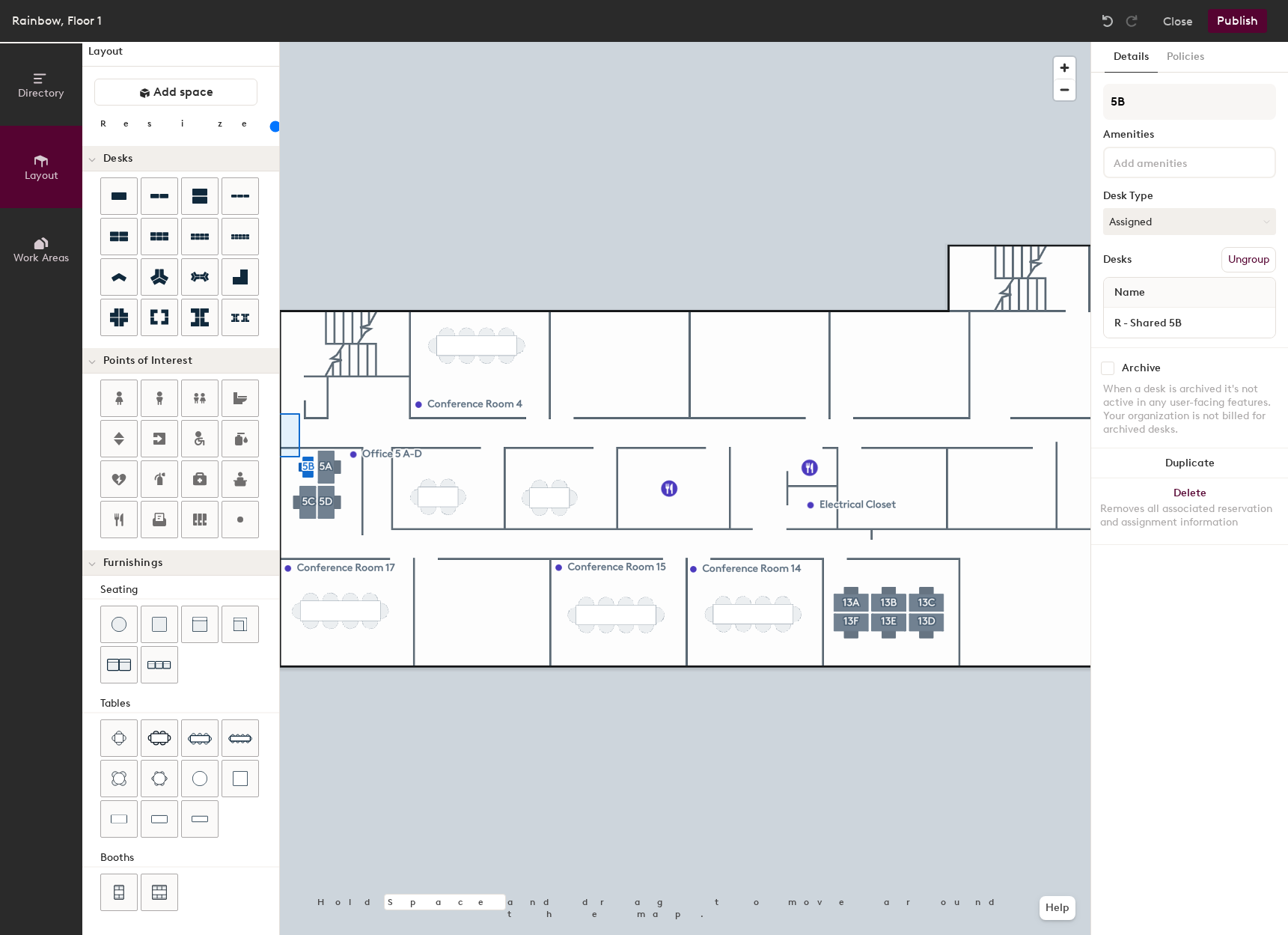
click at [264, 413] on div "Directory Layout Work Areas Layout Add space Resize Desks Points of Interest Fu…" at bounding box center [644, 488] width 1288 height 893
click at [245, 378] on div "Directory Layout Work Areas Layout Add space Resize Desks Points of Interest Fu…" at bounding box center [644, 488] width 1288 height 893
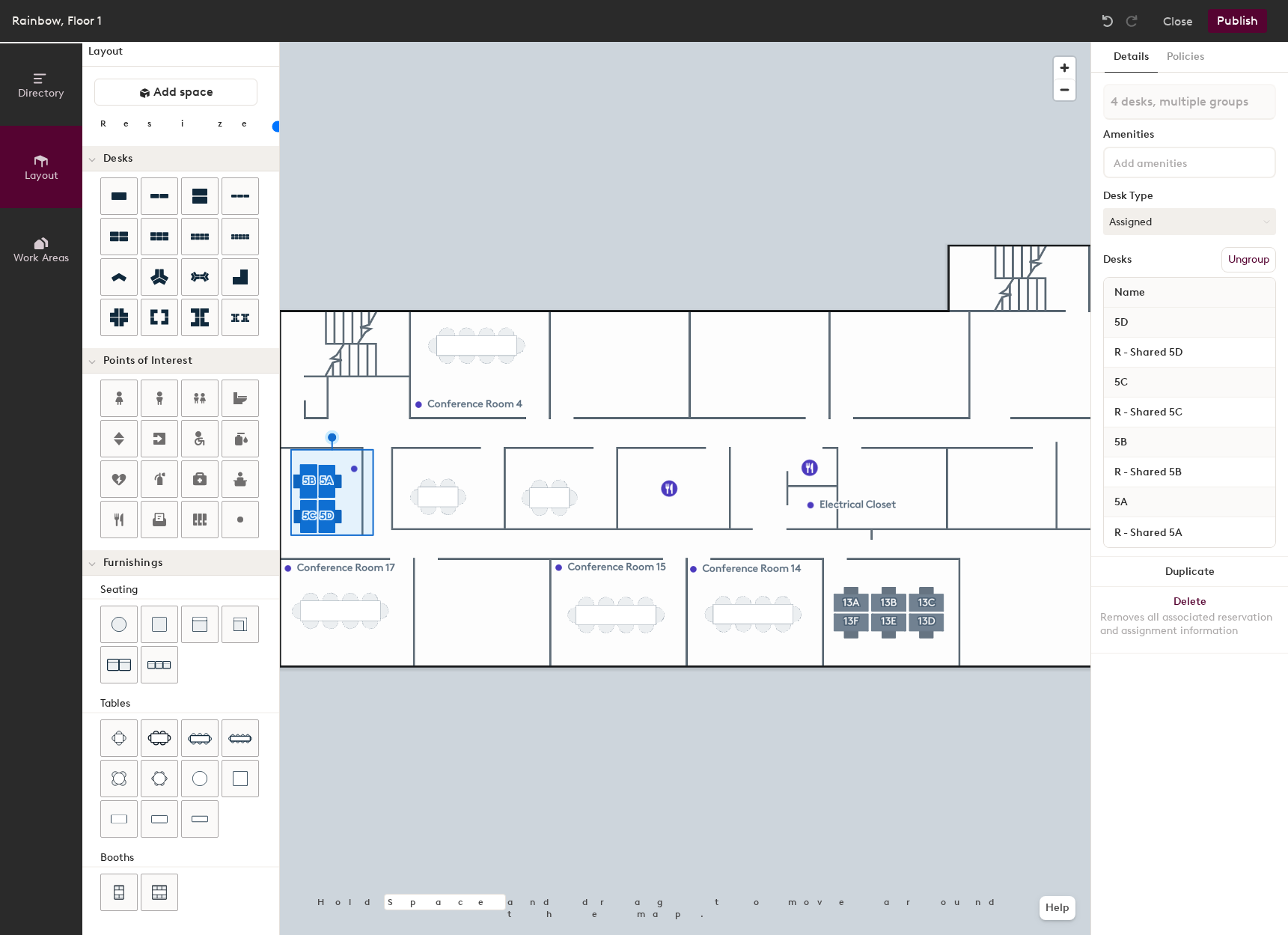
click at [388, 42] on div at bounding box center [685, 42] width 810 height 0
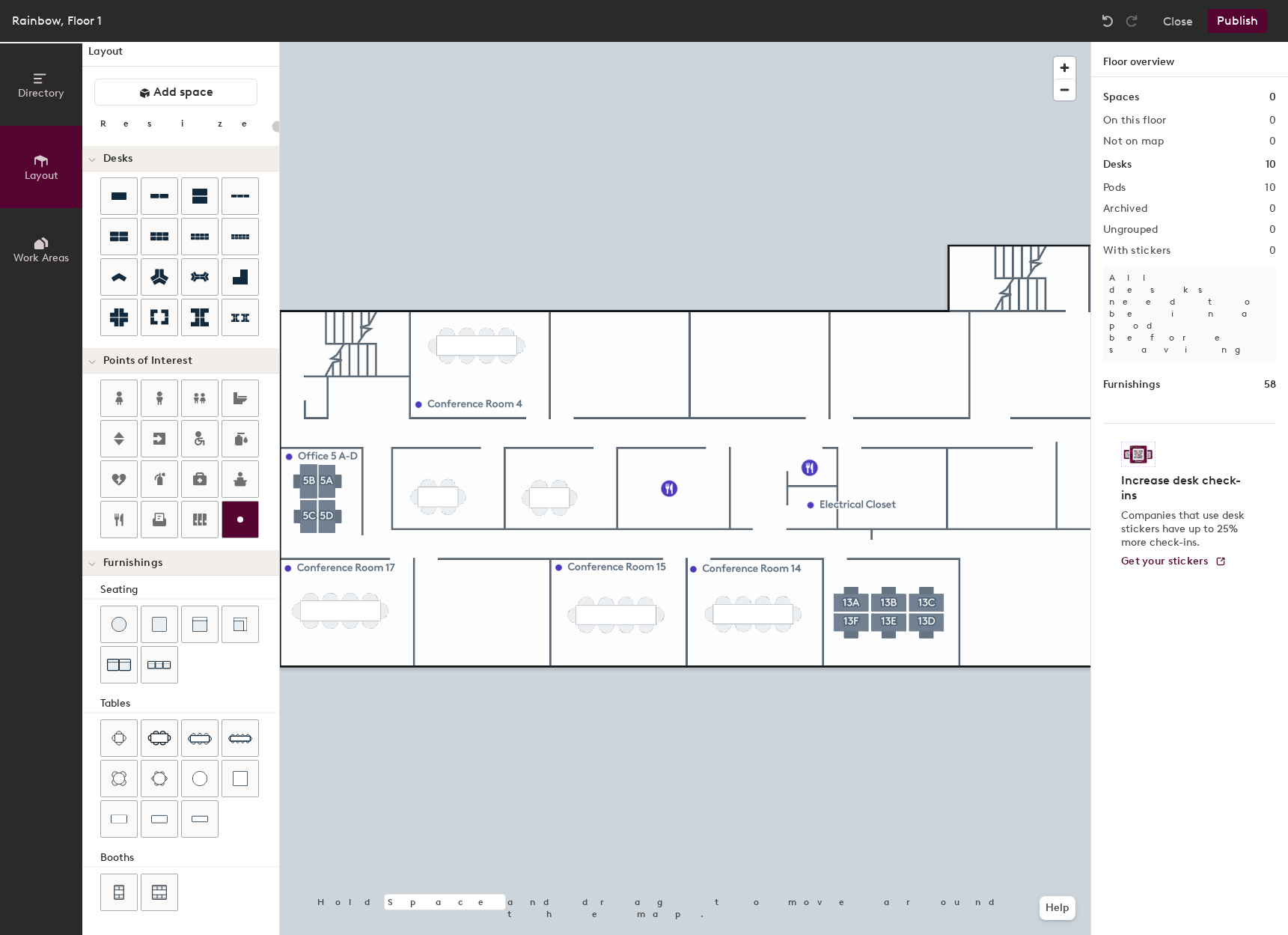
click at [232, 524] on icon at bounding box center [240, 519] width 18 height 18
type input "20"
type input "Office 13 A-F"
click at [490, 42] on div at bounding box center [685, 42] width 810 height 0
click at [1224, 28] on button "Publish" at bounding box center [1237, 21] width 59 height 24
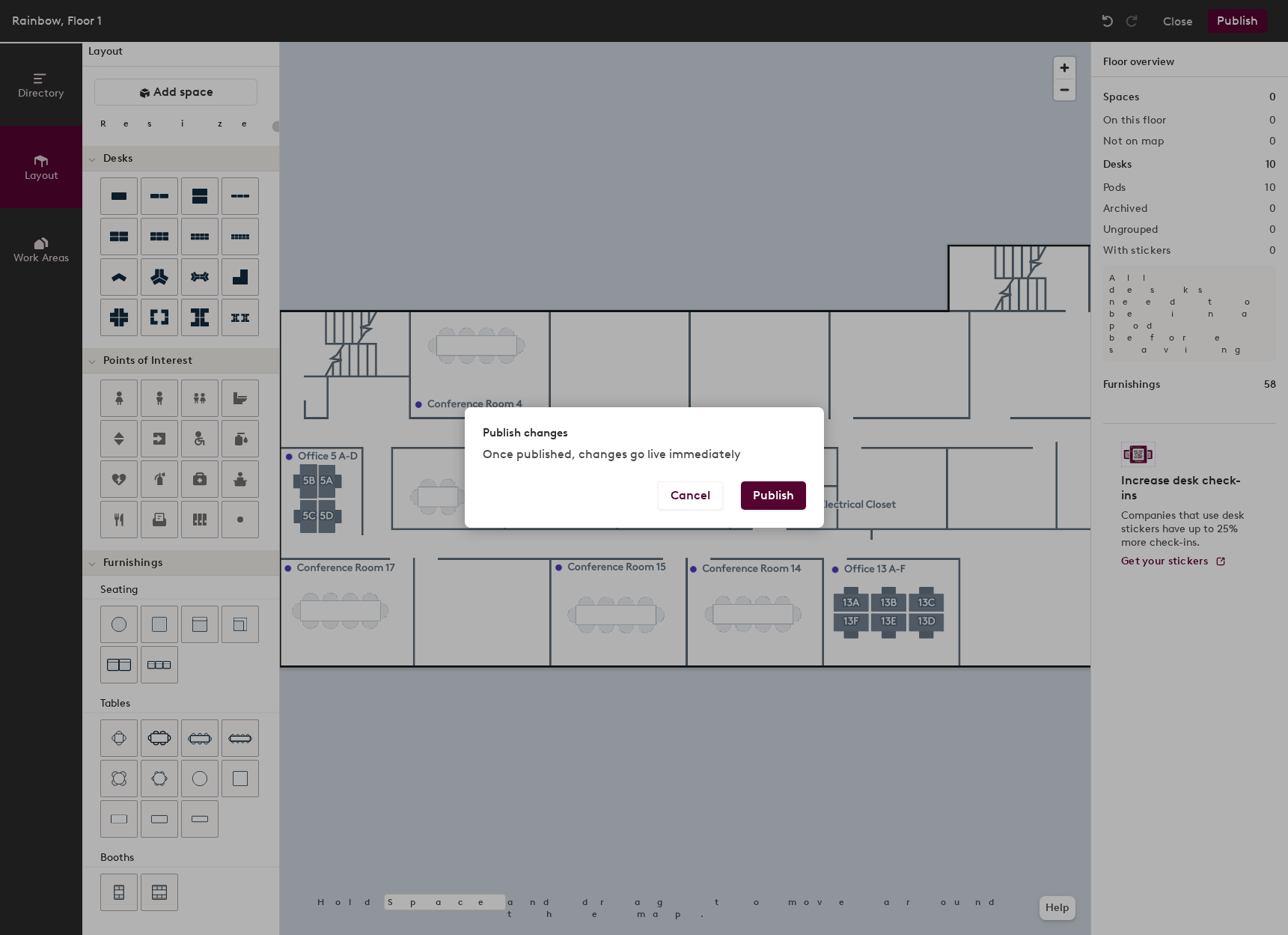
click at [781, 485] on button "Publish" at bounding box center [774, 495] width 65 height 28
click at [490, 759] on div "Publish changes Once published, changes go live immediately Cancel Publish" at bounding box center [644, 468] width 1288 height 935
type input "20"
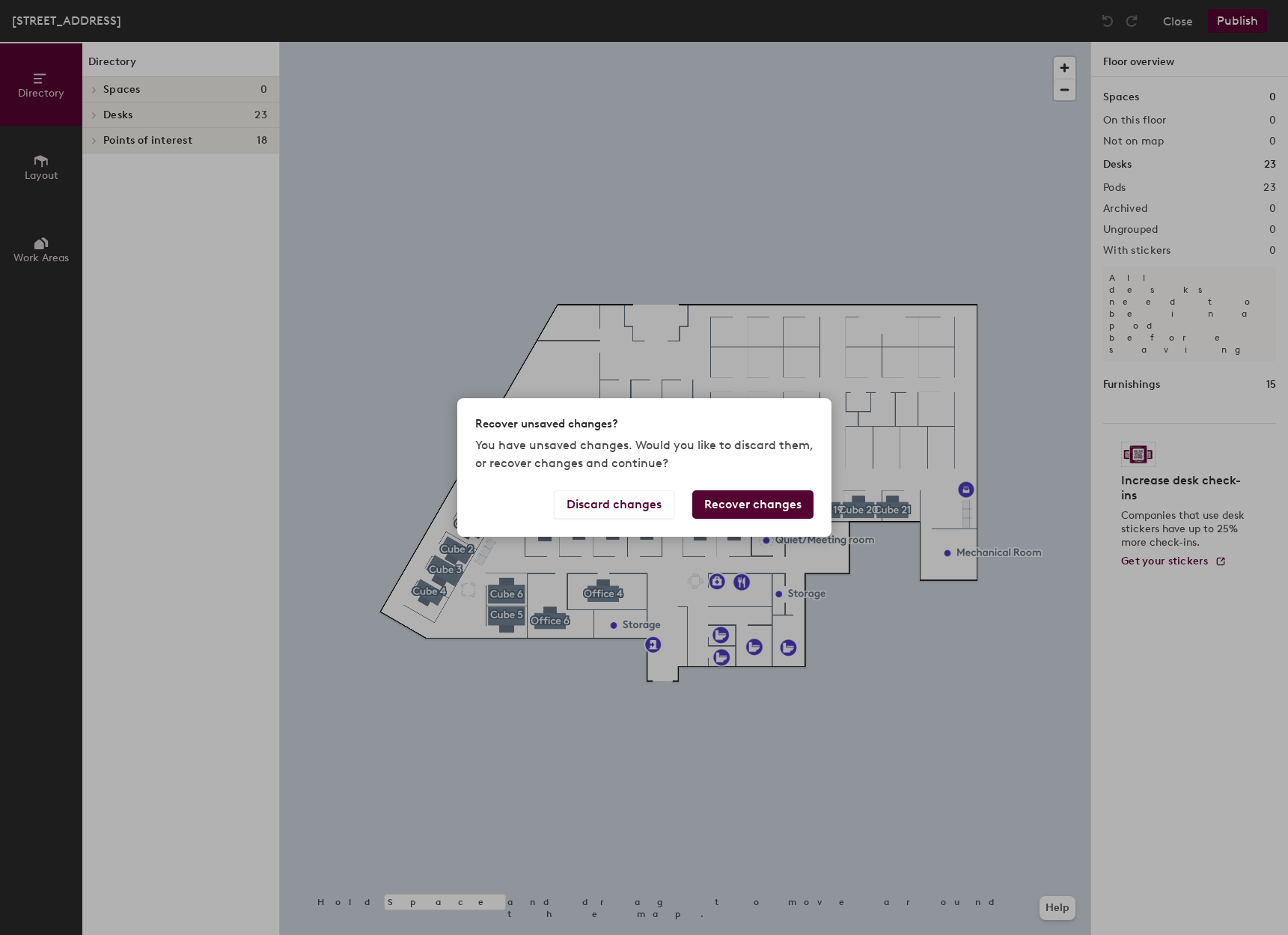
click at [743, 510] on button "Recover changes" at bounding box center [753, 504] width 121 height 28
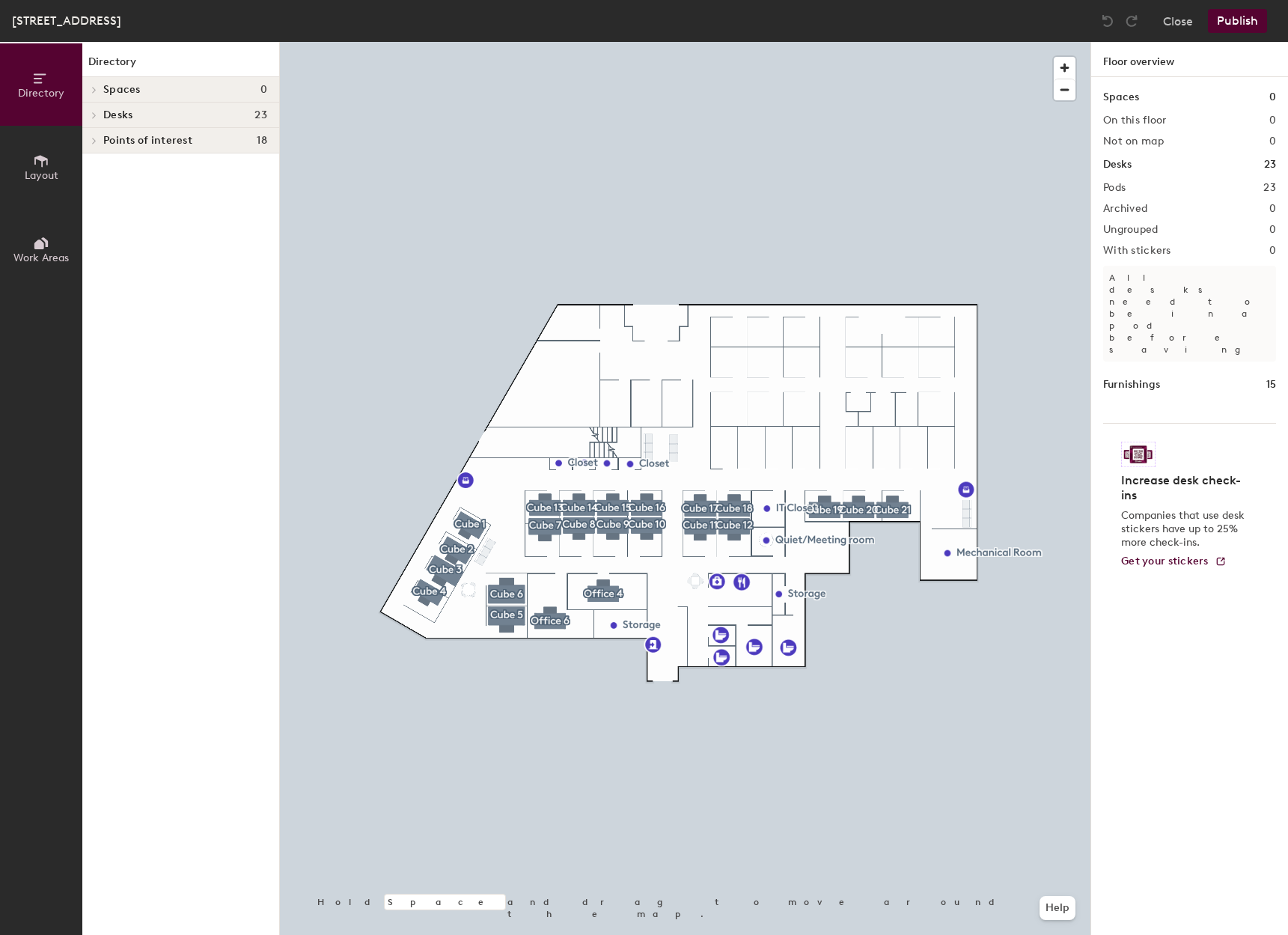
click at [39, 163] on icon at bounding box center [41, 161] width 16 height 16
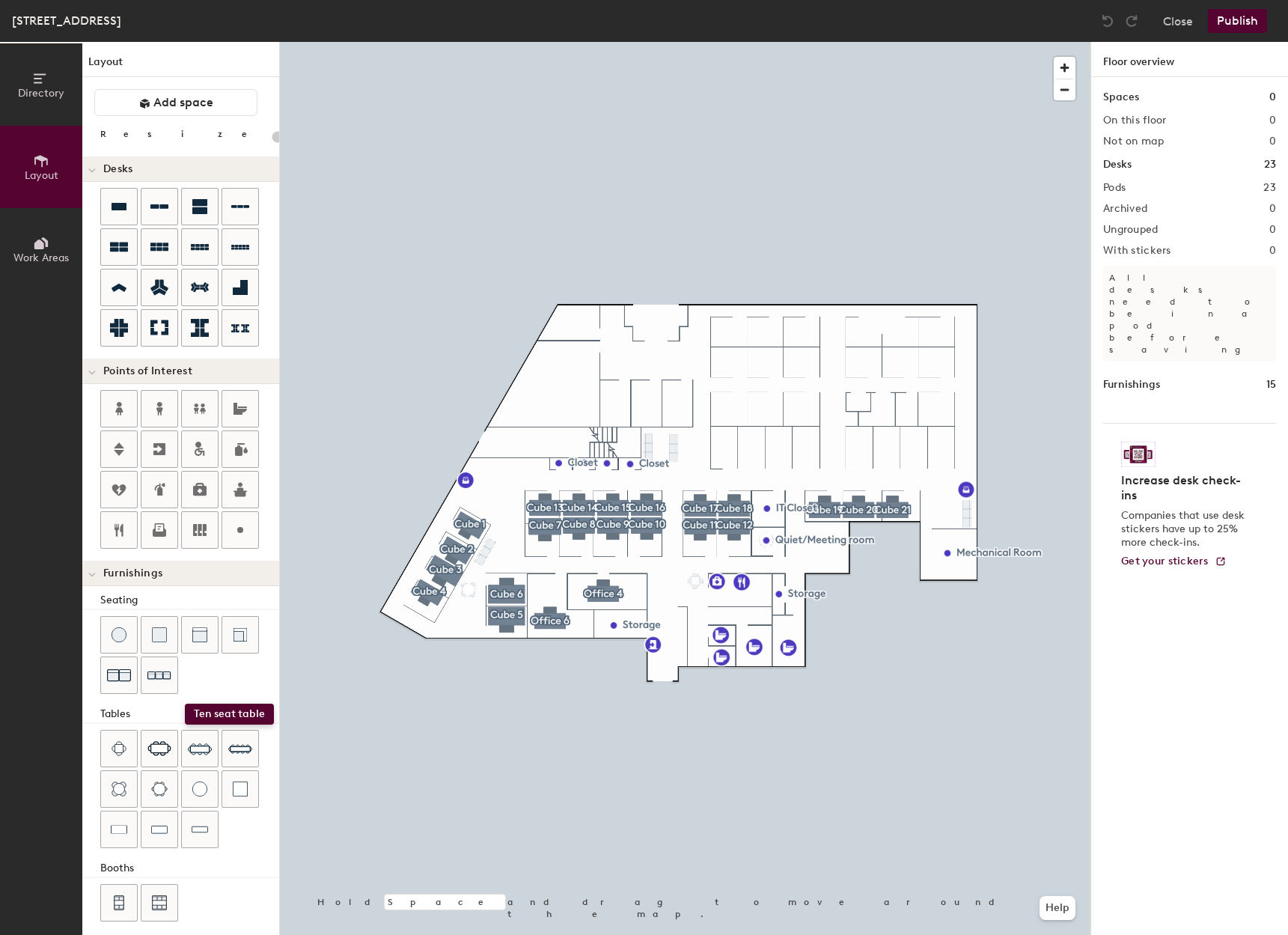
drag, startPoint x: 233, startPoint y: 750, endPoint x: 185, endPoint y: 704, distance: 66.5
click at [185, 704] on div "Seating Tables Booths" at bounding box center [181, 758] width 197 height 332
click at [520, 42] on div at bounding box center [685, 42] width 810 height 0
click at [244, 742] on img at bounding box center [240, 748] width 24 height 24
click at [445, 747] on span "Delete" at bounding box center [458, 748] width 52 height 25
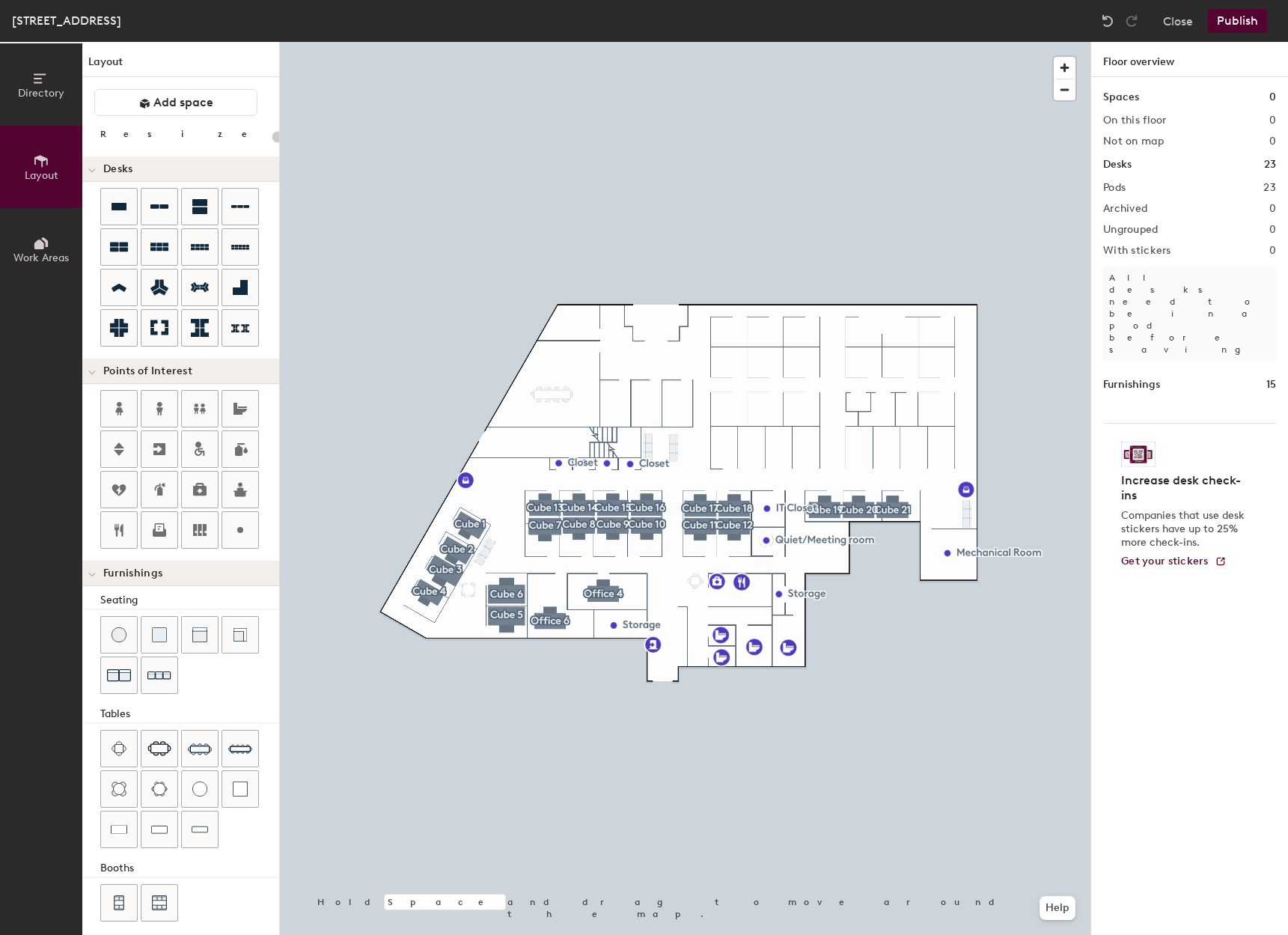
click at [554, 391] on div "Directory Layout Work Areas Layout Add space Resize Desks Points of Interest Fu…" at bounding box center [644, 488] width 1288 height 893
click at [245, 531] on icon at bounding box center [240, 529] width 18 height 18
type input "20"
type input "Conf Room 316"
click at [1237, 27] on button "Publish" at bounding box center [1237, 21] width 59 height 24
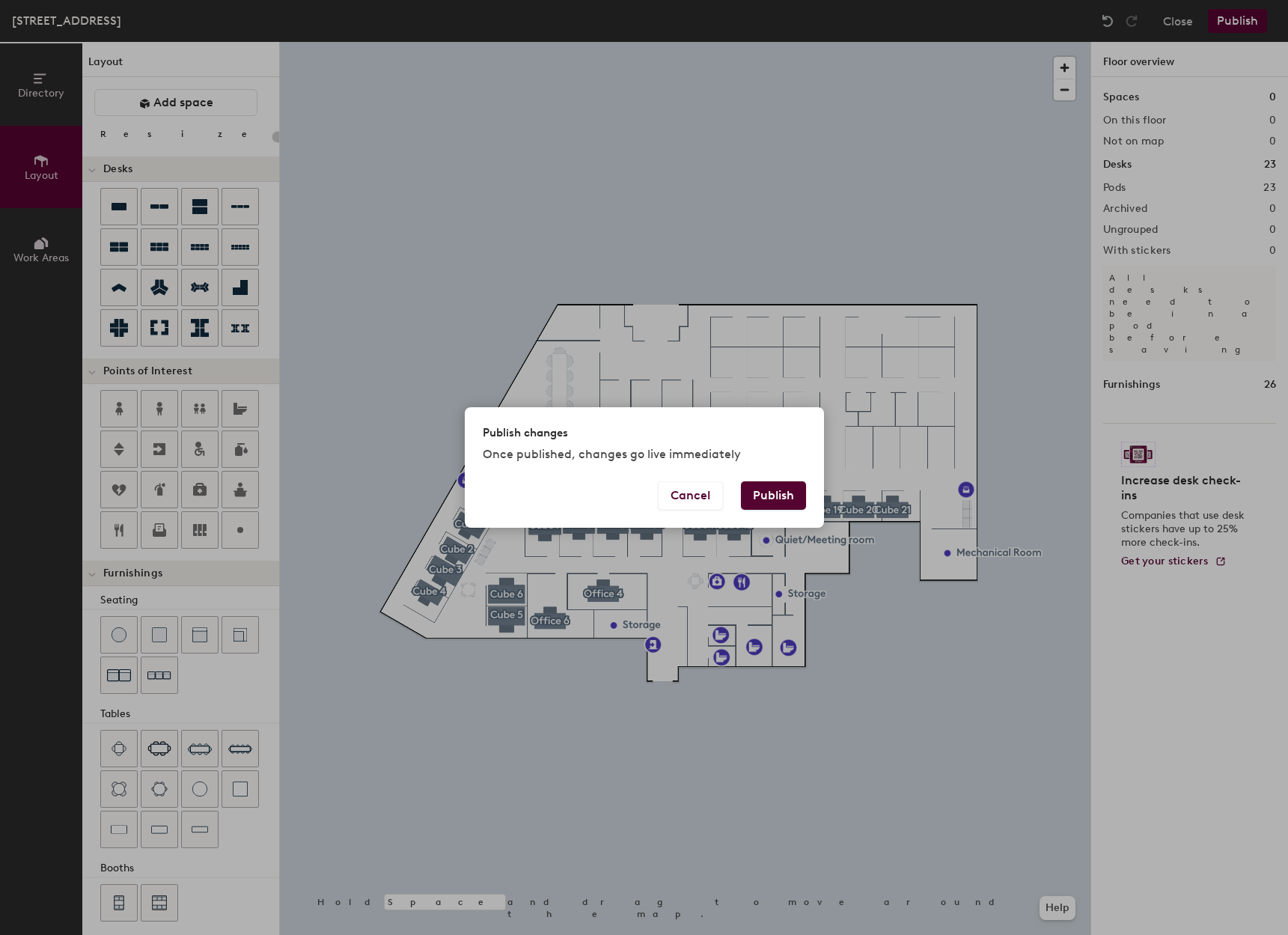
click at [774, 498] on button "Publish" at bounding box center [774, 495] width 65 height 28
type input "20"
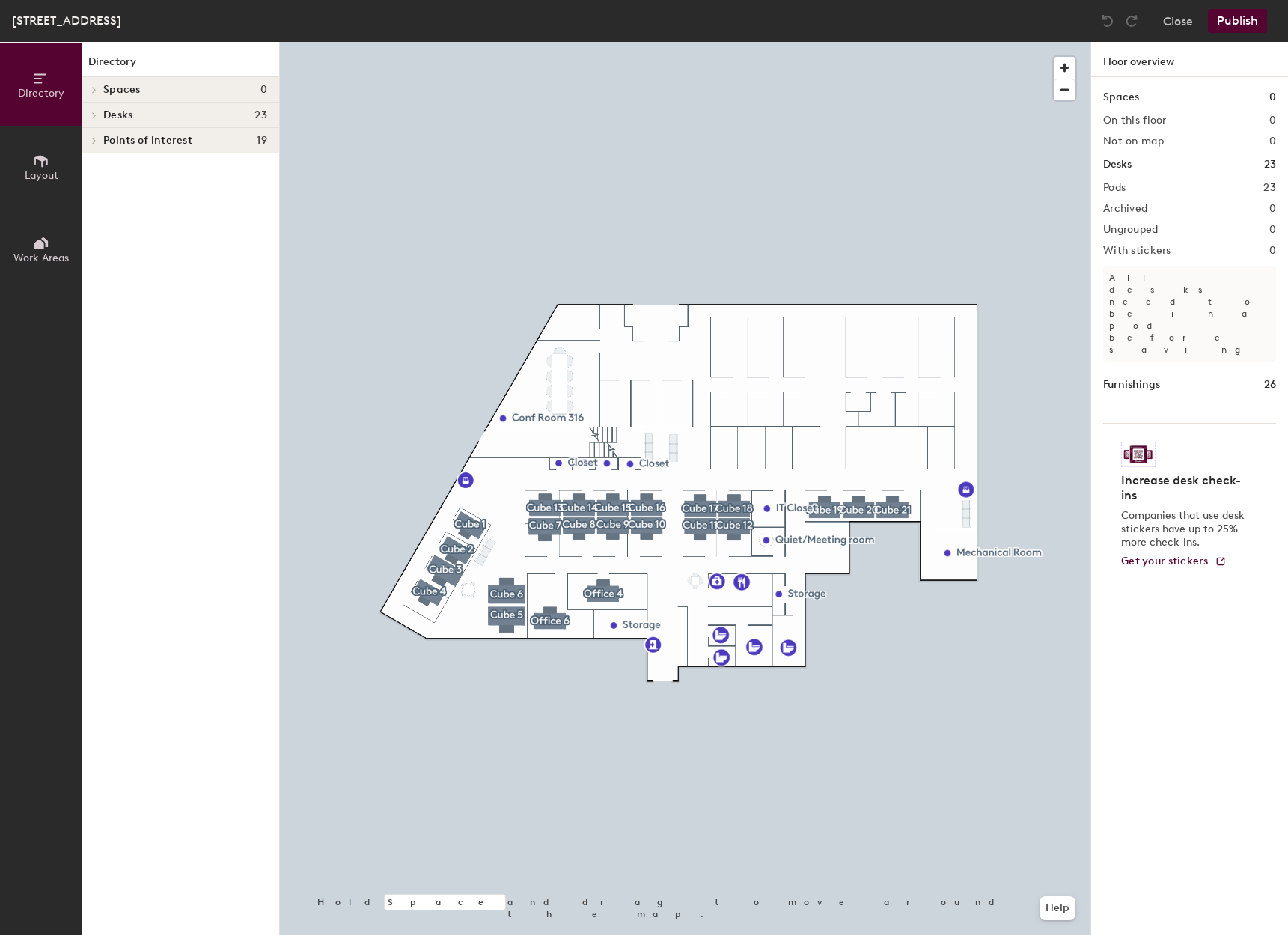
click at [46, 169] on span "Layout" at bounding box center [42, 175] width 34 height 13
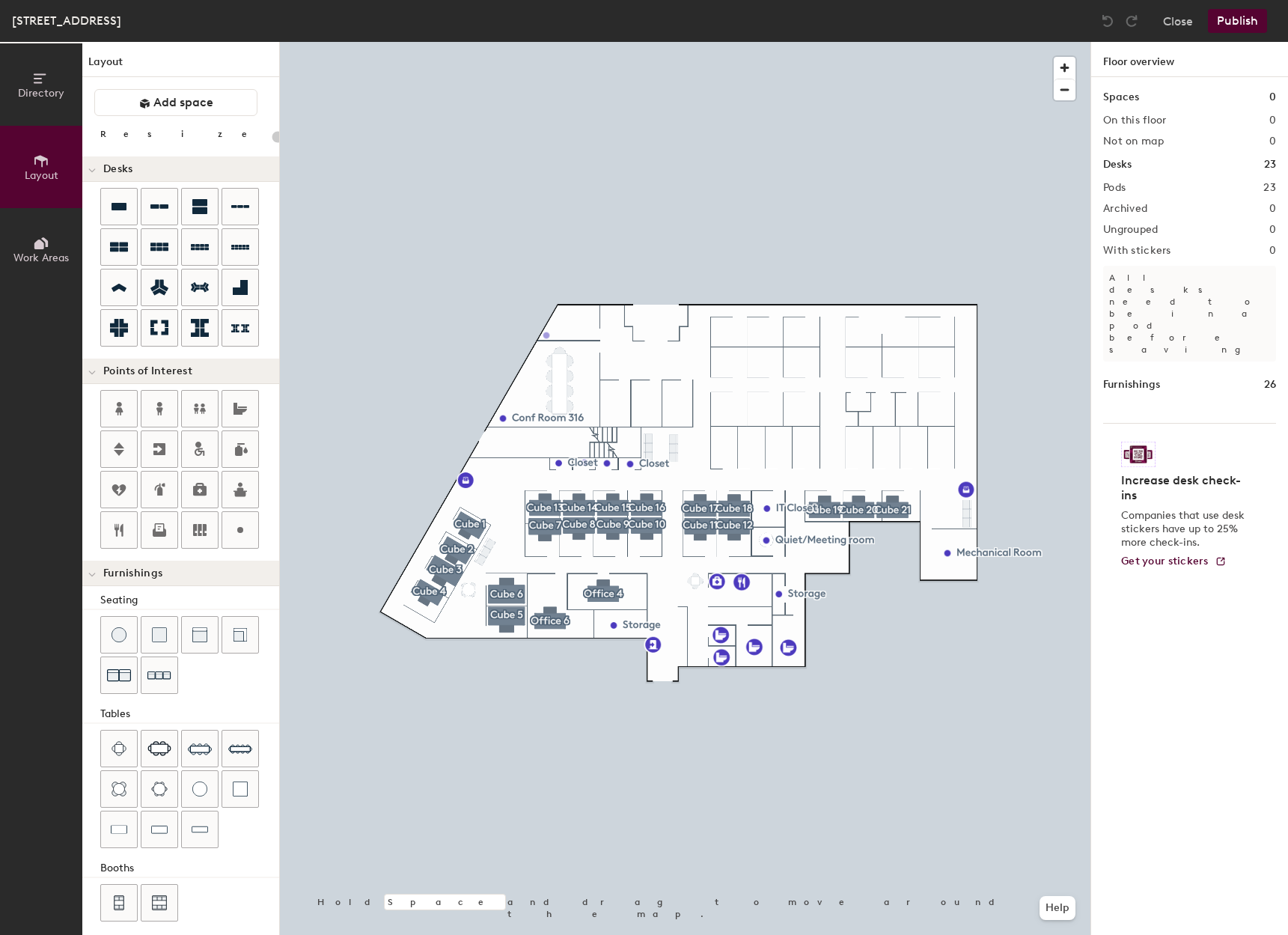
click at [547, 335] on div "Directory Layout Work Areas Layout Add space Resize Desks Points of Interest Fu…" at bounding box center [644, 488] width 1288 height 893
type input "20"
type input "Client Room"
type input "20"
click at [514, 446] on span "Edit" at bounding box center [509, 451] width 39 height 25
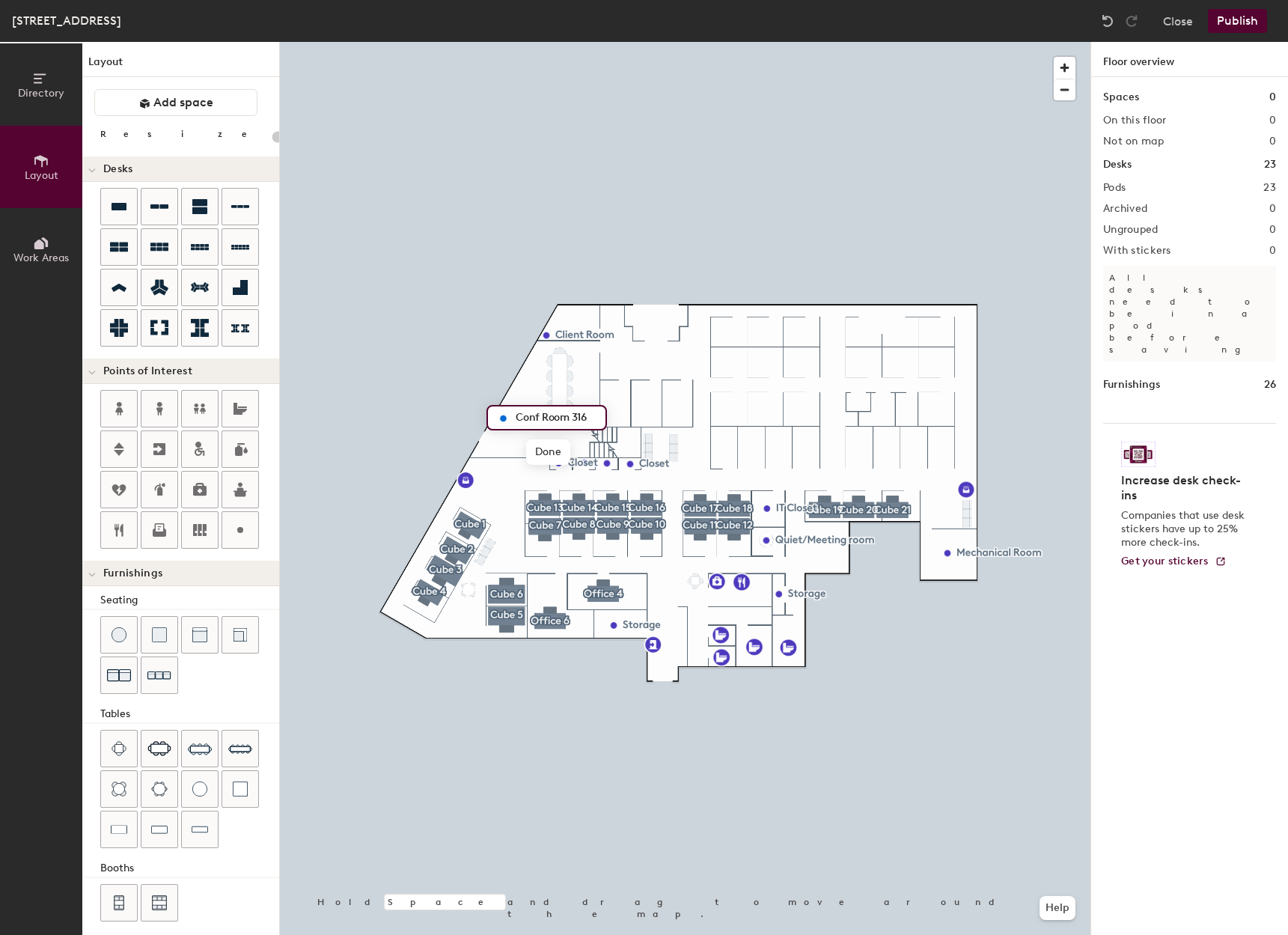
click at [597, 417] on input "Conf Room 316" at bounding box center [556, 418] width 88 height 21
click at [538, 416] on input "Conf Room" at bounding box center [542, 418] width 61 height 21
type input "Conference Room"
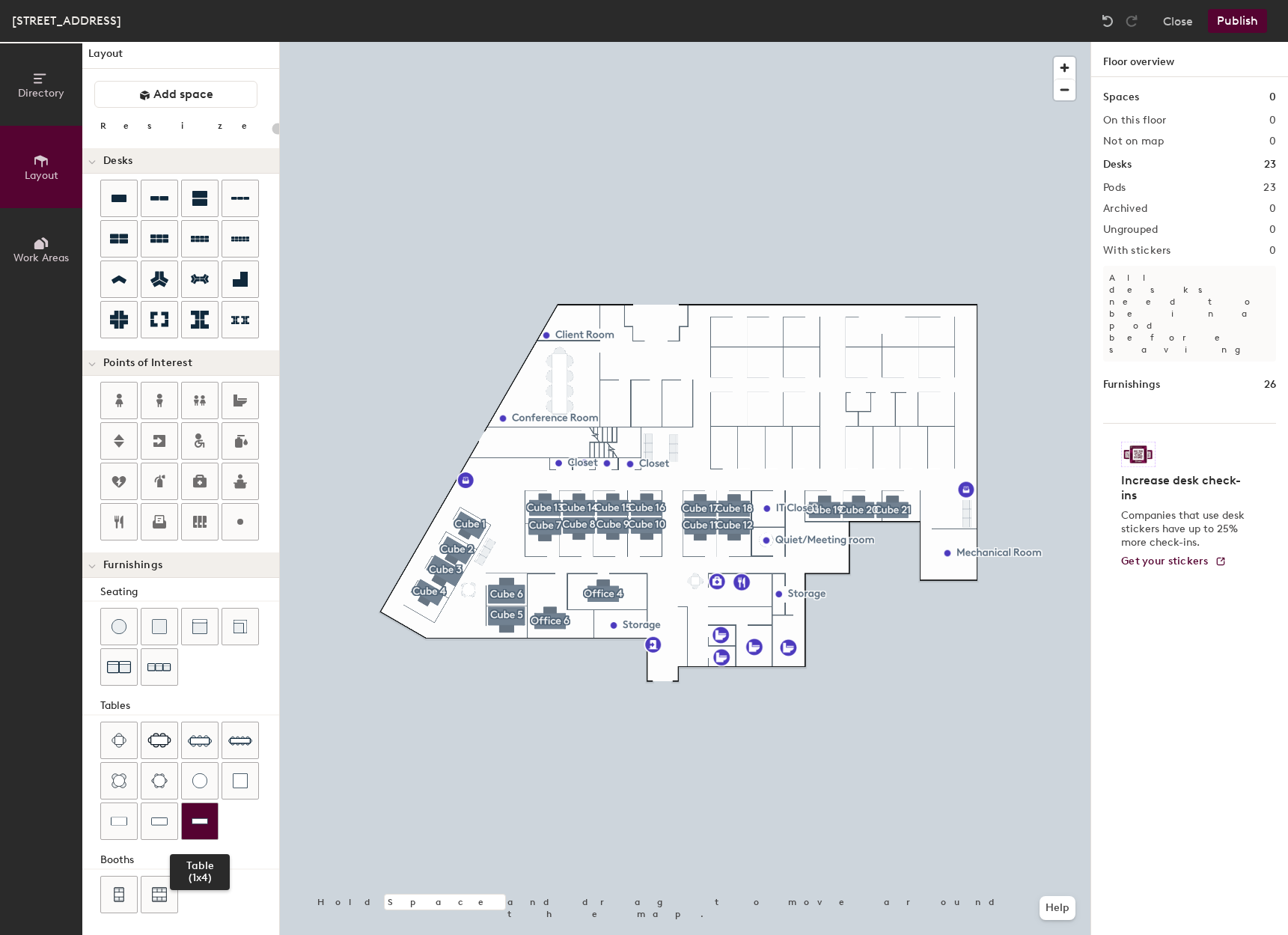
scroll to position [11, 0]
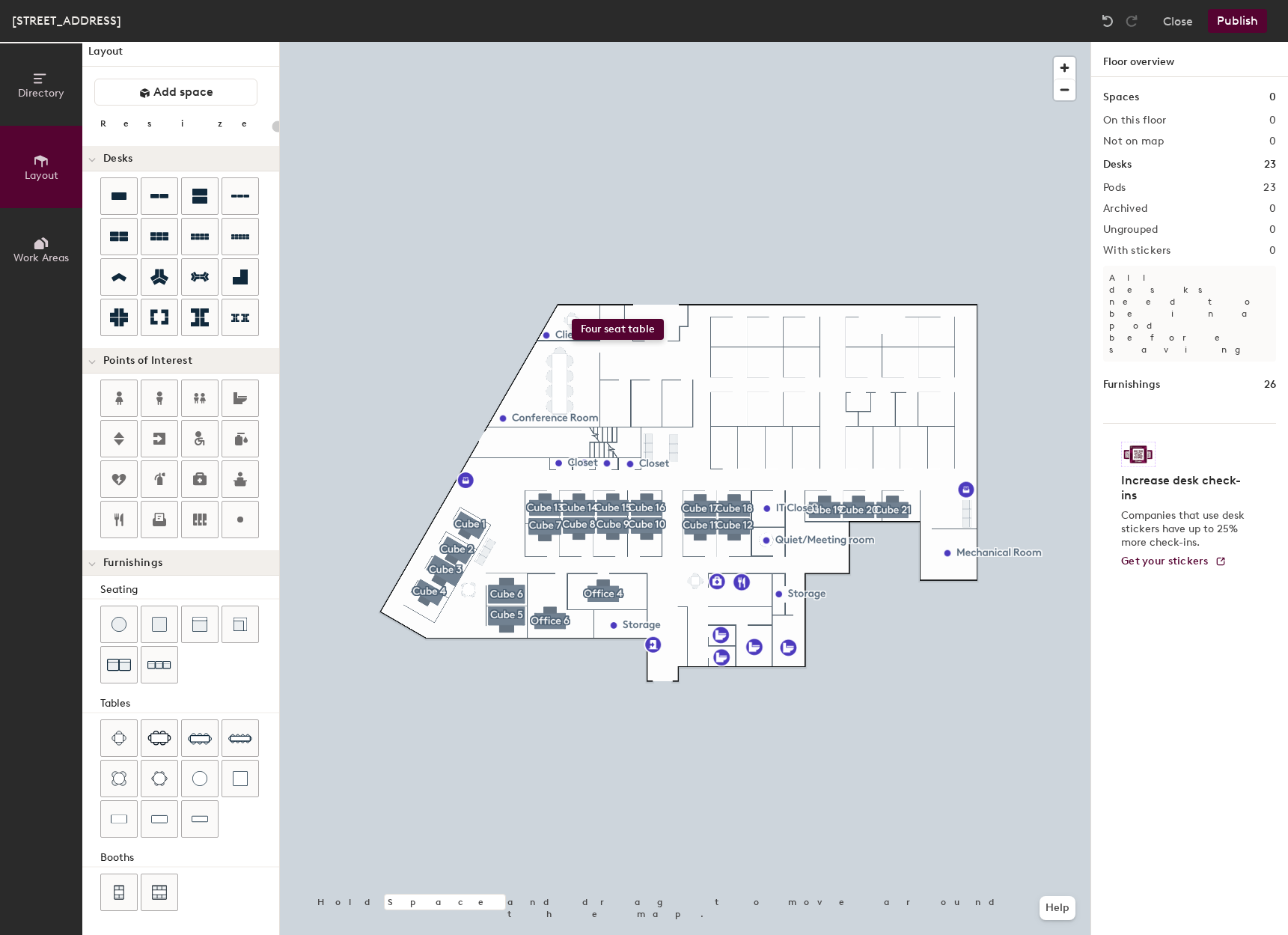
click at [572, 319] on div "Directory Layout Work Areas Layout Add space Resize Desks Points of Interest Fu…" at bounding box center [644, 488] width 1288 height 893
click at [493, 472] on div "Directory Layout Work Areas Layout Add space Resize Desks Points of Interest Fu…" at bounding box center [644, 488] width 1288 height 893
click at [504, 42] on div at bounding box center [685, 42] width 810 height 0
click at [246, 513] on icon at bounding box center [240, 519] width 18 height 18
type input "20"
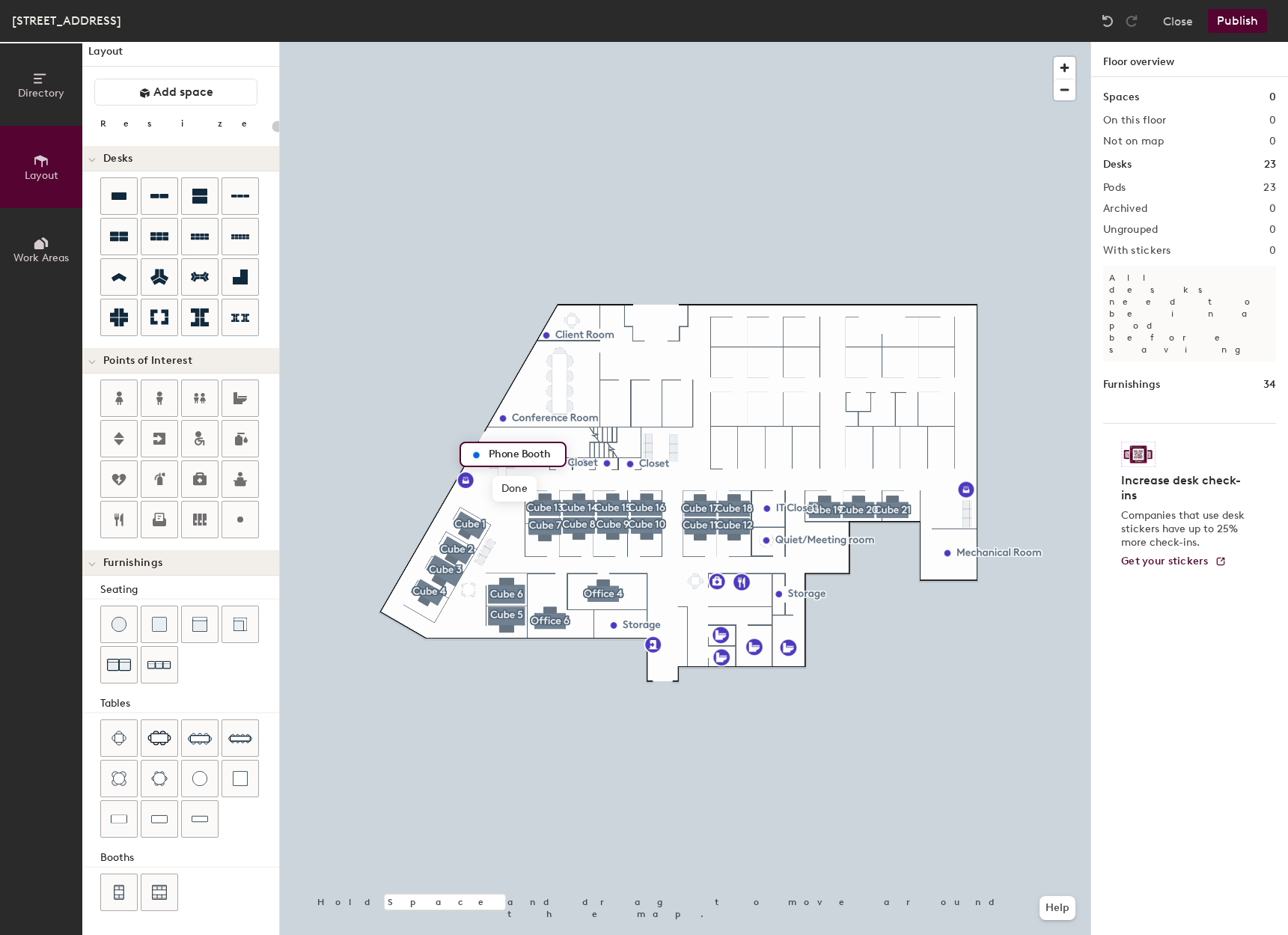
scroll to position [0, 0]
type input "Phone Booths"
click at [1026, 42] on div at bounding box center [685, 42] width 810 height 0
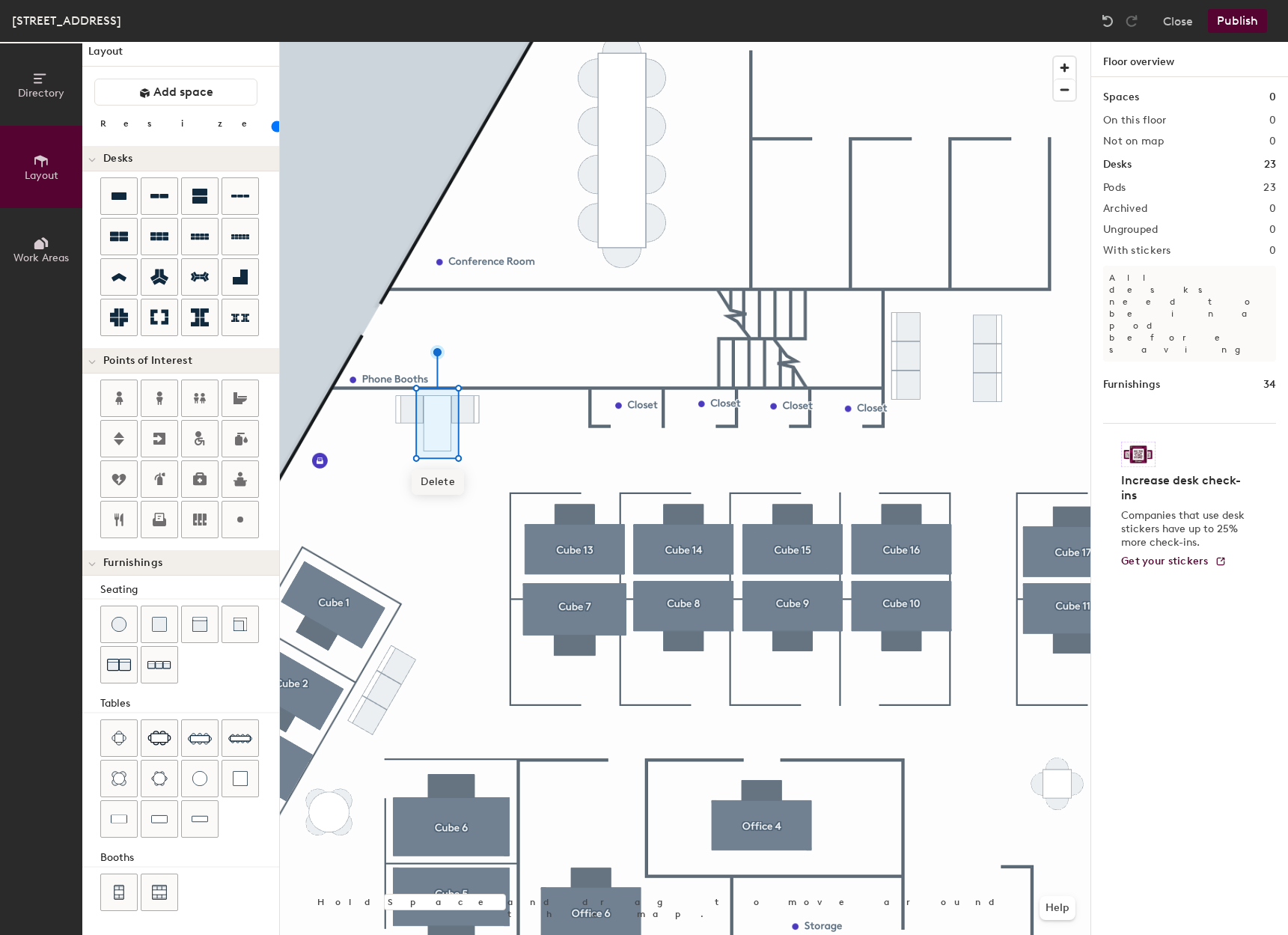
click at [439, 481] on span "Delete" at bounding box center [438, 481] width 52 height 25
click at [411, 42] on div at bounding box center [685, 42] width 810 height 0
click at [471, 42] on div at bounding box center [685, 42] width 810 height 0
click at [1141, 744] on div "Spaces 0 On this floor 0 Not on map 0 Desks 23 Pods 23 Archived 0 Ungrouped 0 W…" at bounding box center [1190, 523] width 197 height 893
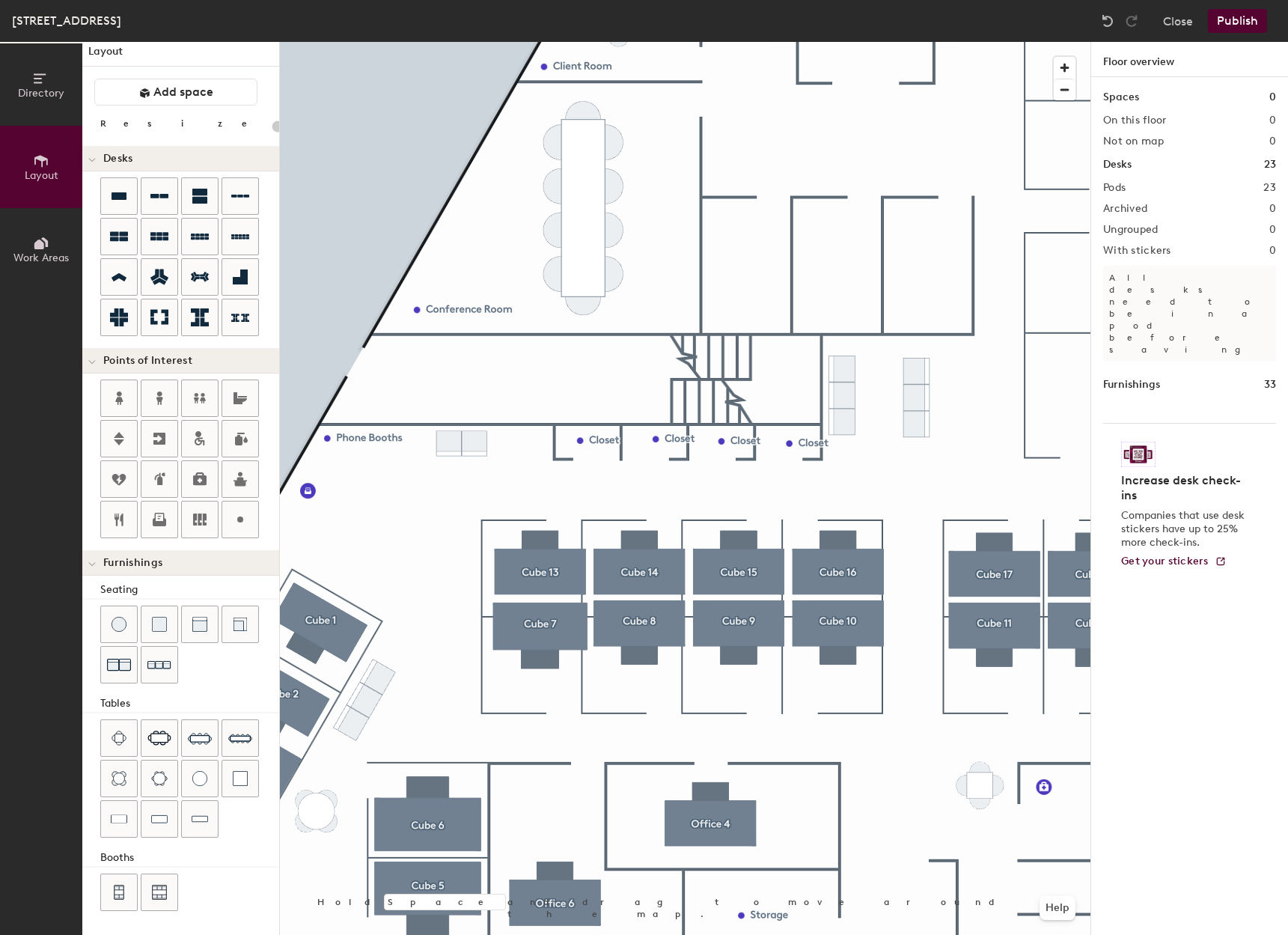
click at [331, 42] on div at bounding box center [685, 42] width 810 height 0
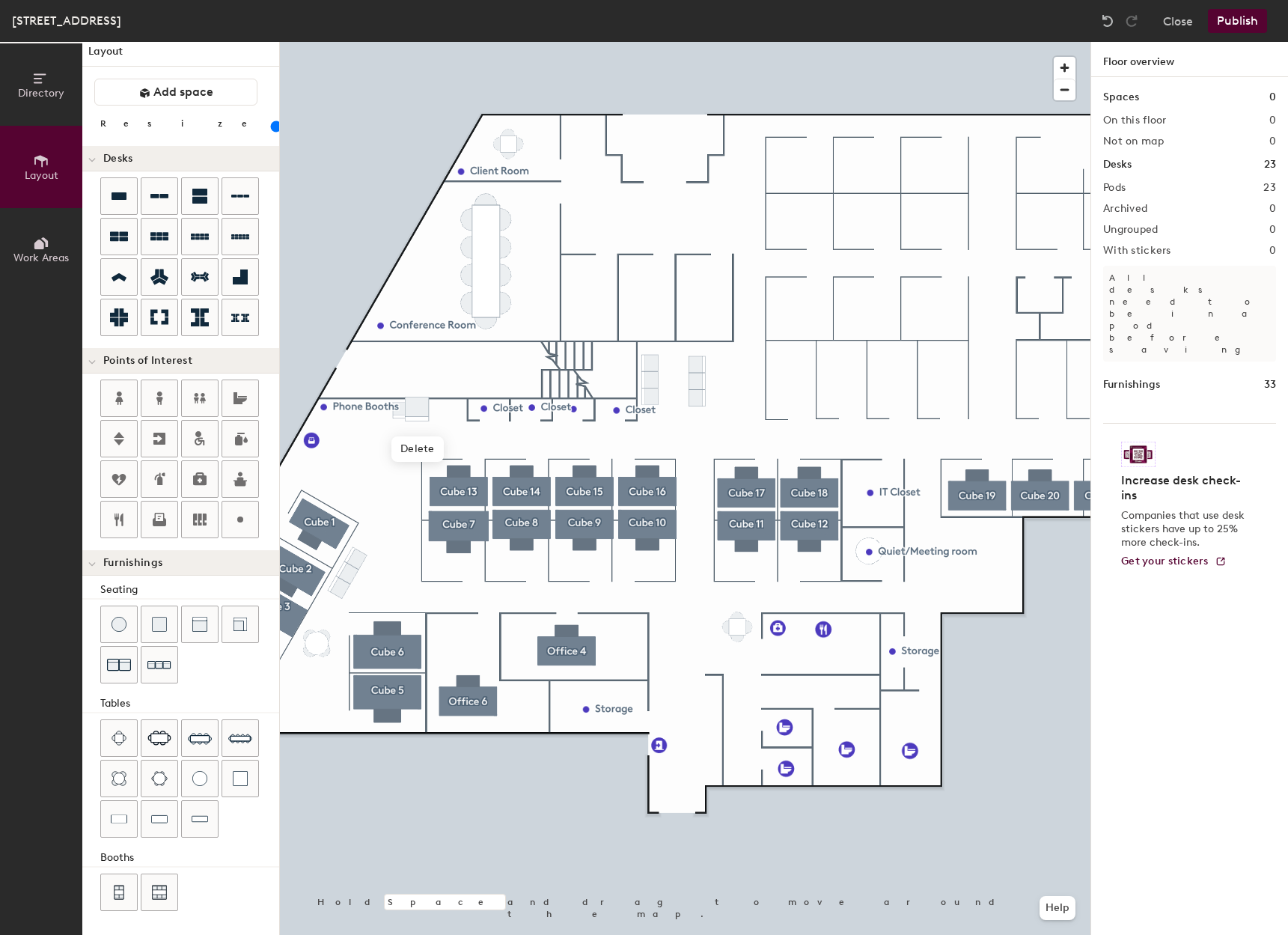
type input "80"
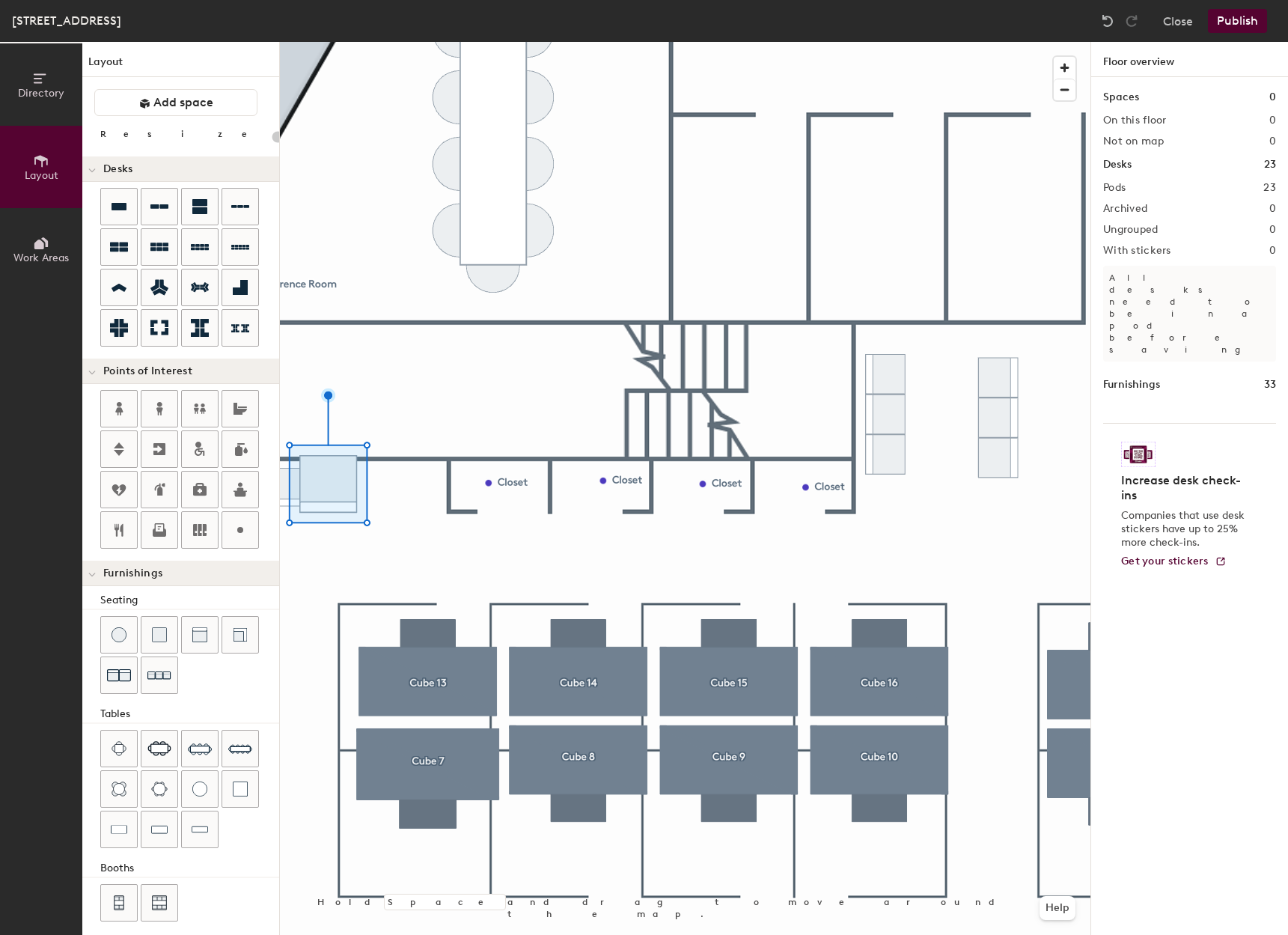
scroll to position [11, 0]
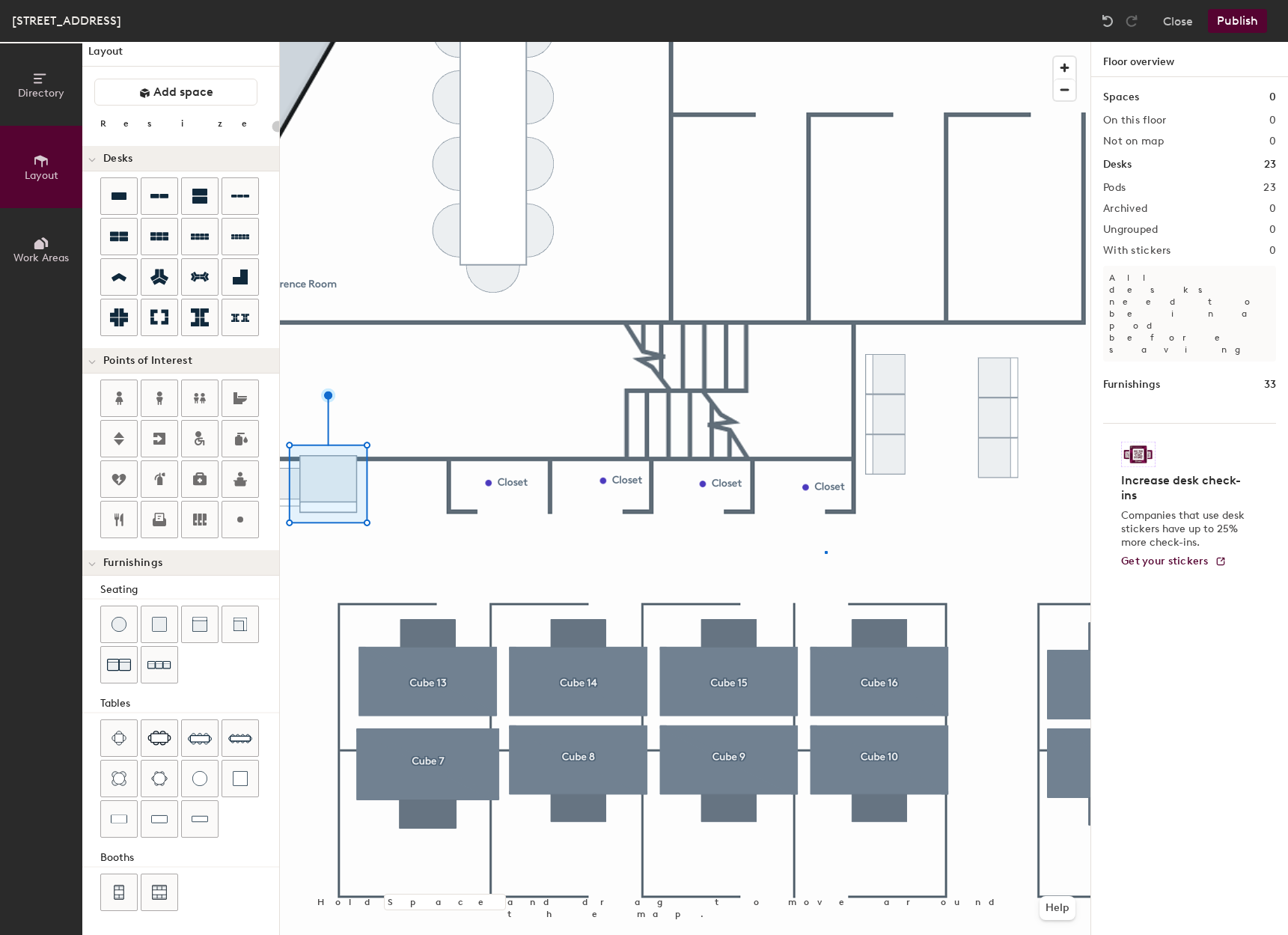
click at [825, 42] on div at bounding box center [685, 42] width 810 height 0
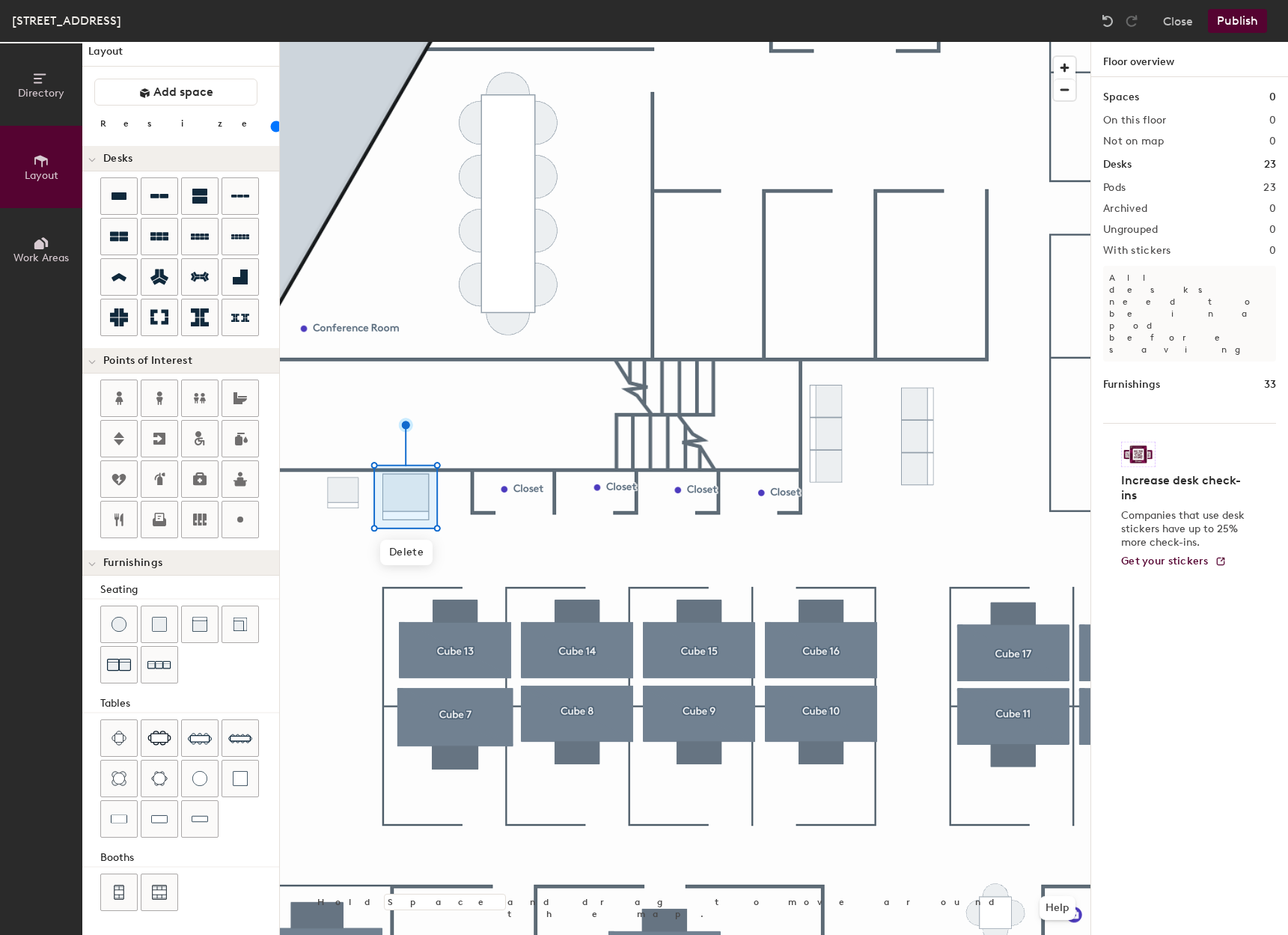
click at [336, 42] on div at bounding box center [685, 42] width 810 height 0
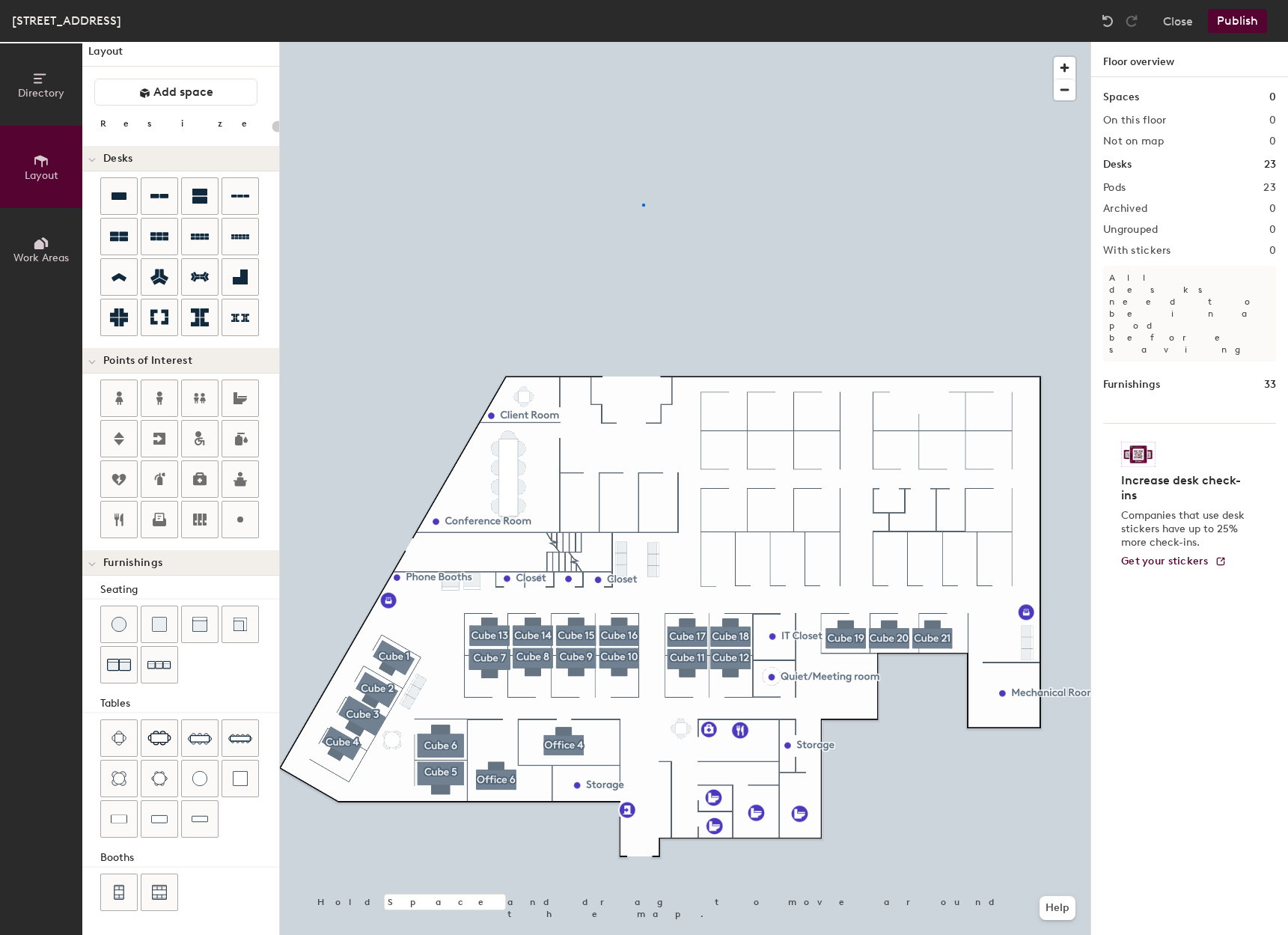
click at [642, 42] on div at bounding box center [685, 42] width 810 height 0
click at [604, 501] on div "Directory Layout Work Areas Layout Add space Resize Desks Points of Interest Fu…" at bounding box center [644, 488] width 1288 height 893
type input "240"
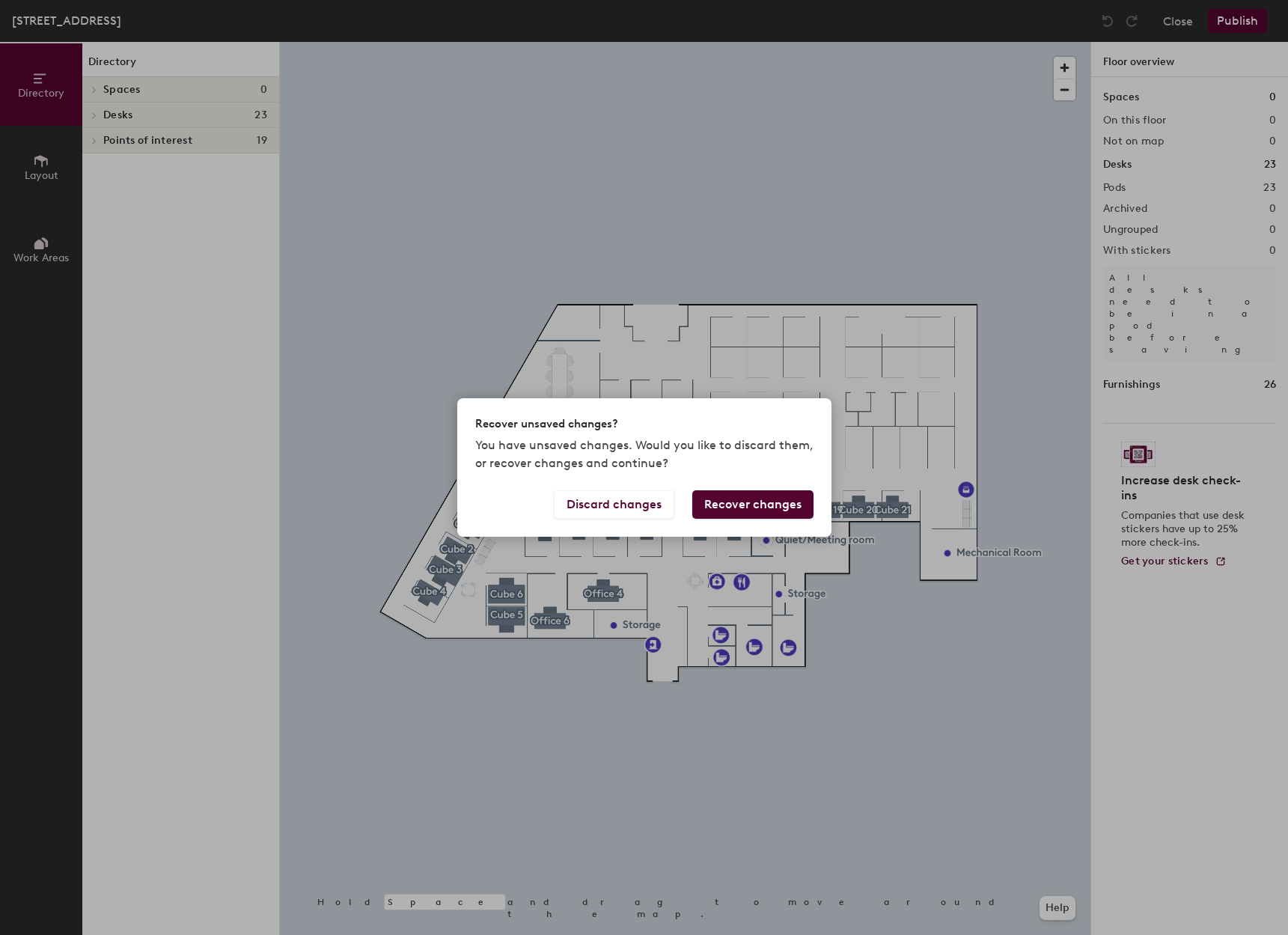
click at [763, 502] on button "Recover changes" at bounding box center [753, 504] width 121 height 28
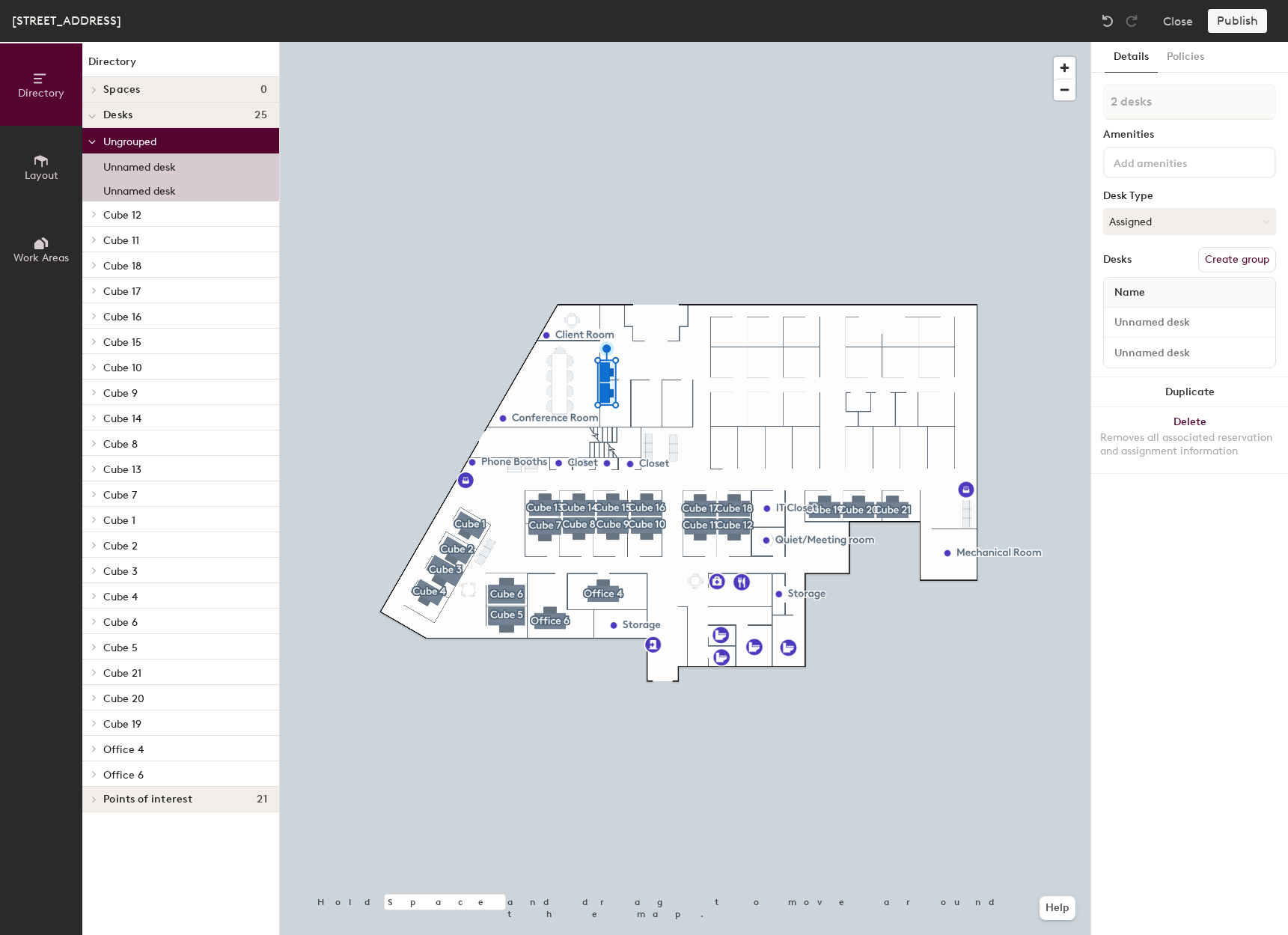
type input "1 desk"
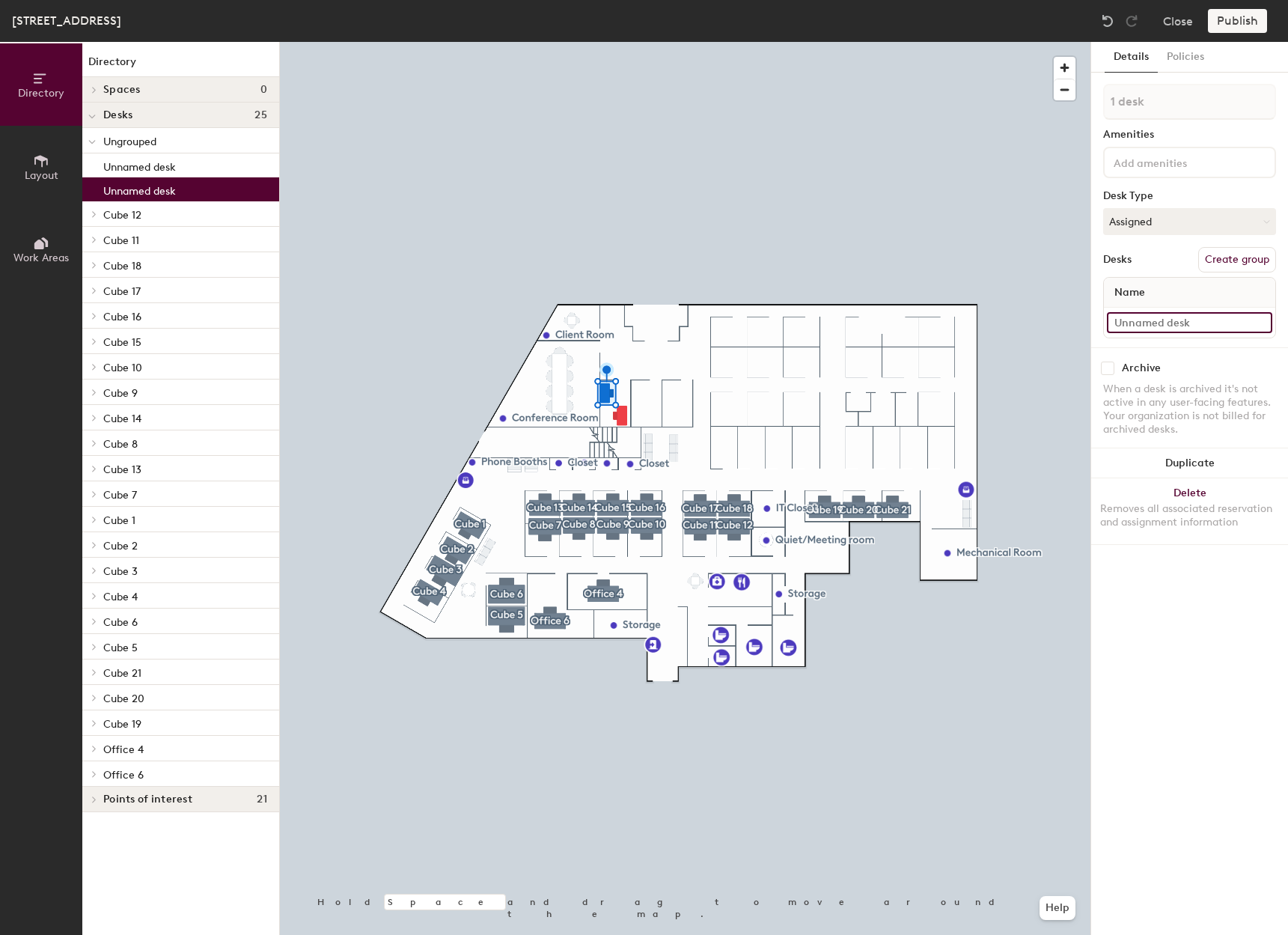
click at [1143, 323] on input at bounding box center [1190, 322] width 165 height 21
type input "S"
type input "316 - Shared 1A"
click at [1255, 257] on button "Create group" at bounding box center [1236, 259] width 78 height 25
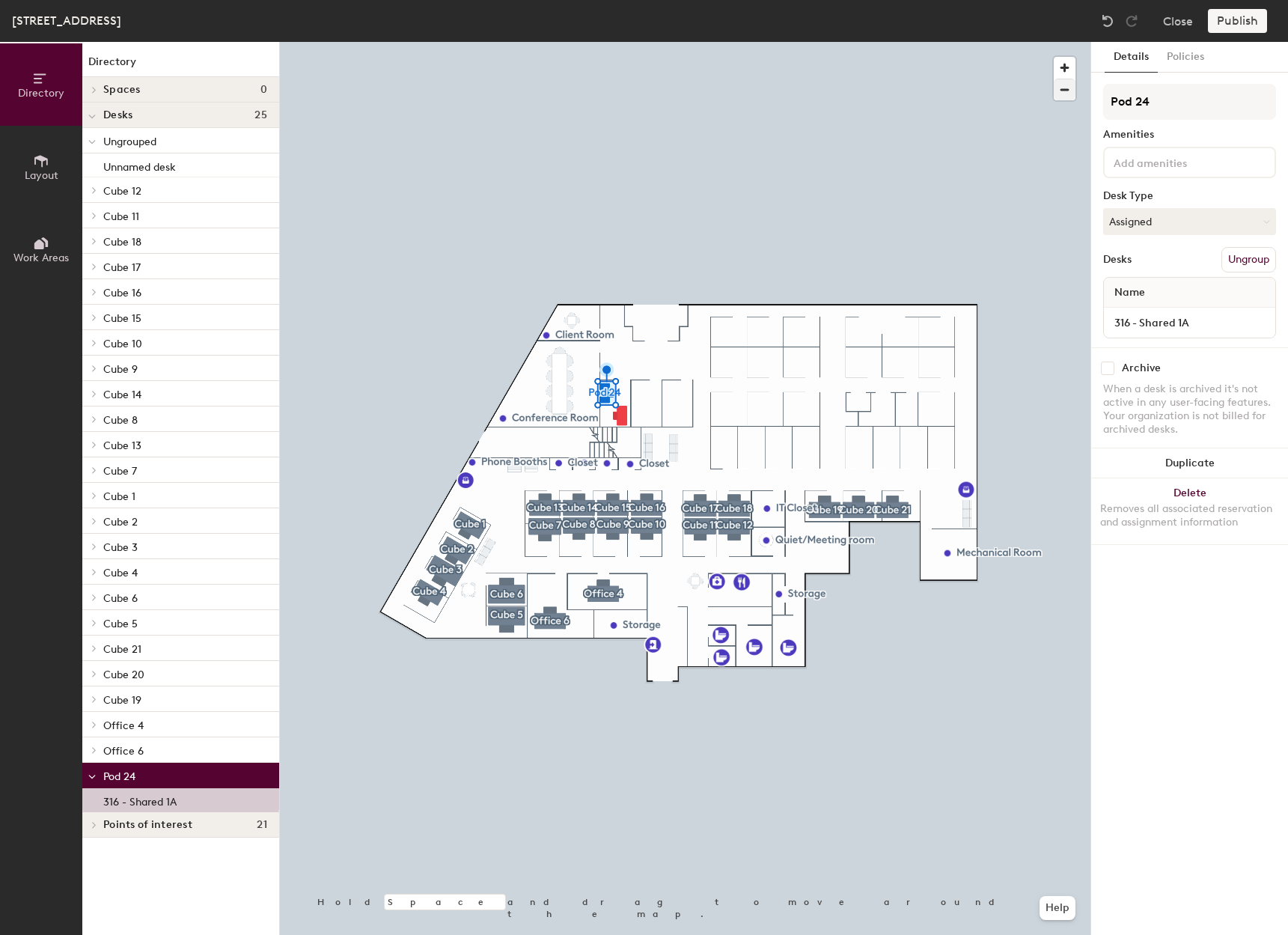
drag, startPoint x: 1165, startPoint y: 108, endPoint x: 1066, endPoint y: 95, distance: 99.8
click at [1068, 99] on div "Directory Layout Work Areas Directory Spaces 0 Desks 25 Ungrouped Unnamed desk …" at bounding box center [644, 488] width 1288 height 893
type input "1A"
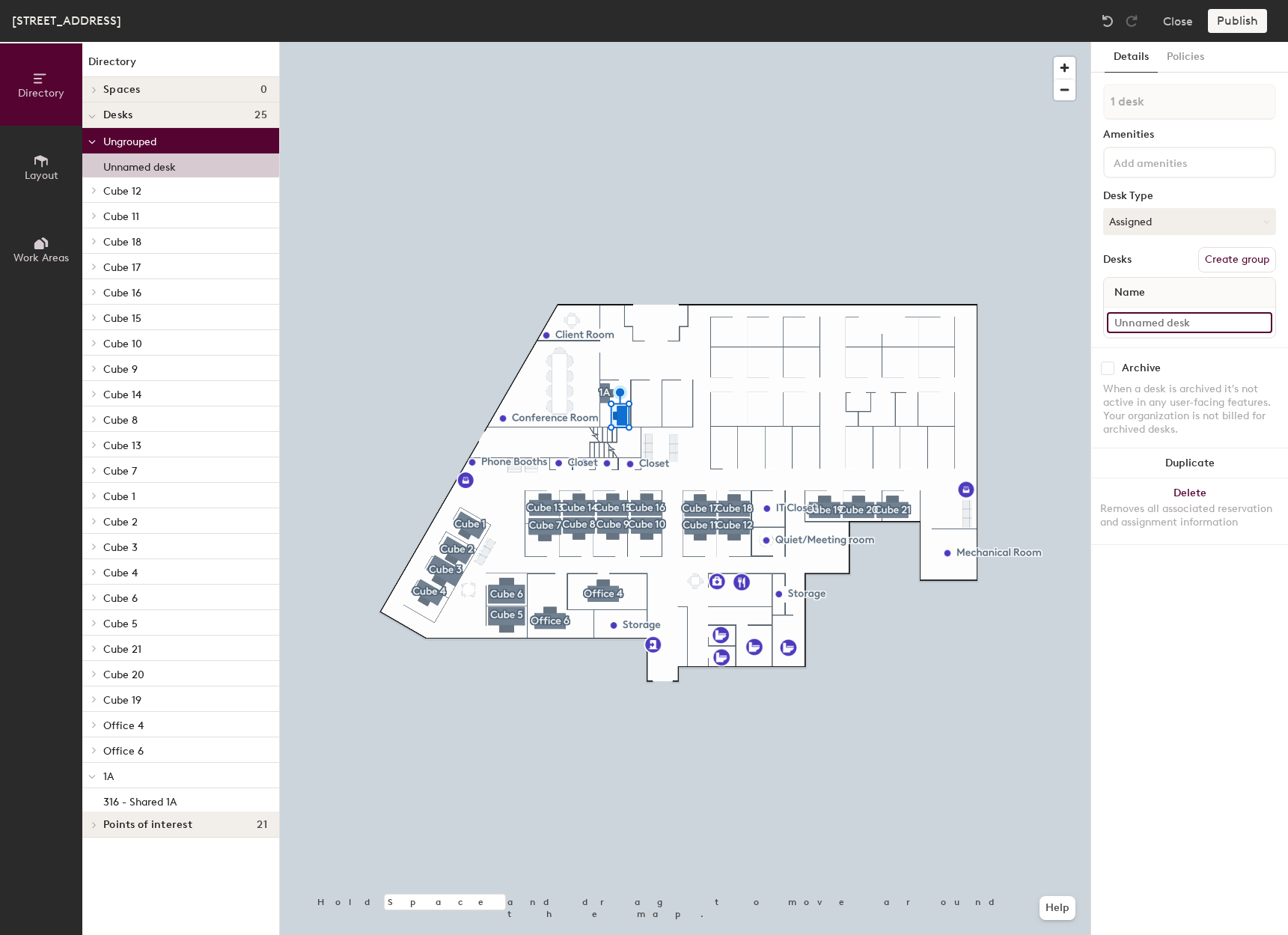
click at [1142, 326] on input at bounding box center [1190, 322] width 165 height 21
type input "316 - Shared 1B"
click at [1235, 259] on button "Create group" at bounding box center [1236, 259] width 78 height 25
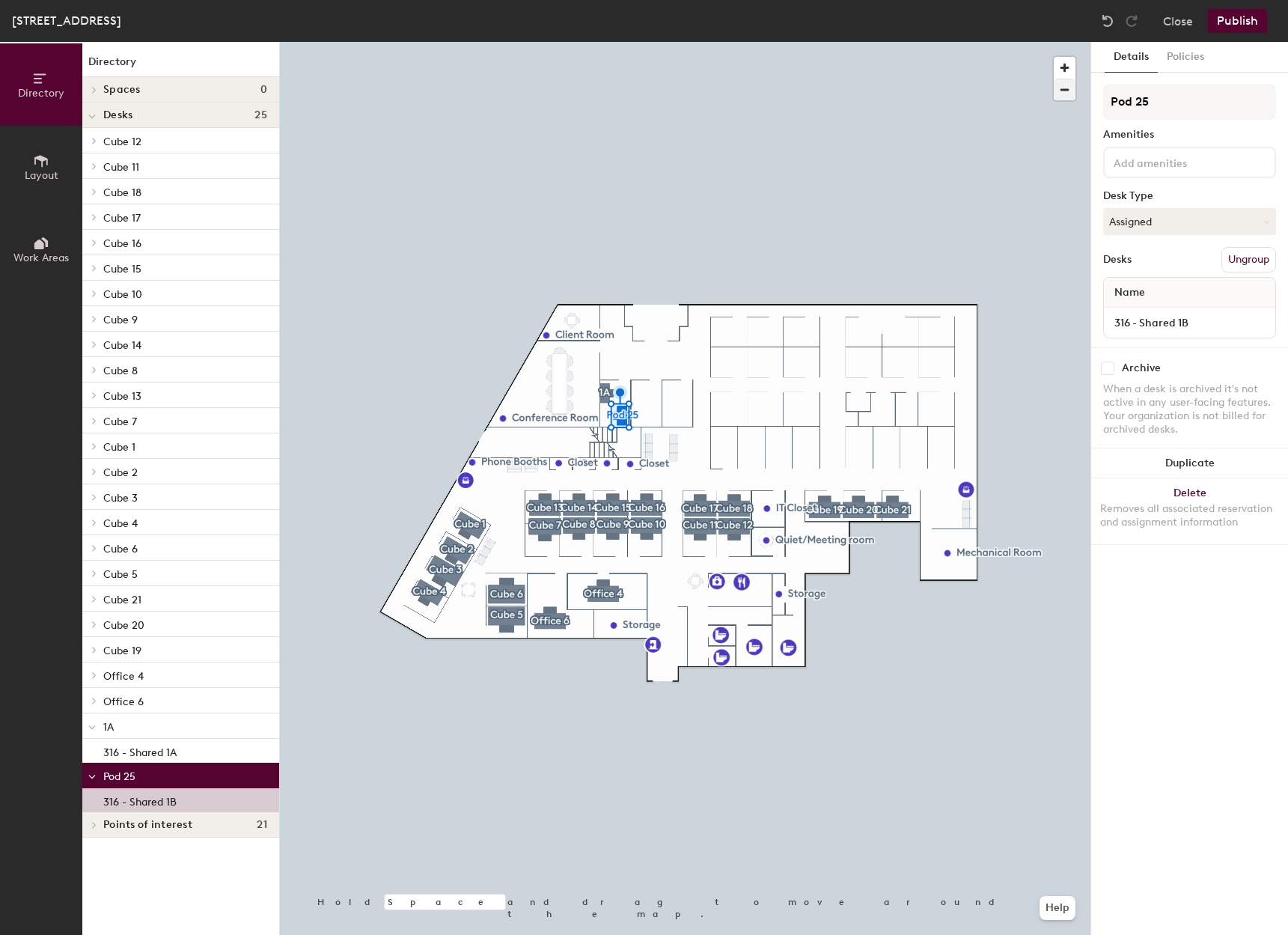
drag, startPoint x: 1179, startPoint y: 101, endPoint x: 1062, endPoint y: 92, distance: 117.3
click at [1062, 92] on div "Directory Layout Work Areas Directory Spaces 0 Desks 25 Cube 12 316 - Cube 12 C…" at bounding box center [644, 488] width 1288 height 893
type input "1B"
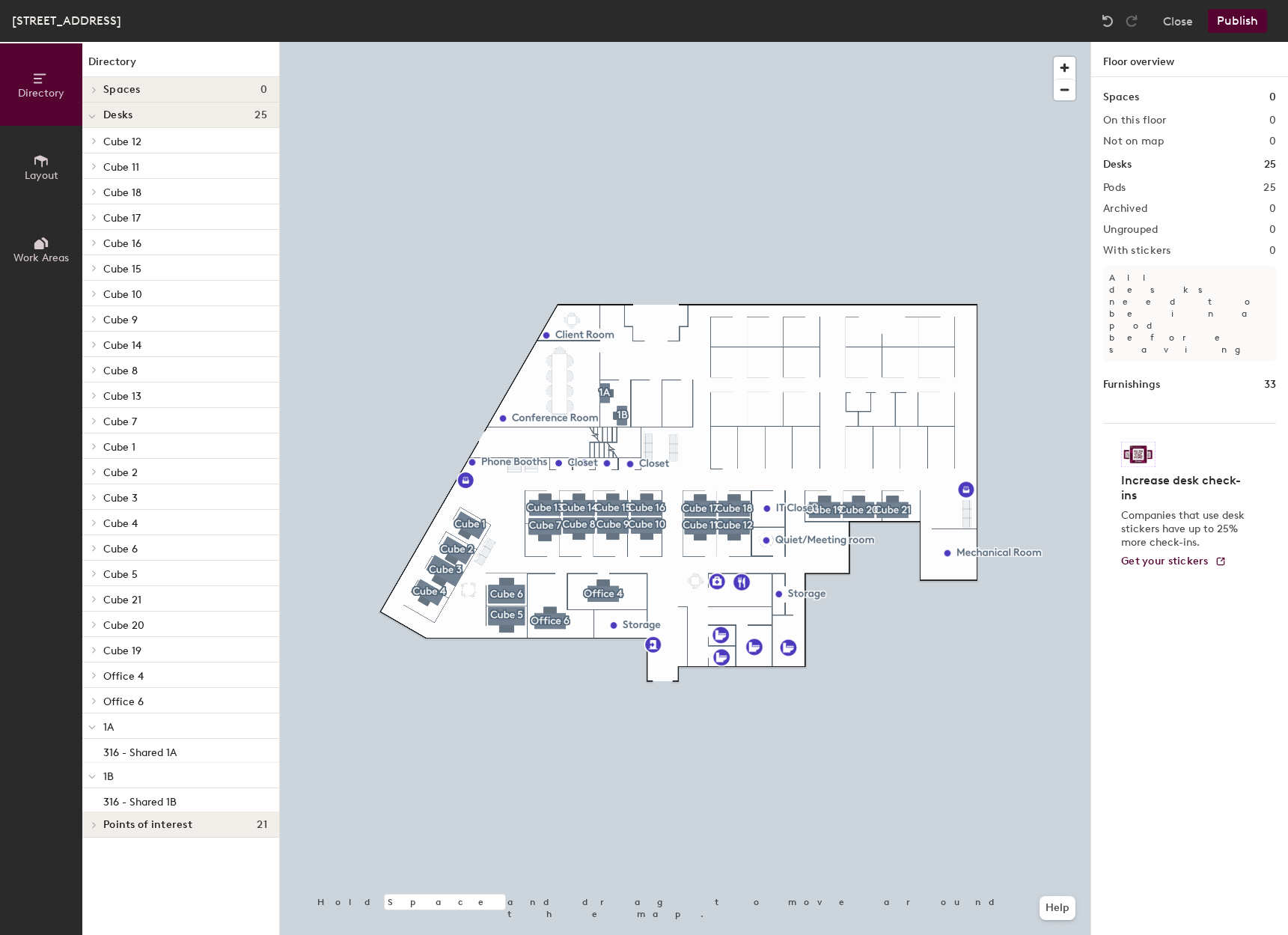
click at [1239, 23] on button "Publish" at bounding box center [1237, 21] width 59 height 24
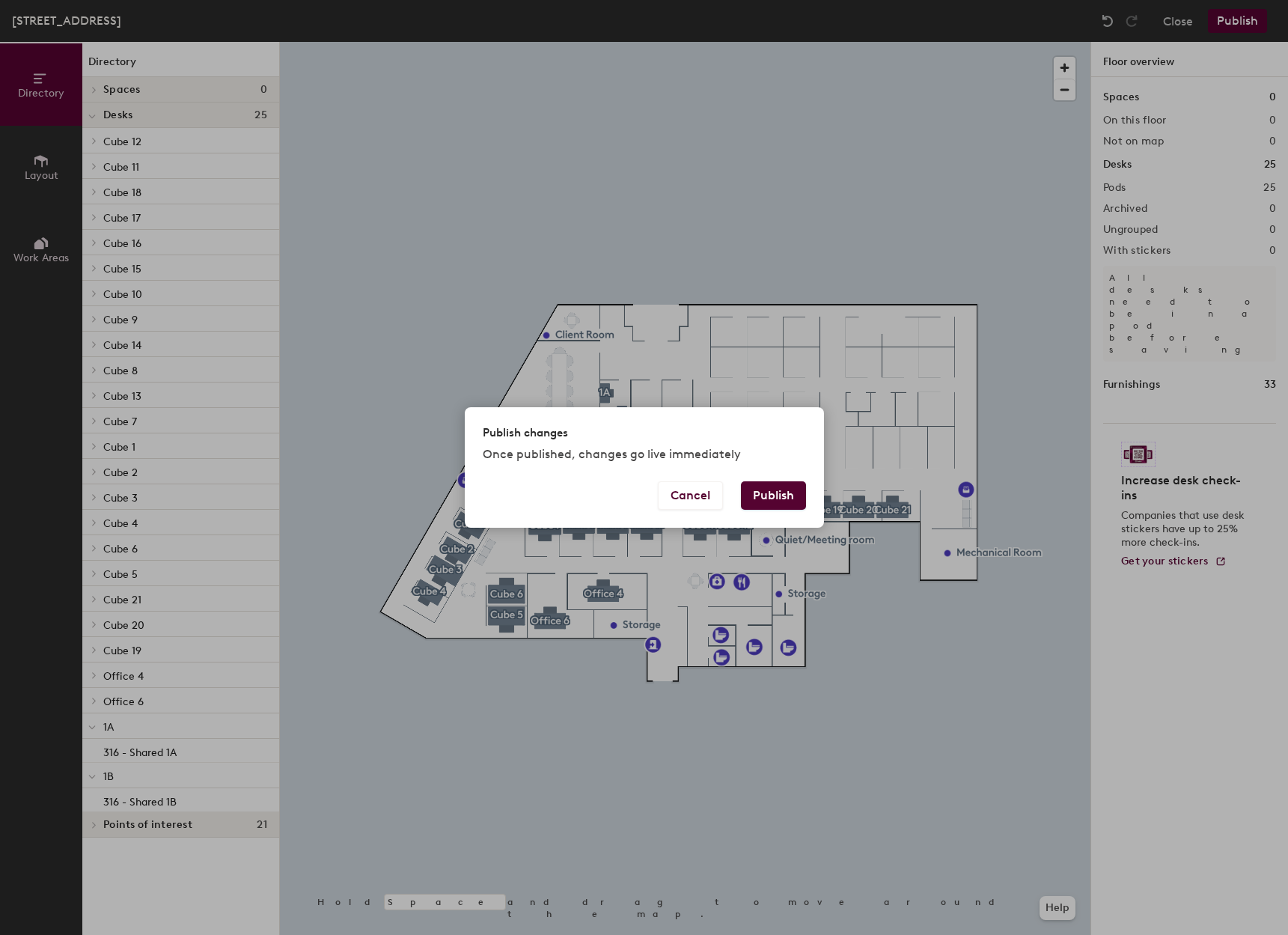
click at [772, 491] on button "Publish" at bounding box center [774, 495] width 65 height 28
